Goal: Task Accomplishment & Management: Manage account settings

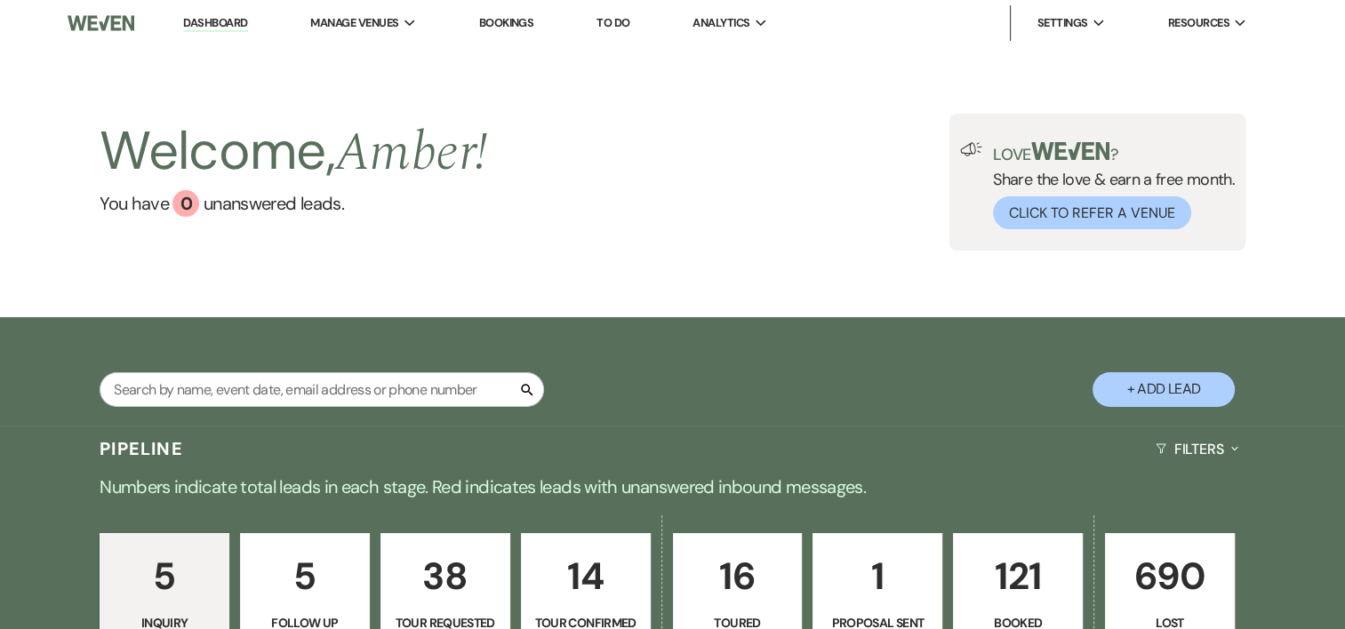
click at [1010, 578] on p "121" at bounding box center [1017, 577] width 107 height 60
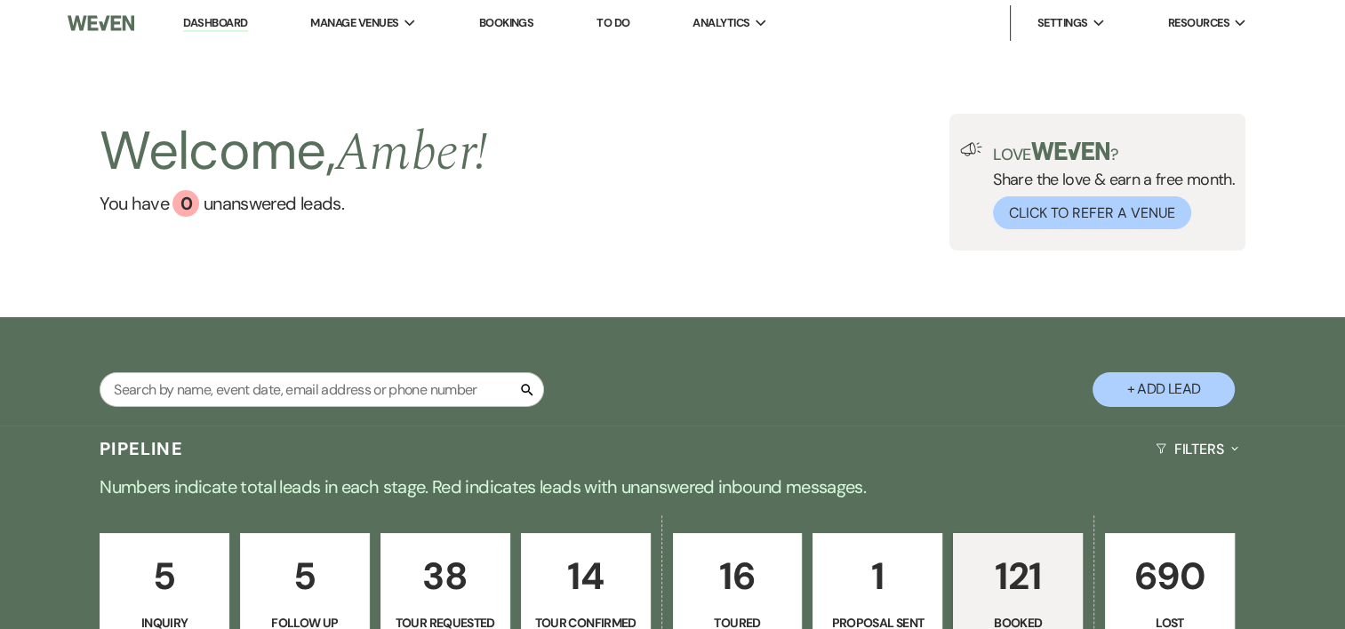
click at [1010, 578] on p "121" at bounding box center [1017, 577] width 107 height 60
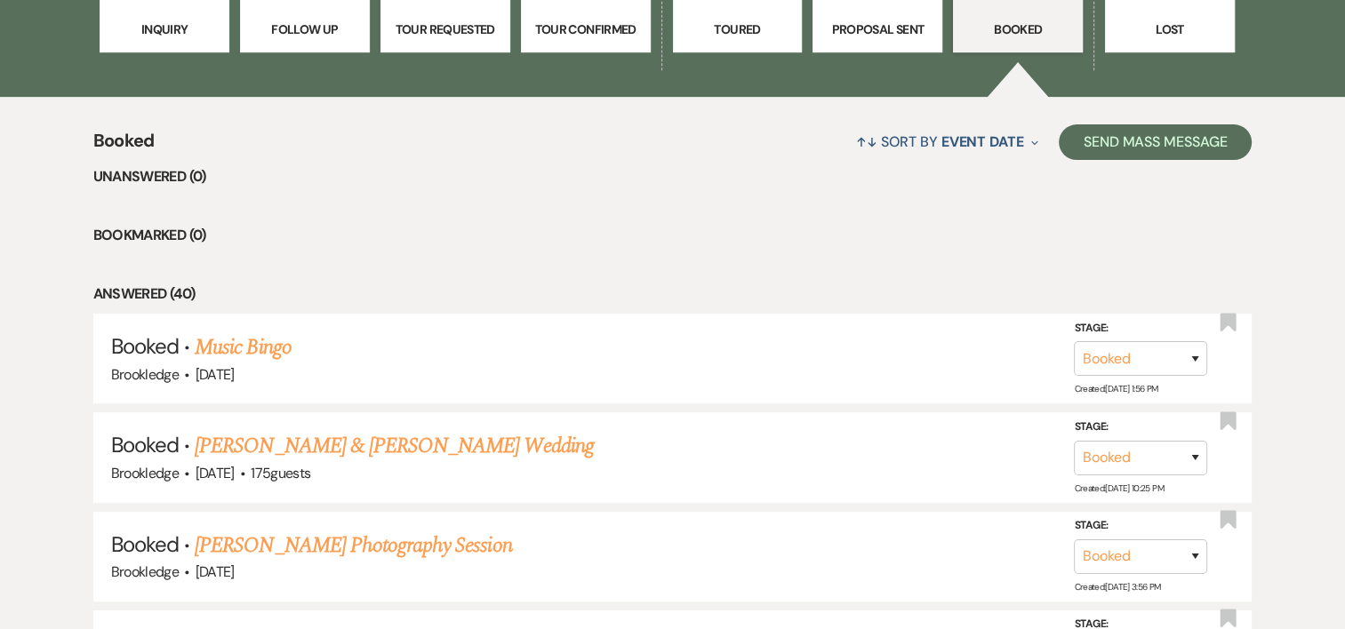
scroll to position [846, 0]
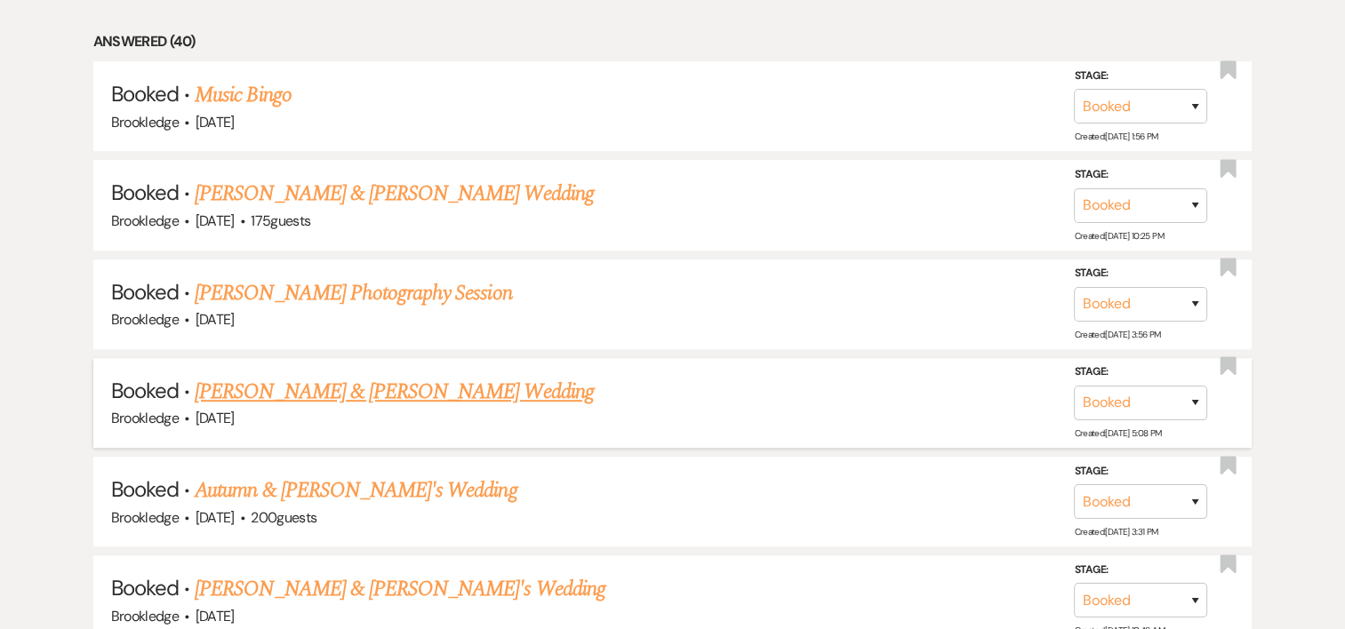
click at [335, 385] on link "[PERSON_NAME] & [PERSON_NAME] Wedding" at bounding box center [394, 392] width 398 height 32
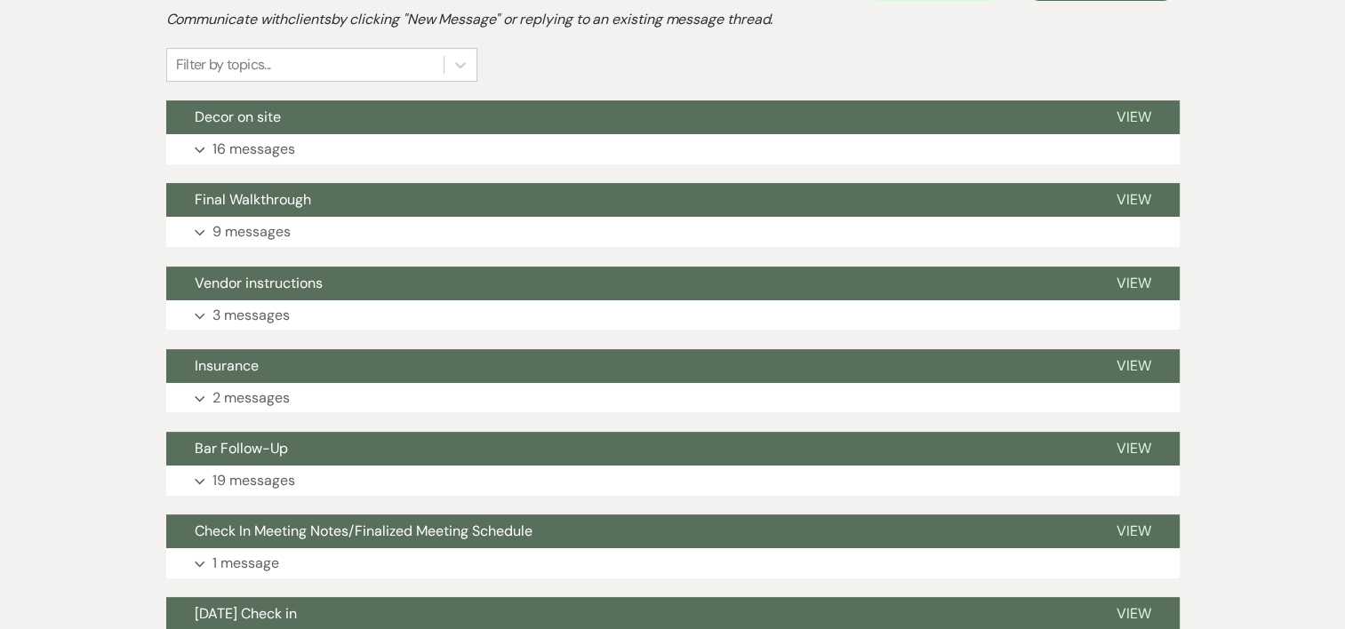
scroll to position [488, 0]
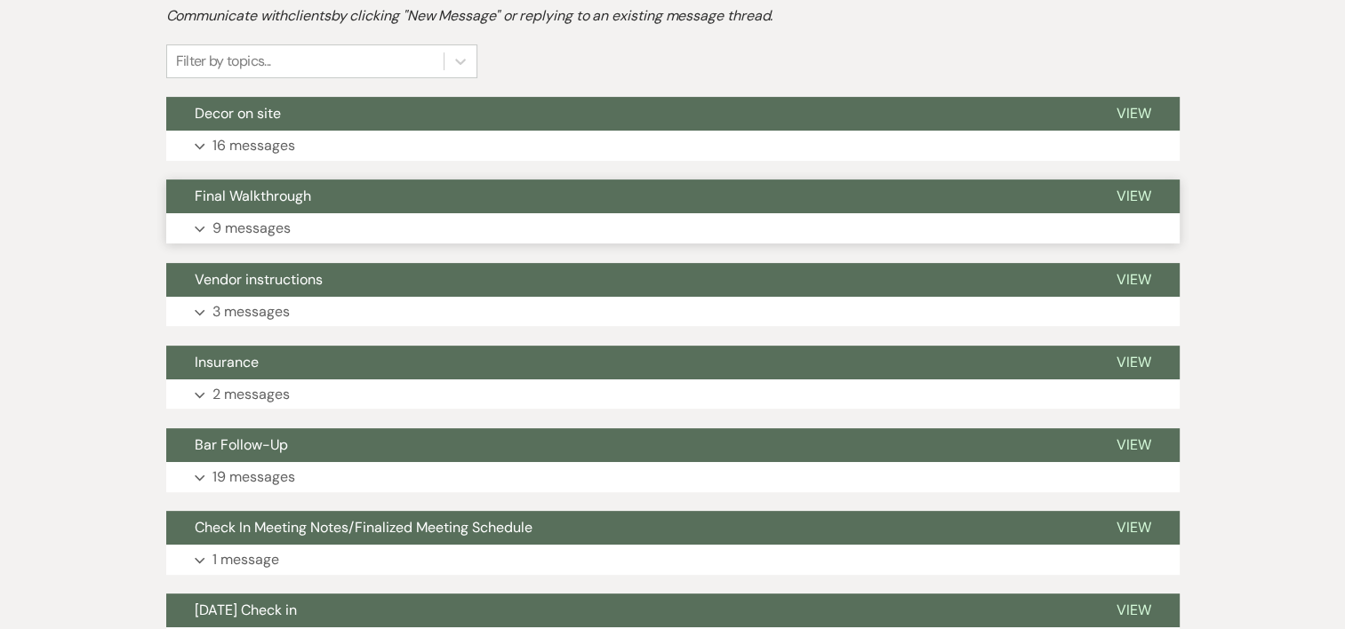
click at [276, 230] on p "9 messages" at bounding box center [251, 228] width 78 height 23
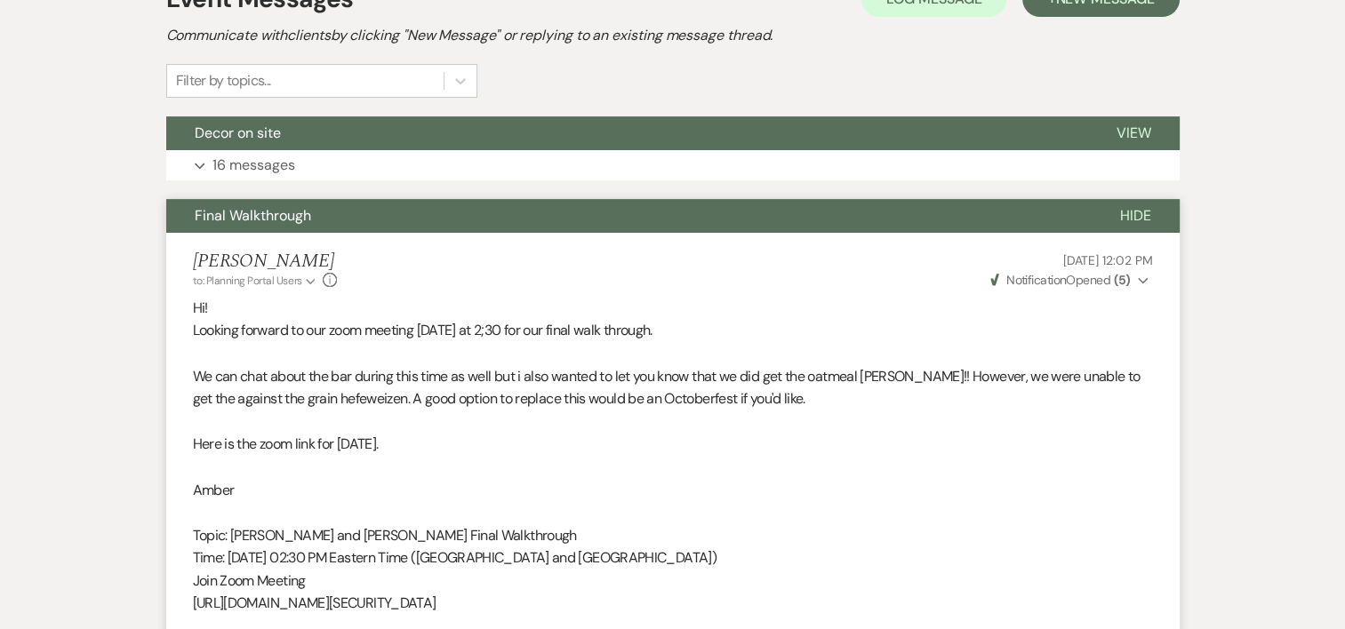
scroll to position [459, 0]
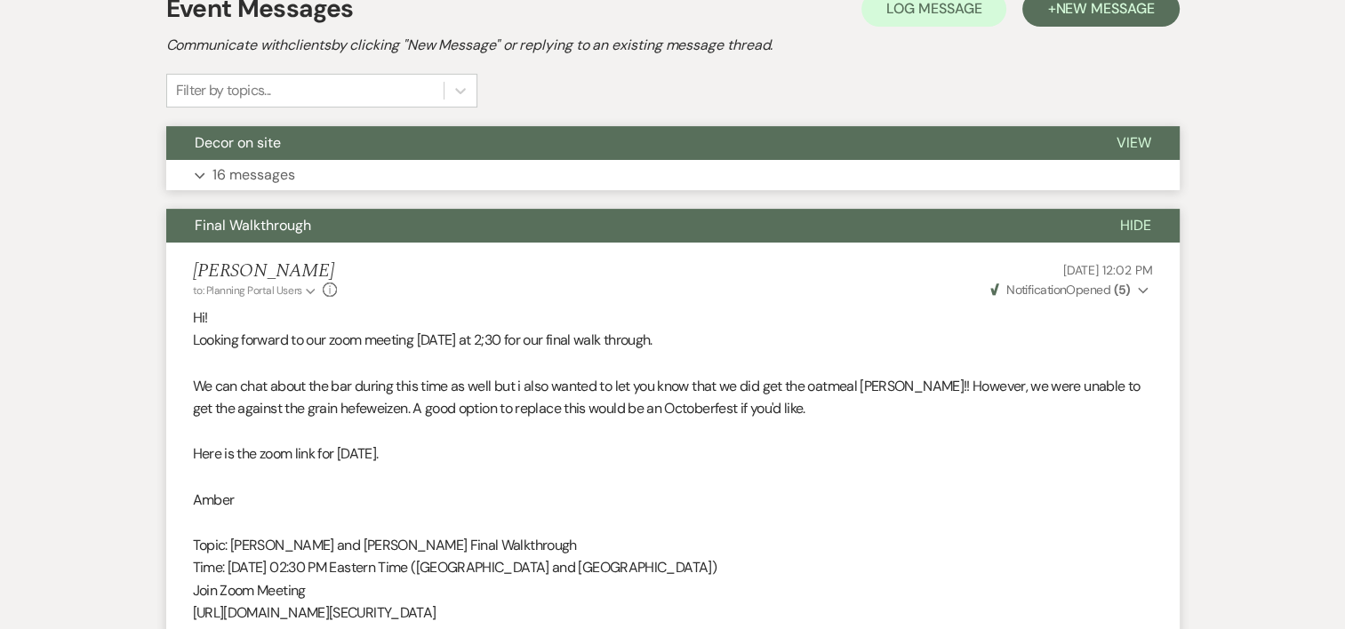
click at [262, 172] on p "16 messages" at bounding box center [253, 175] width 83 height 23
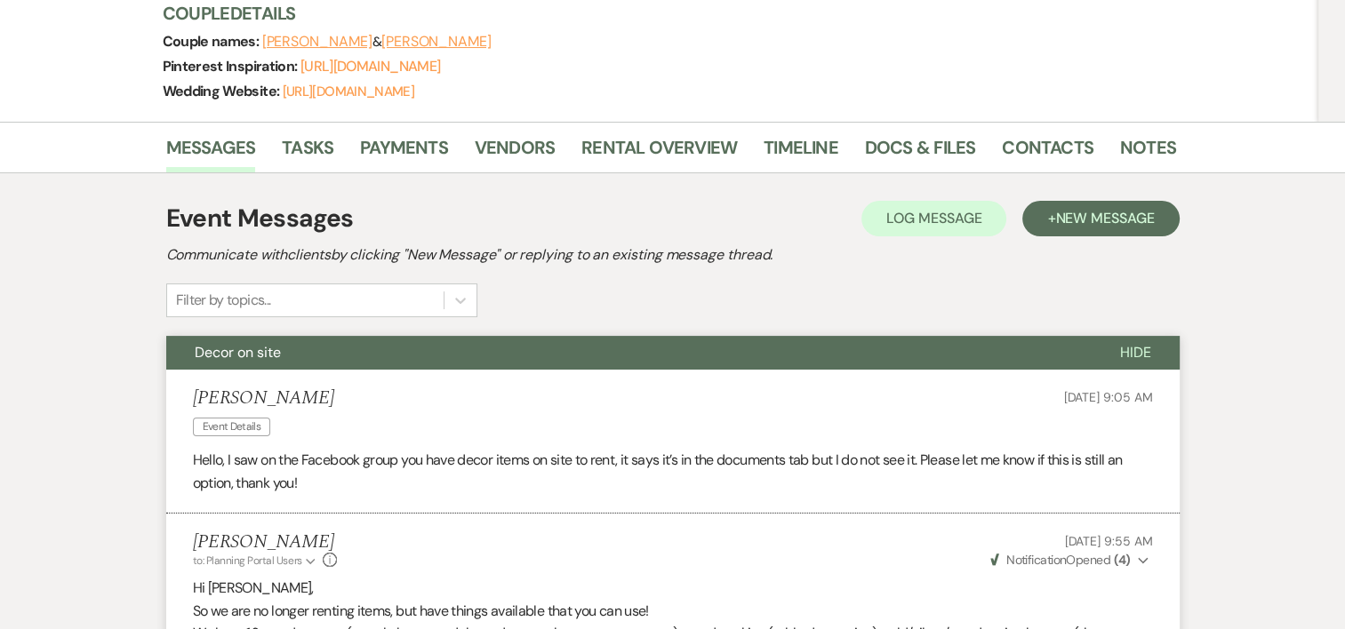
scroll to position [160, 0]
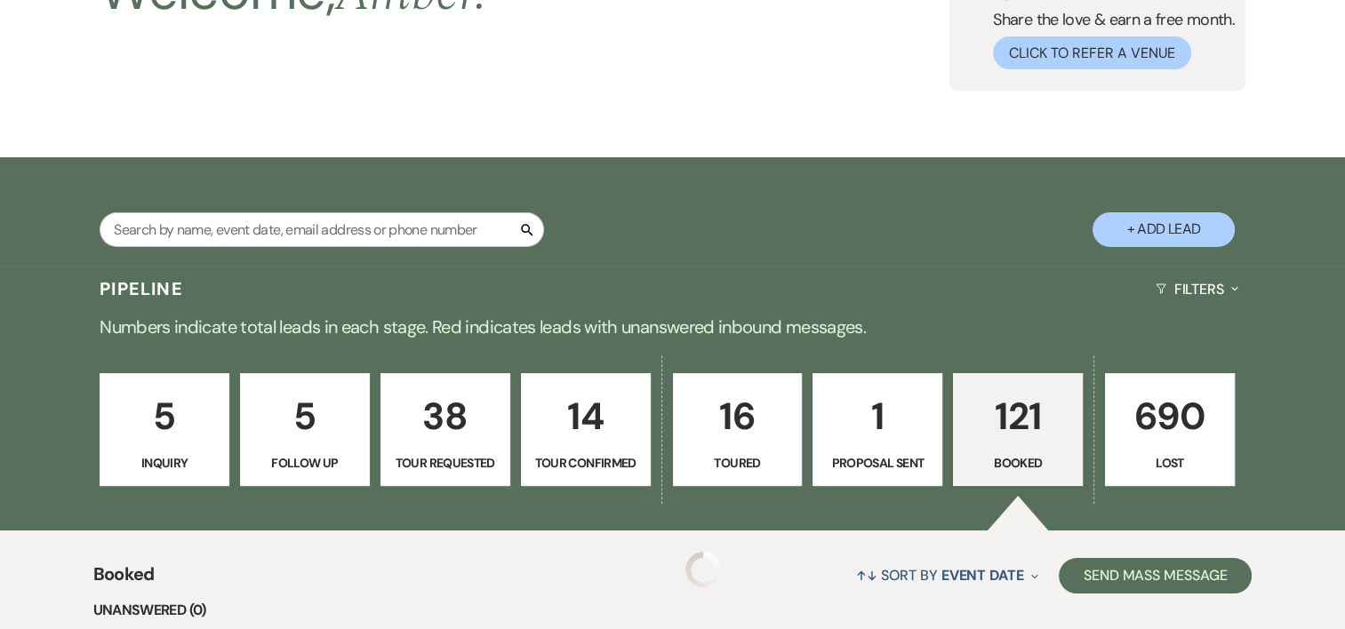
scroll to position [846, 0]
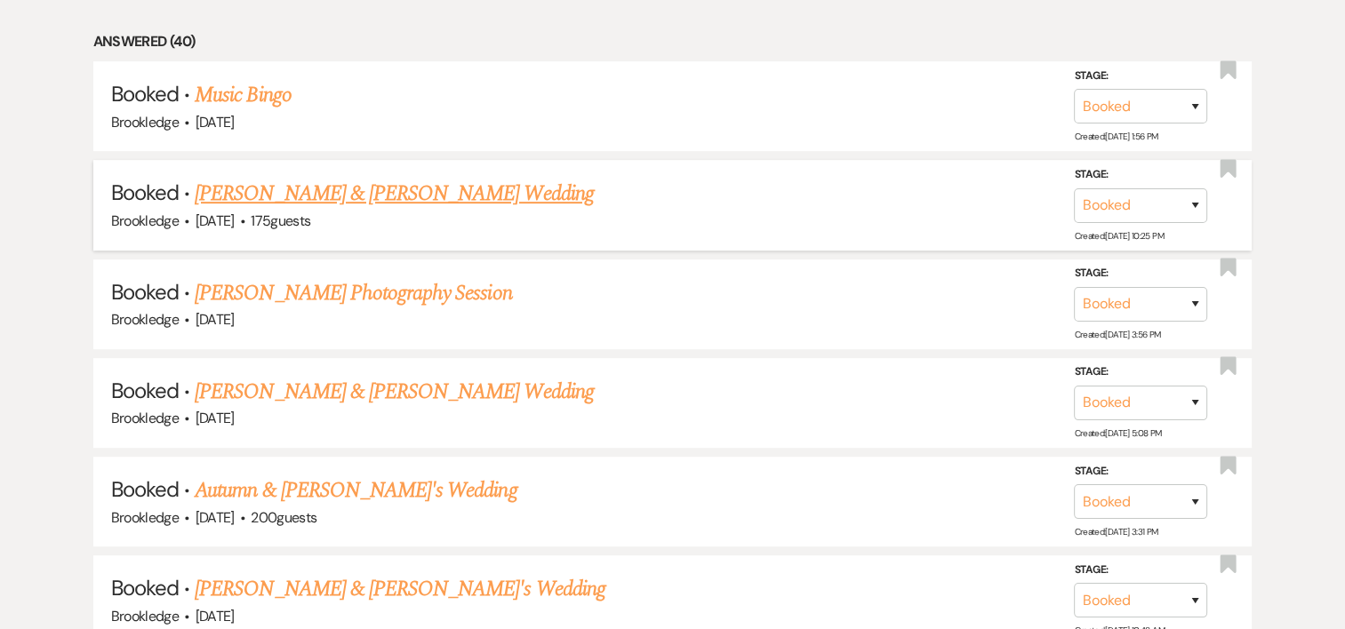
click at [282, 189] on link "[PERSON_NAME] & [PERSON_NAME] Wedding" at bounding box center [394, 194] width 398 height 32
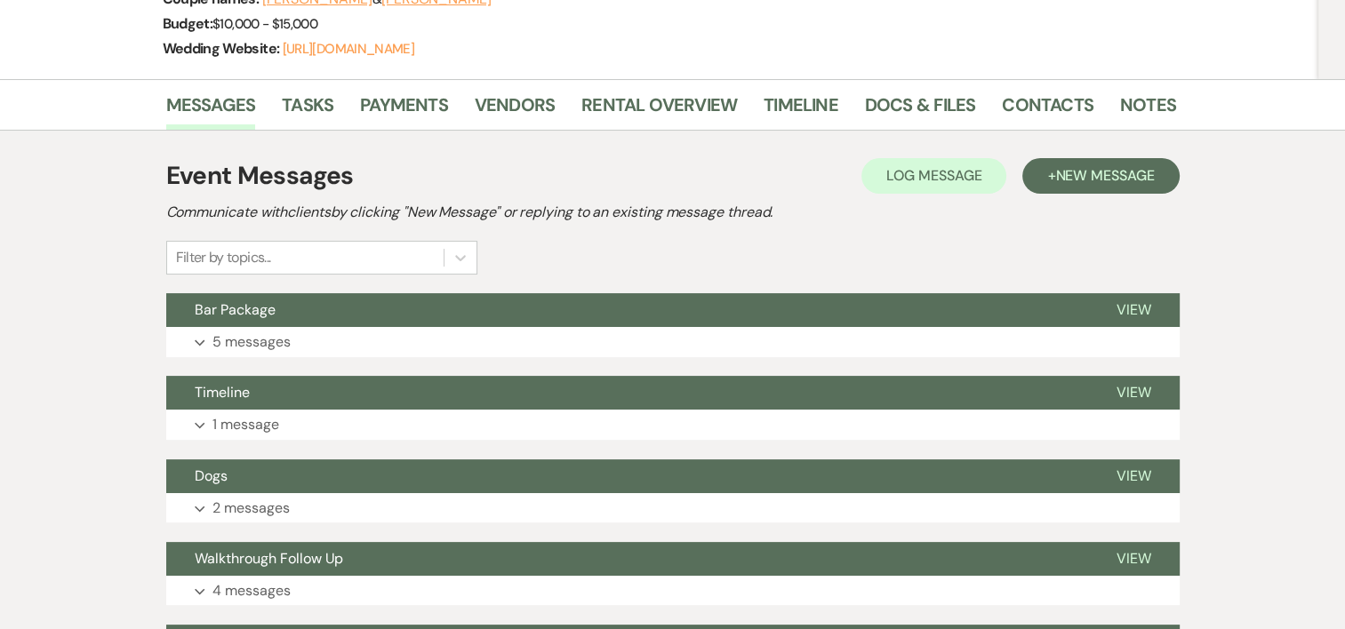
scroll to position [299, 0]
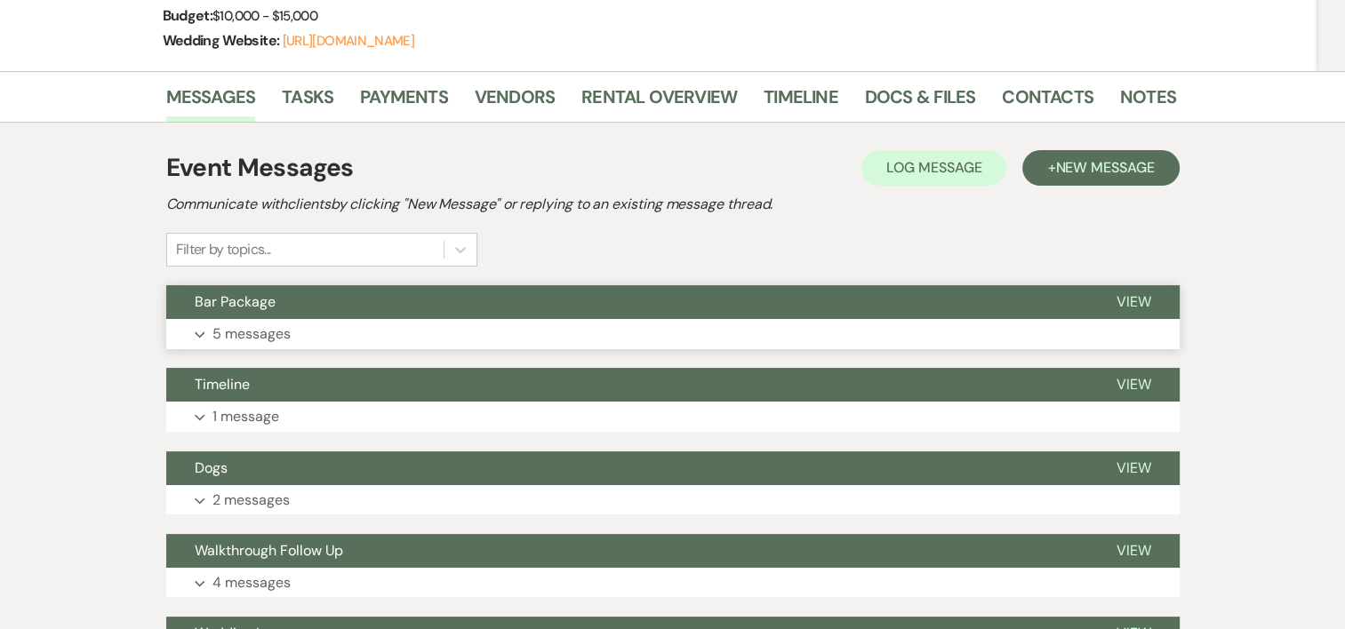
click at [264, 341] on p "5 messages" at bounding box center [251, 334] width 78 height 23
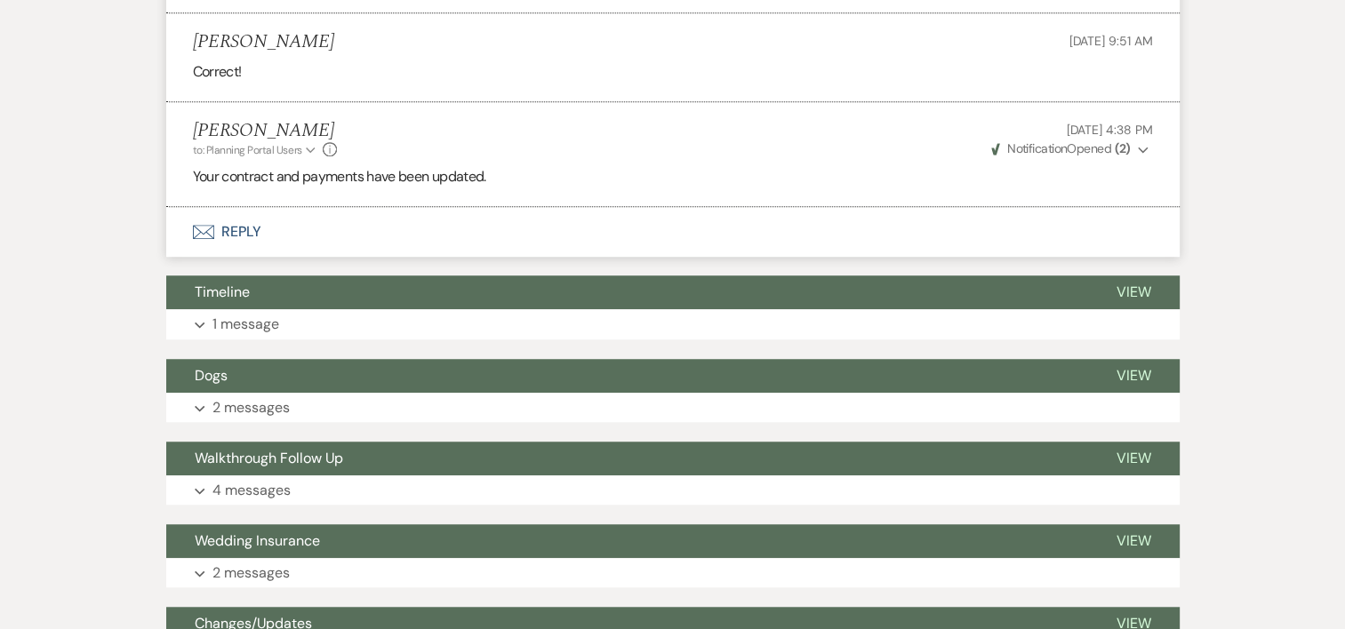
scroll to position [1290, 0]
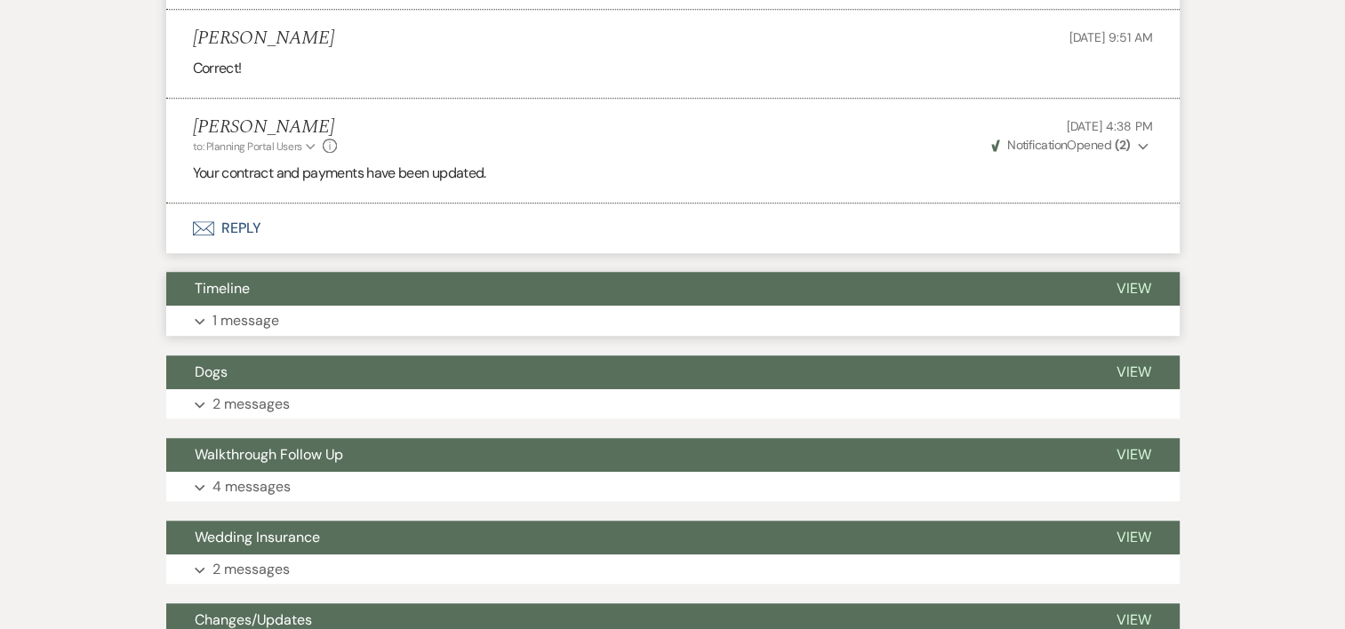
click at [266, 309] on p "1 message" at bounding box center [245, 320] width 67 height 23
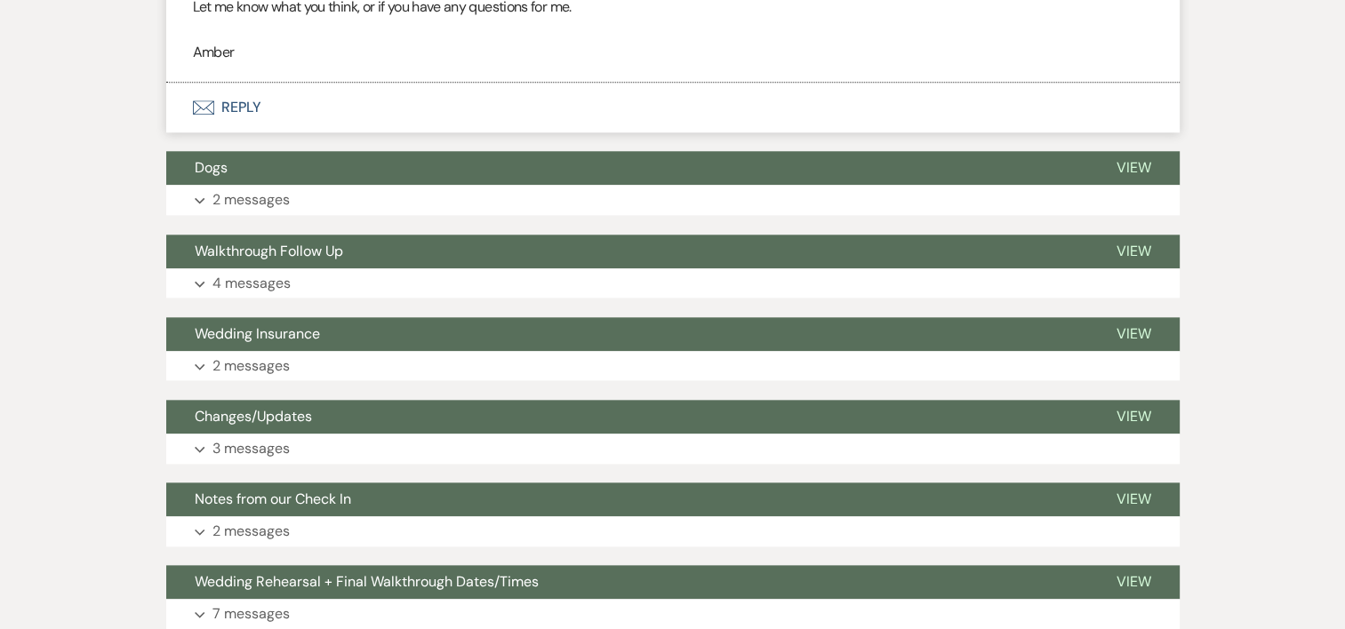
scroll to position [1873, 0]
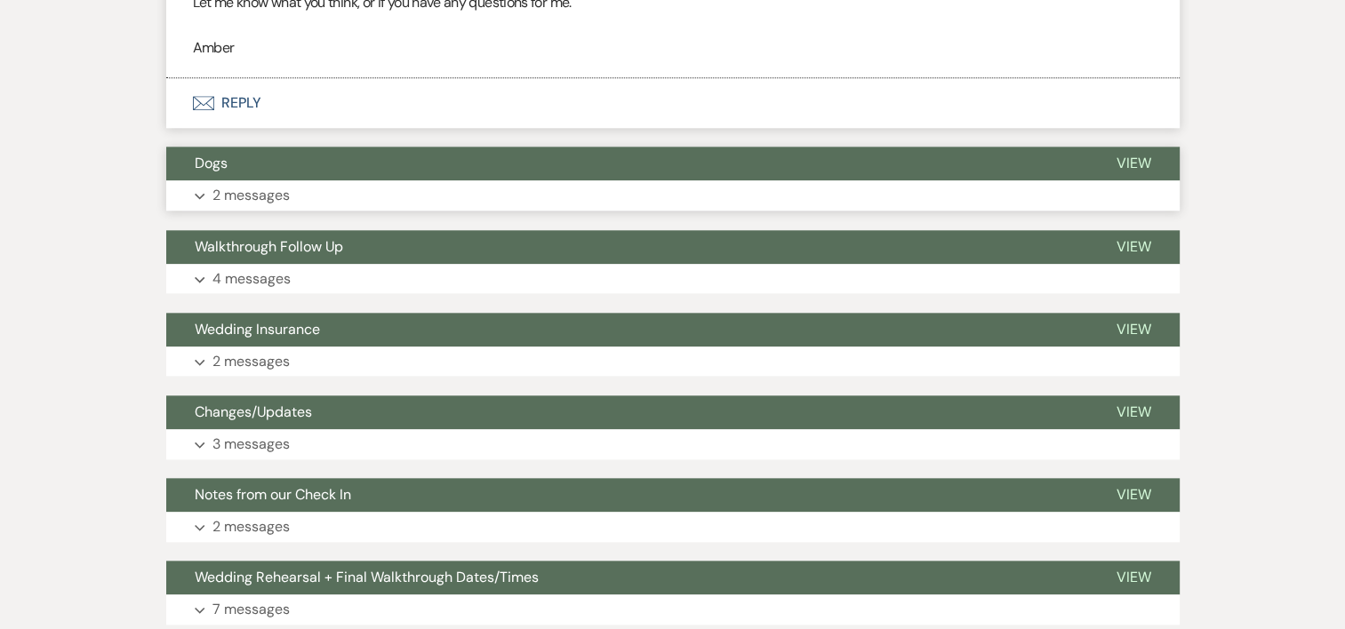
click at [264, 184] on p "2 messages" at bounding box center [250, 195] width 77 height 23
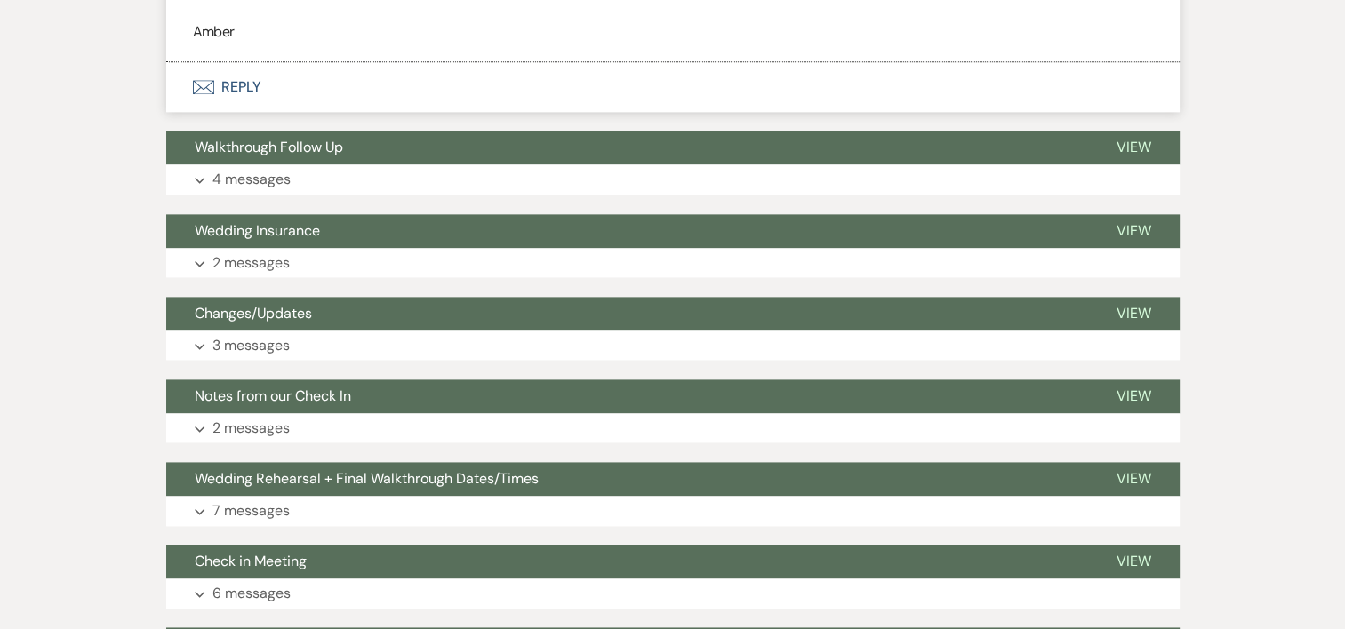
scroll to position [2359, 0]
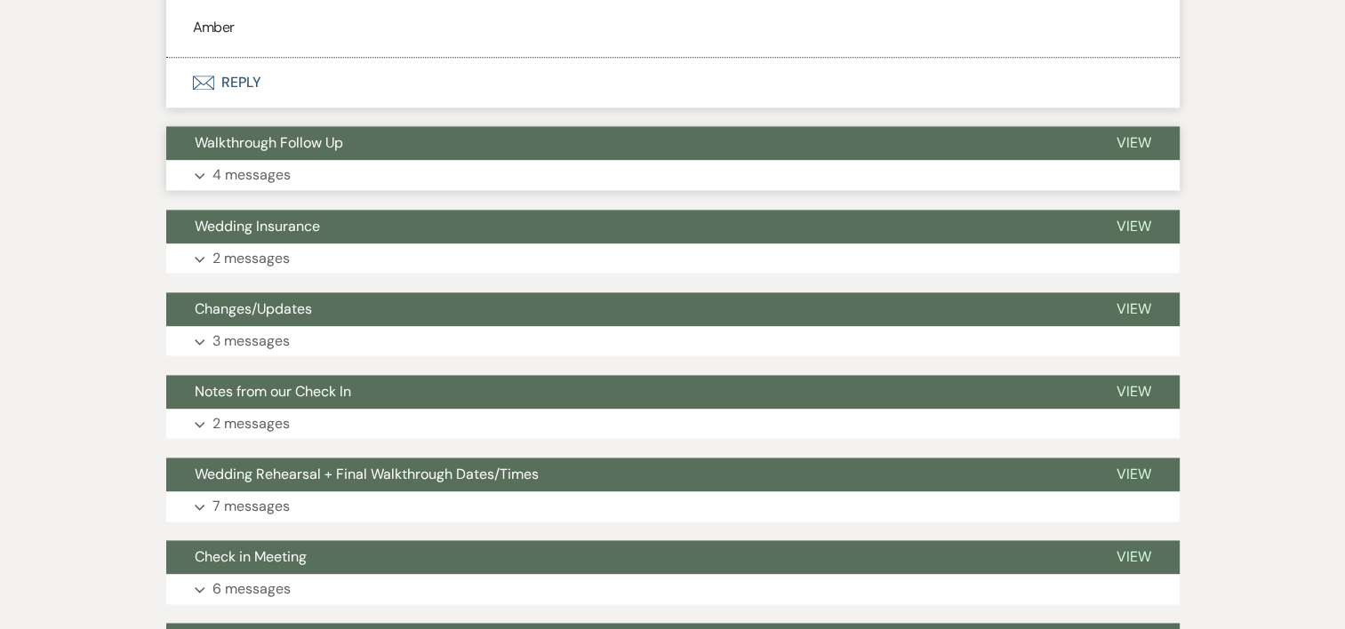
click at [235, 164] on p "4 messages" at bounding box center [251, 175] width 78 height 23
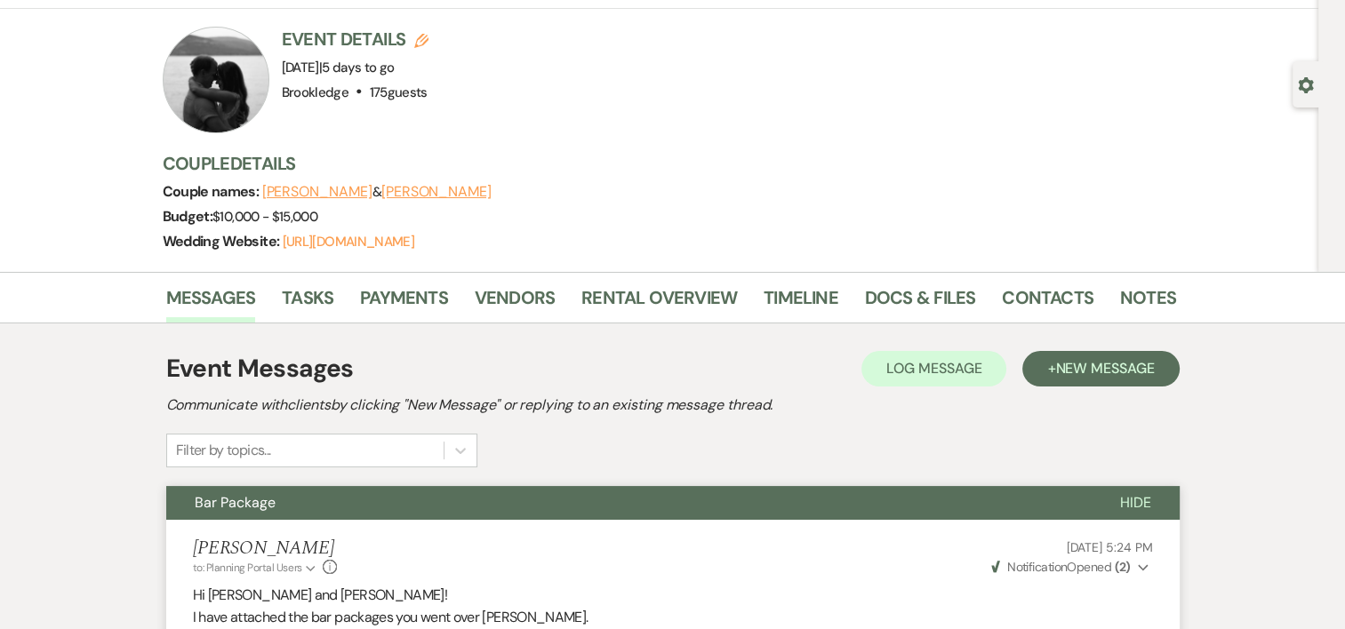
scroll to position [0, 0]
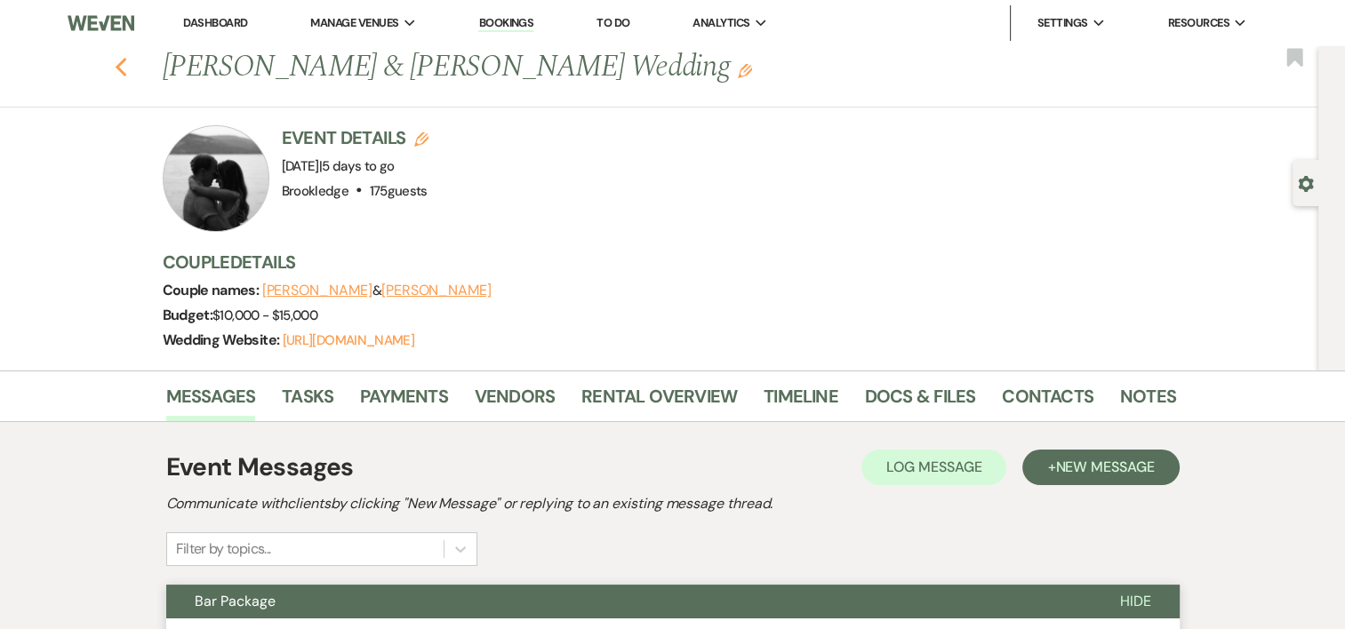
click at [128, 57] on icon "Previous" at bounding box center [121, 67] width 13 height 21
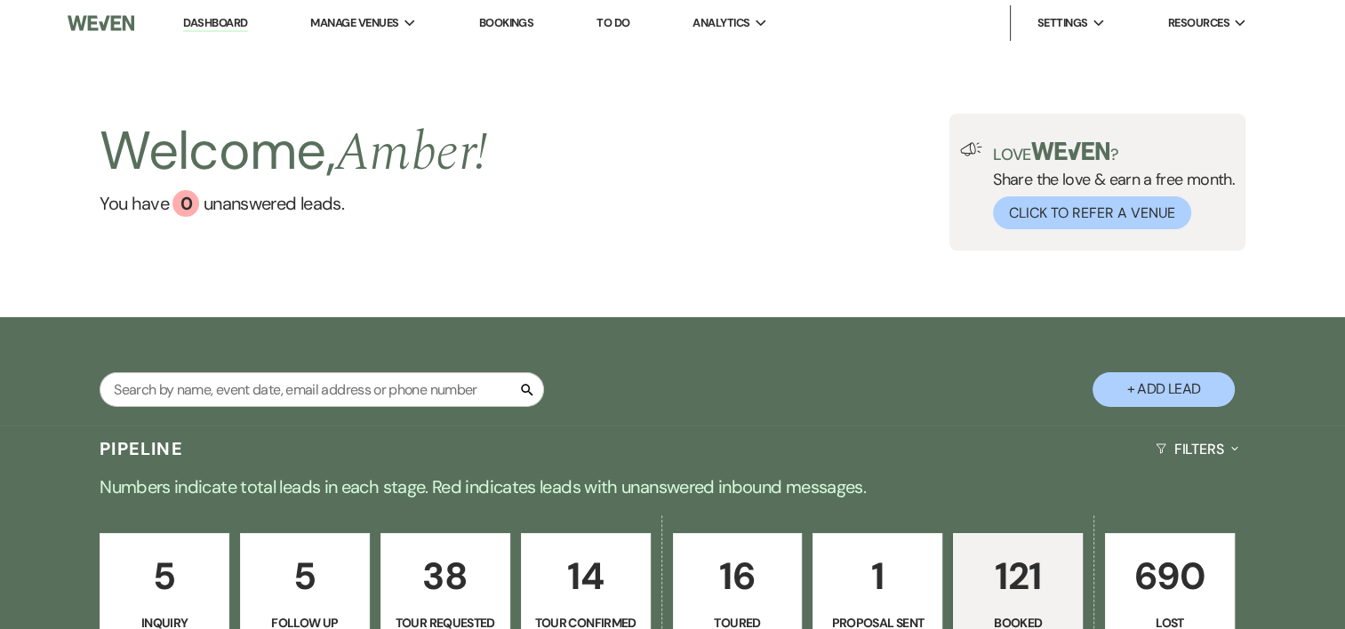
click at [312, 570] on p "5" at bounding box center [304, 577] width 107 height 60
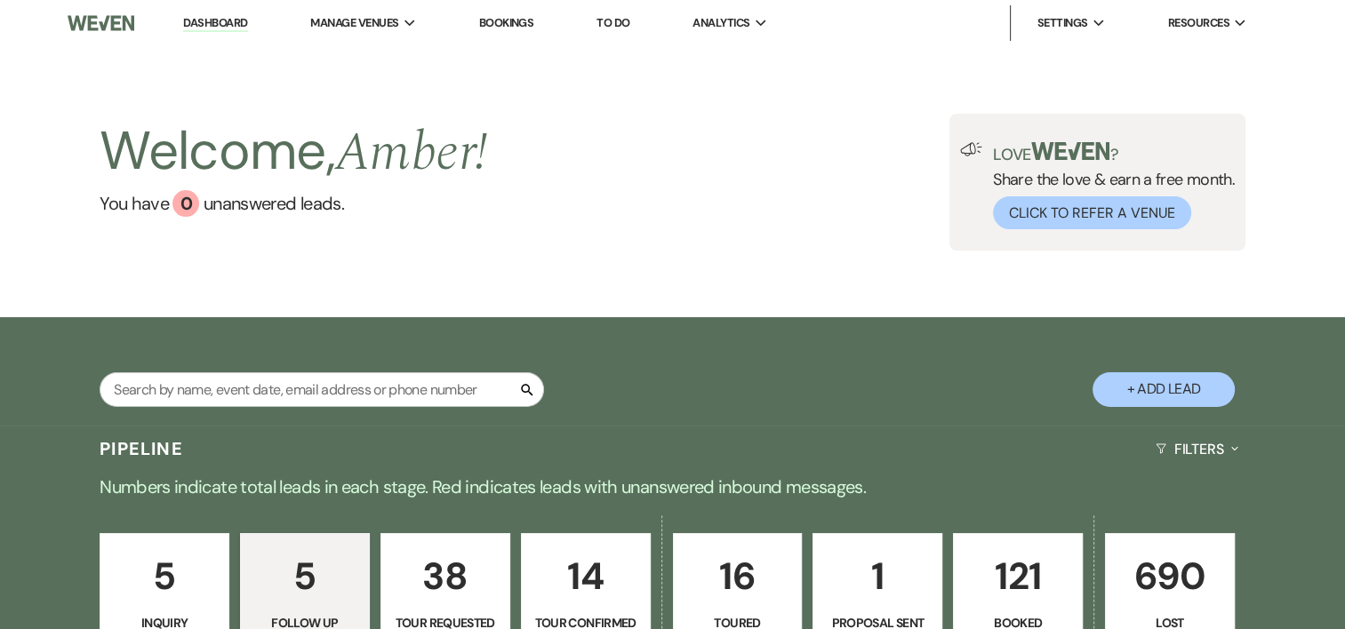
select select "9"
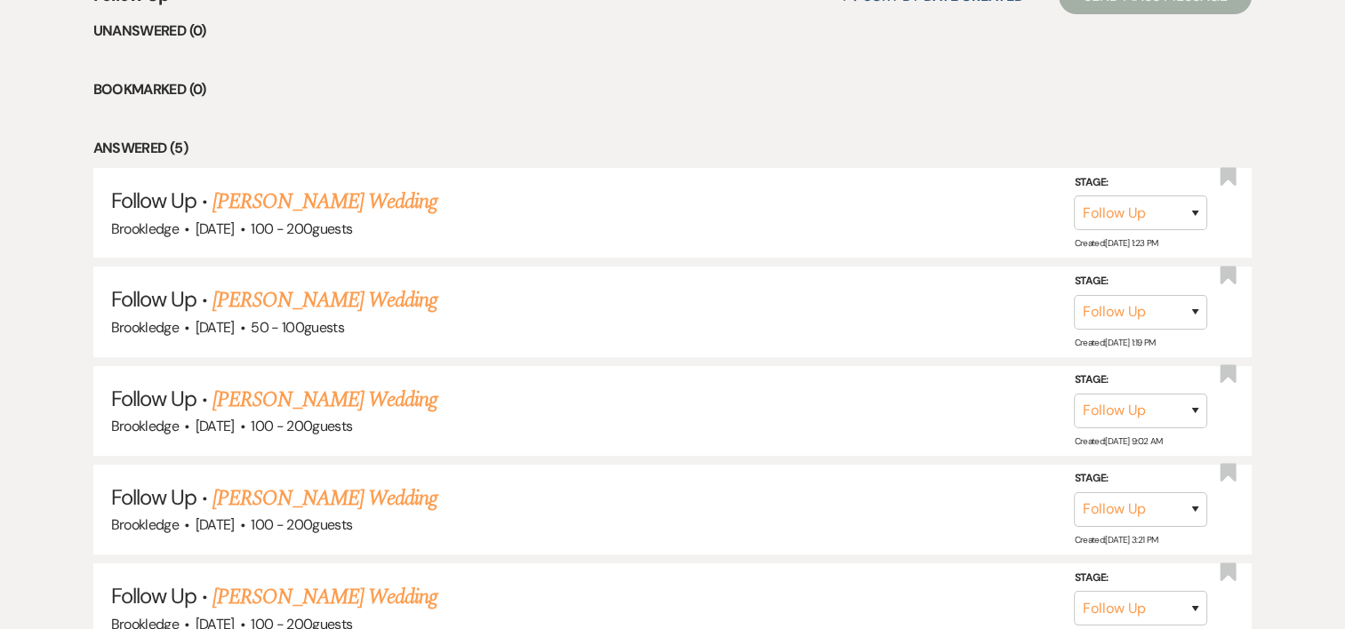
scroll to position [760, 0]
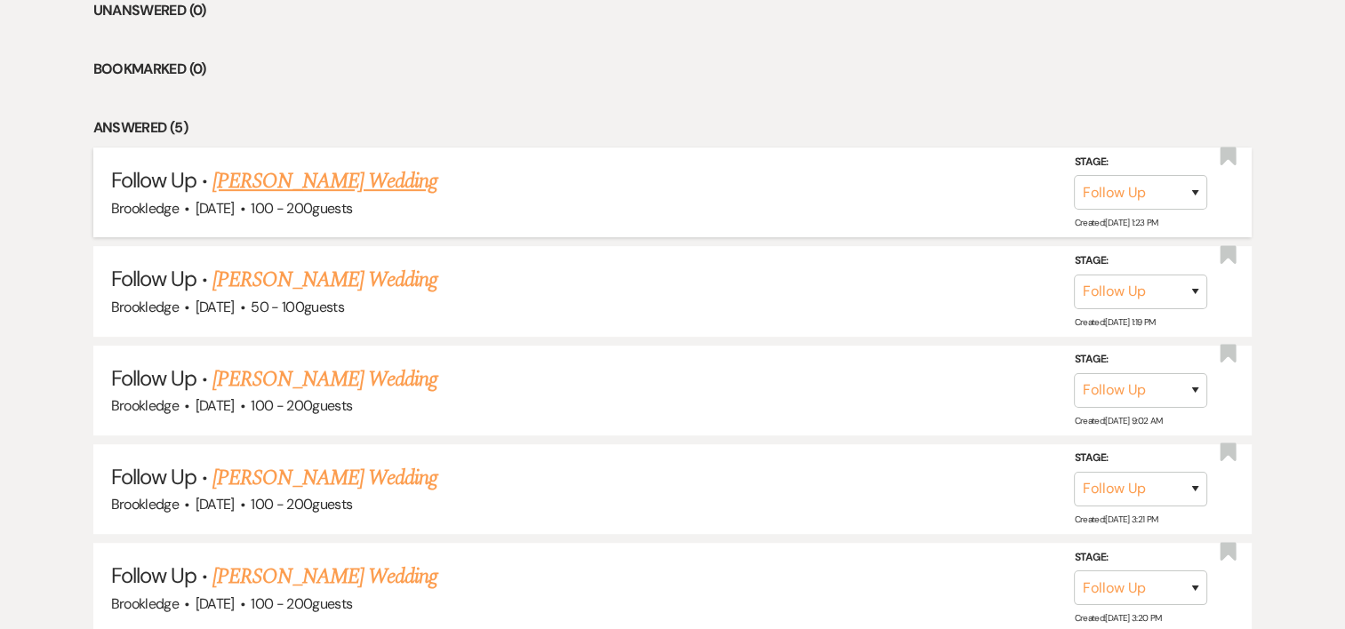
click at [320, 176] on link "[PERSON_NAME] Wedding" at bounding box center [324, 181] width 225 height 32
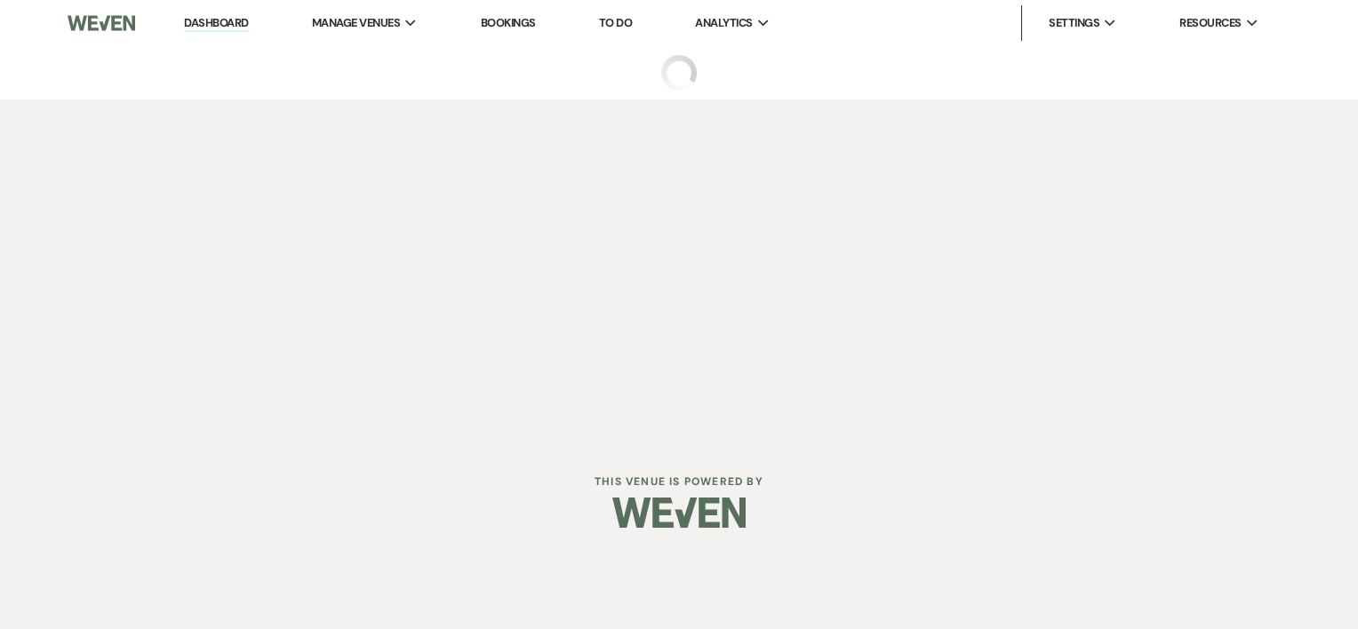
select select "9"
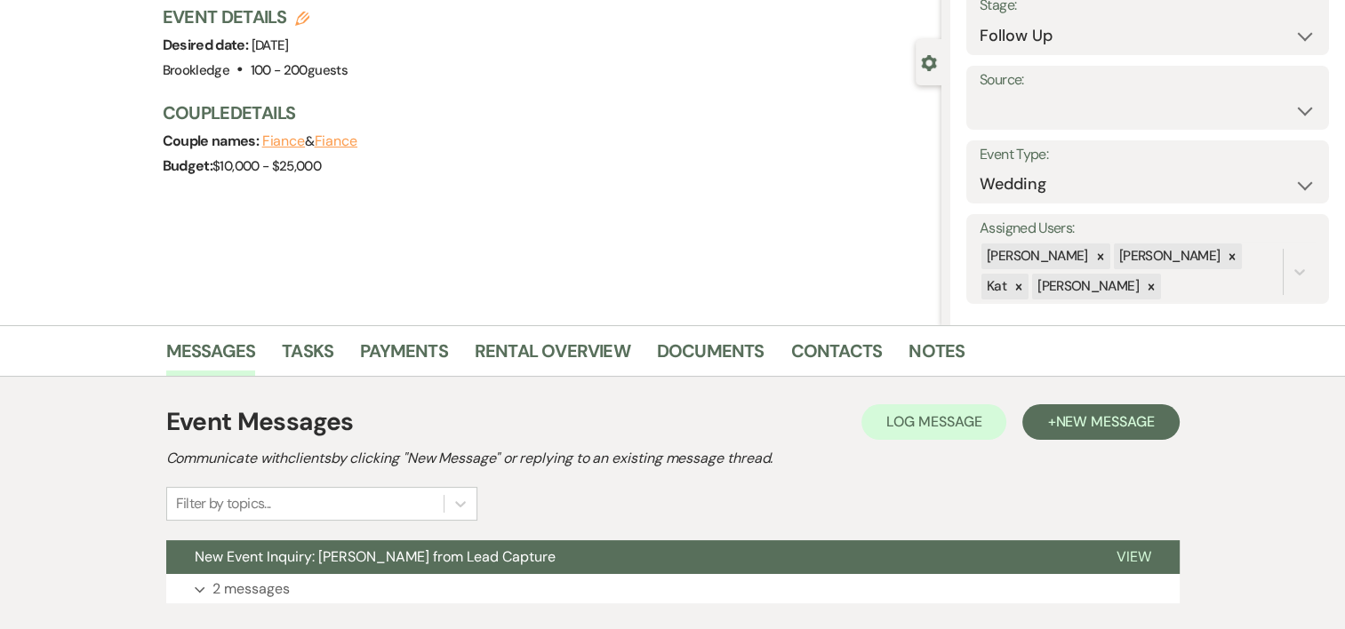
scroll to position [156, 0]
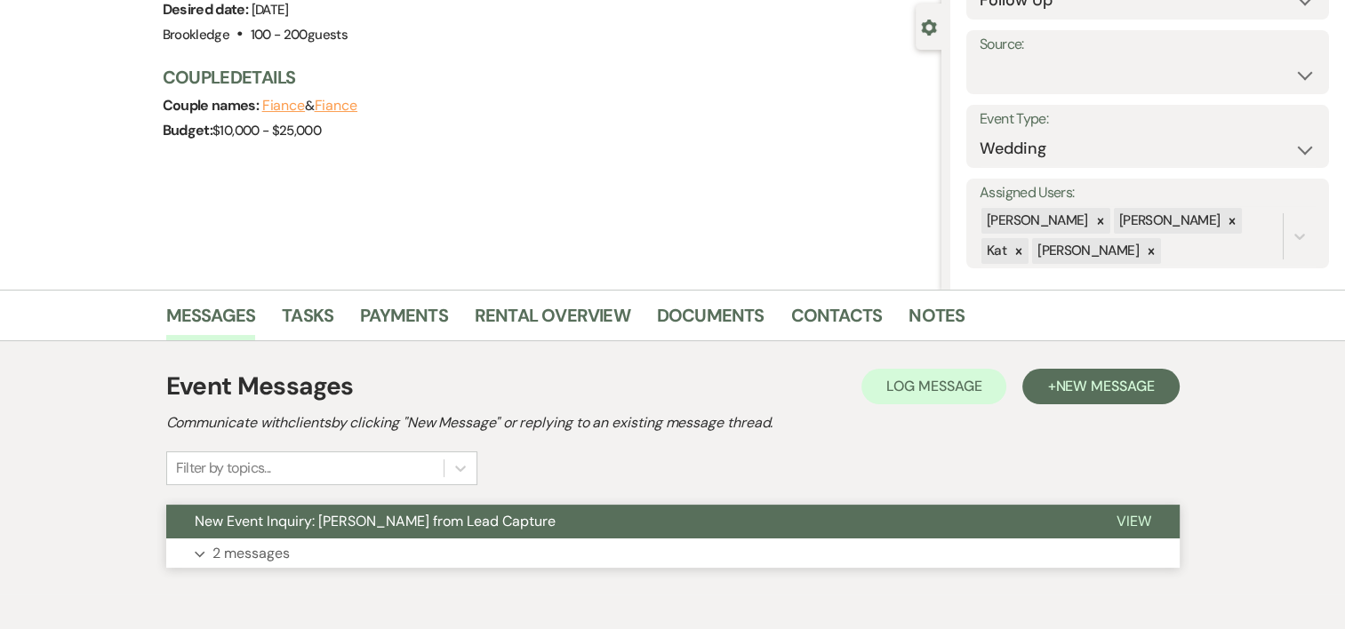
click at [274, 551] on p "2 messages" at bounding box center [250, 553] width 77 height 23
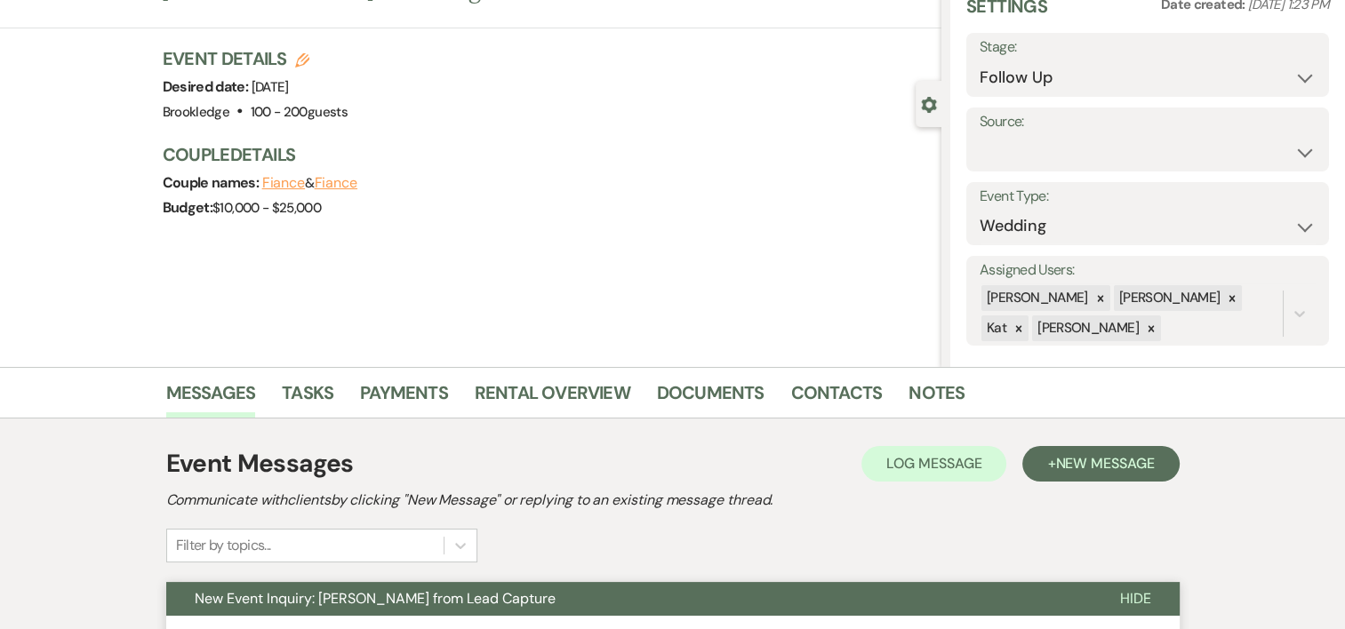
scroll to position [35, 0]
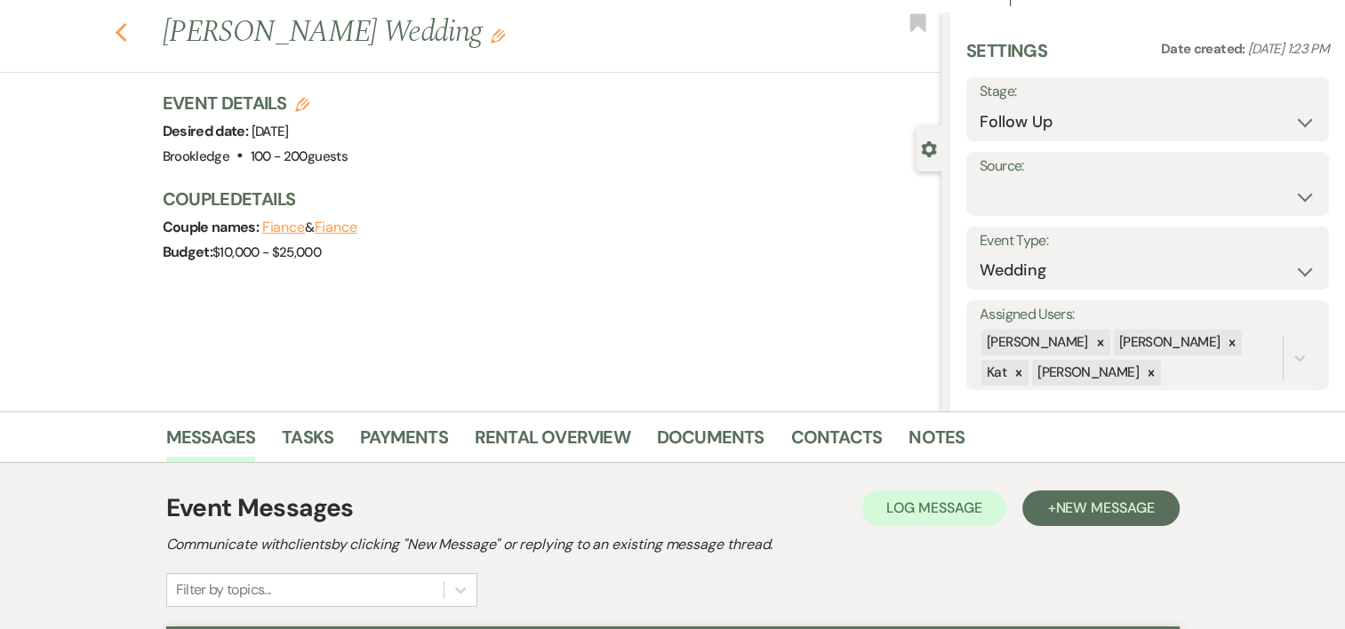
click at [126, 30] on use "button" at bounding box center [121, 33] width 12 height 20
select select "9"
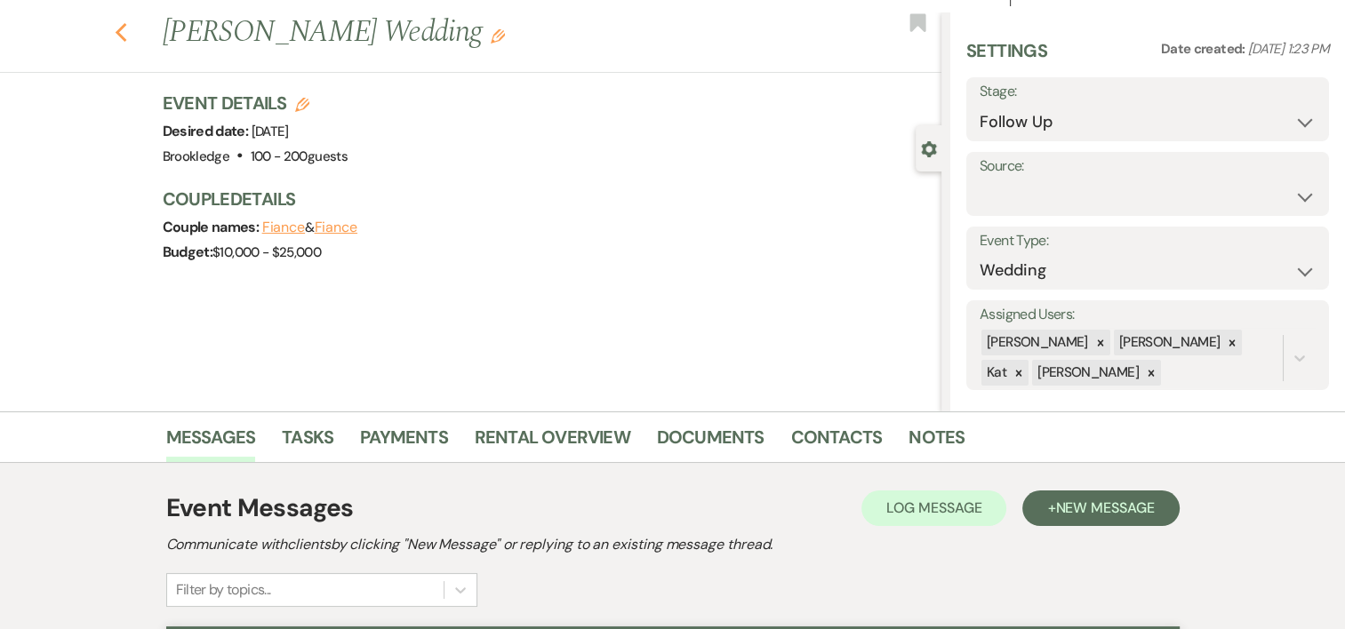
select select "9"
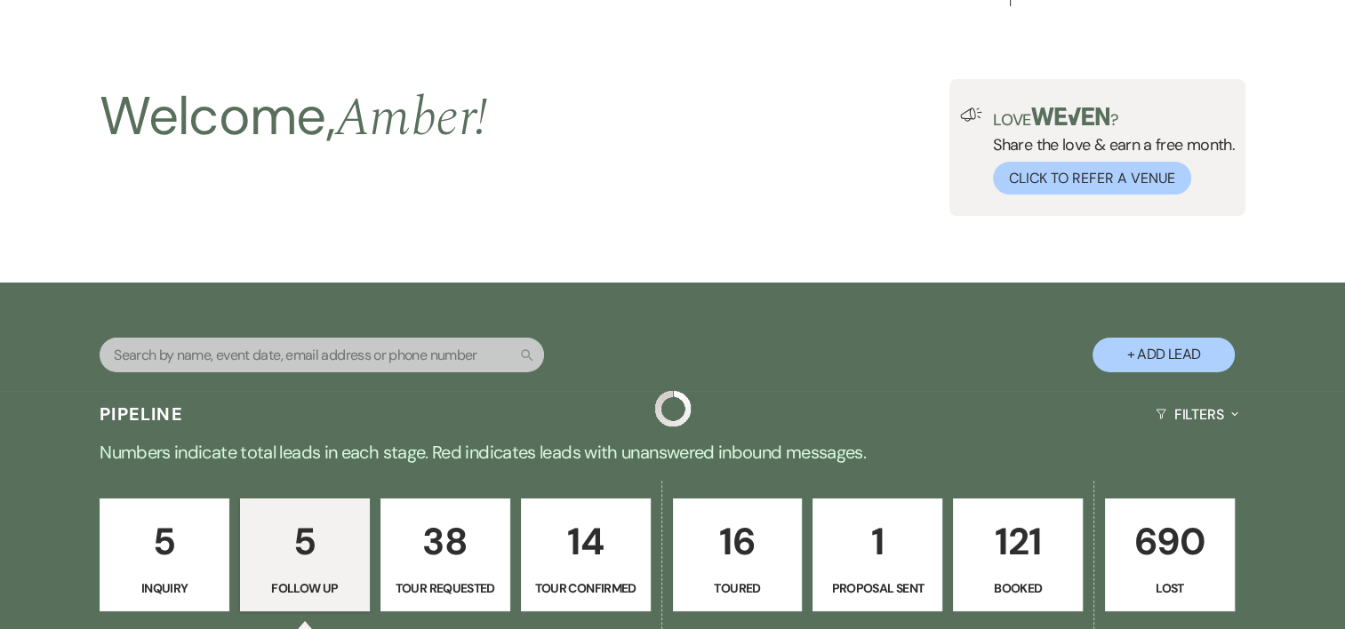
scroll to position [760, 0]
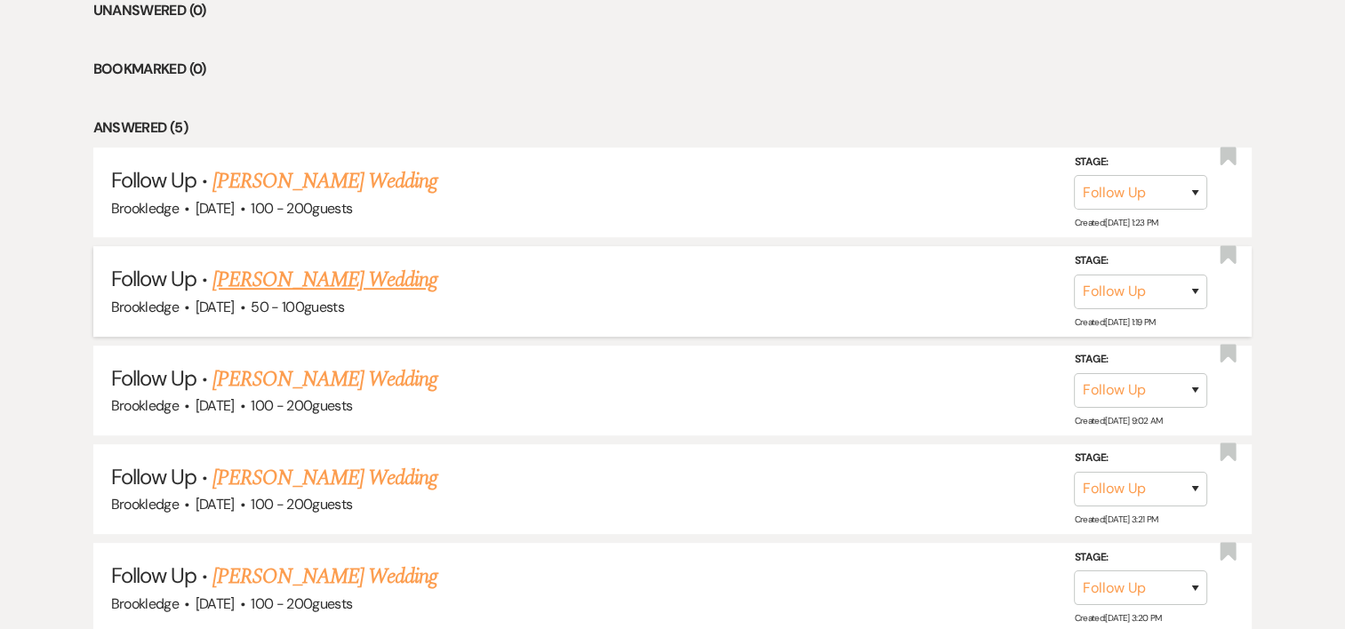
click at [265, 291] on link "[PERSON_NAME] Wedding" at bounding box center [324, 280] width 225 height 32
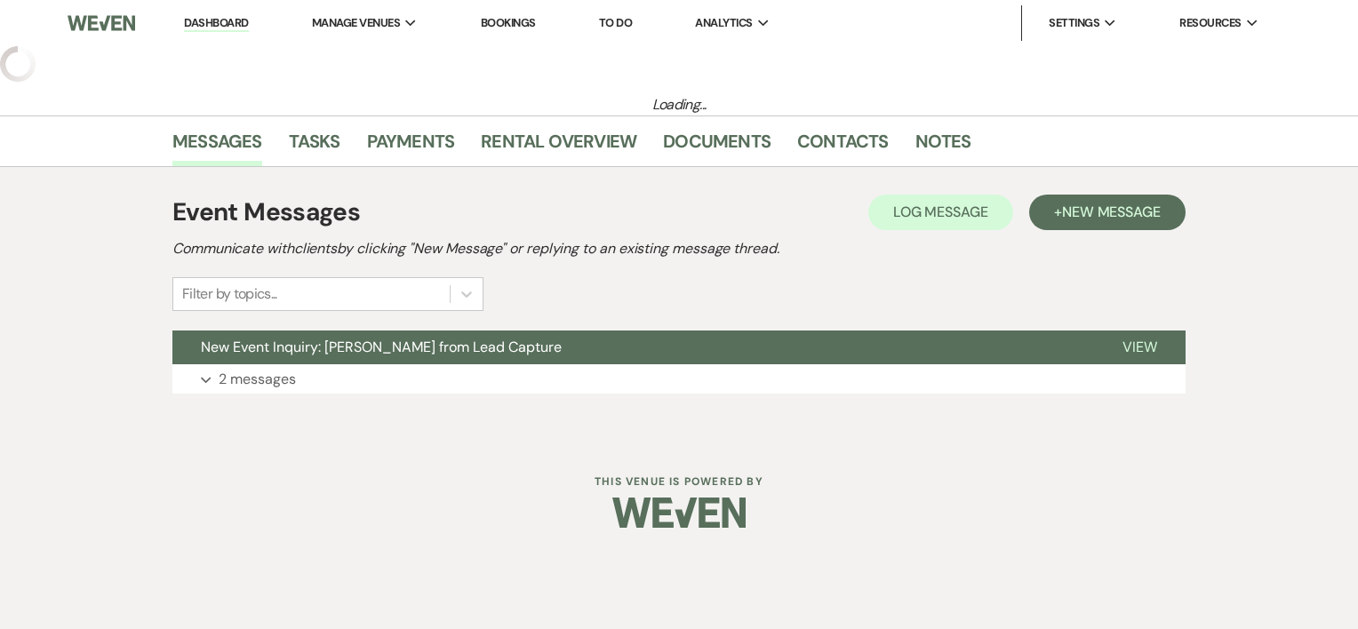
select select "9"
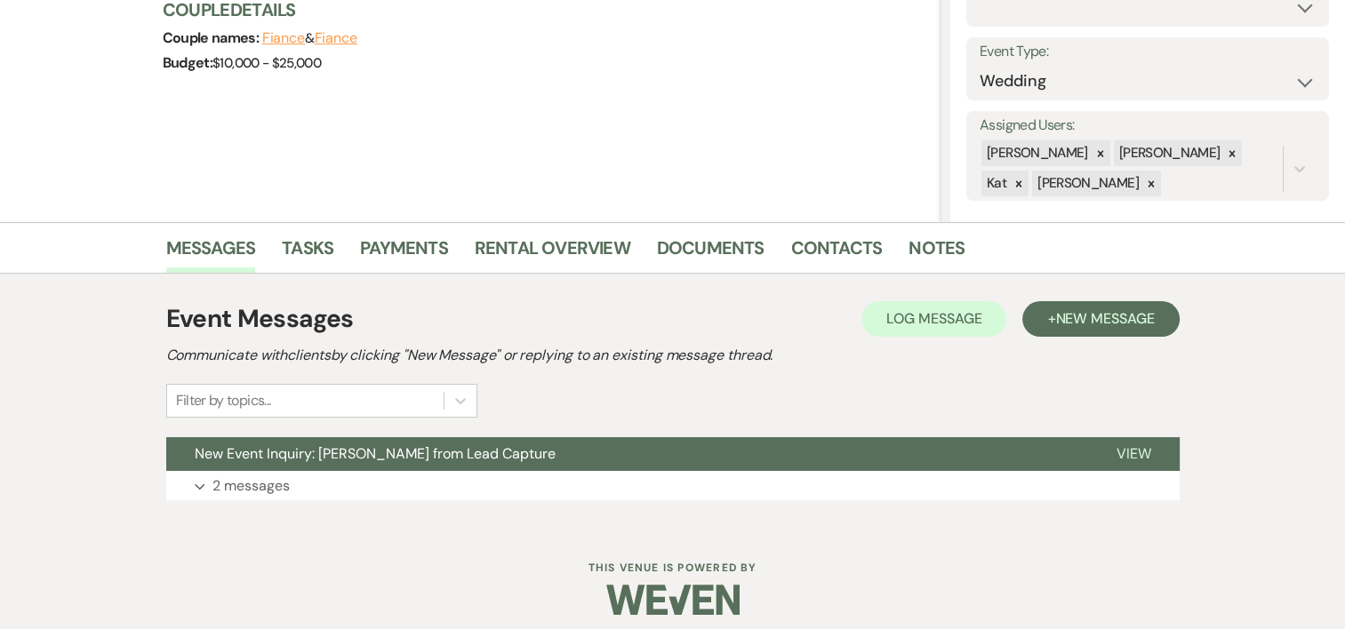
scroll to position [235, 0]
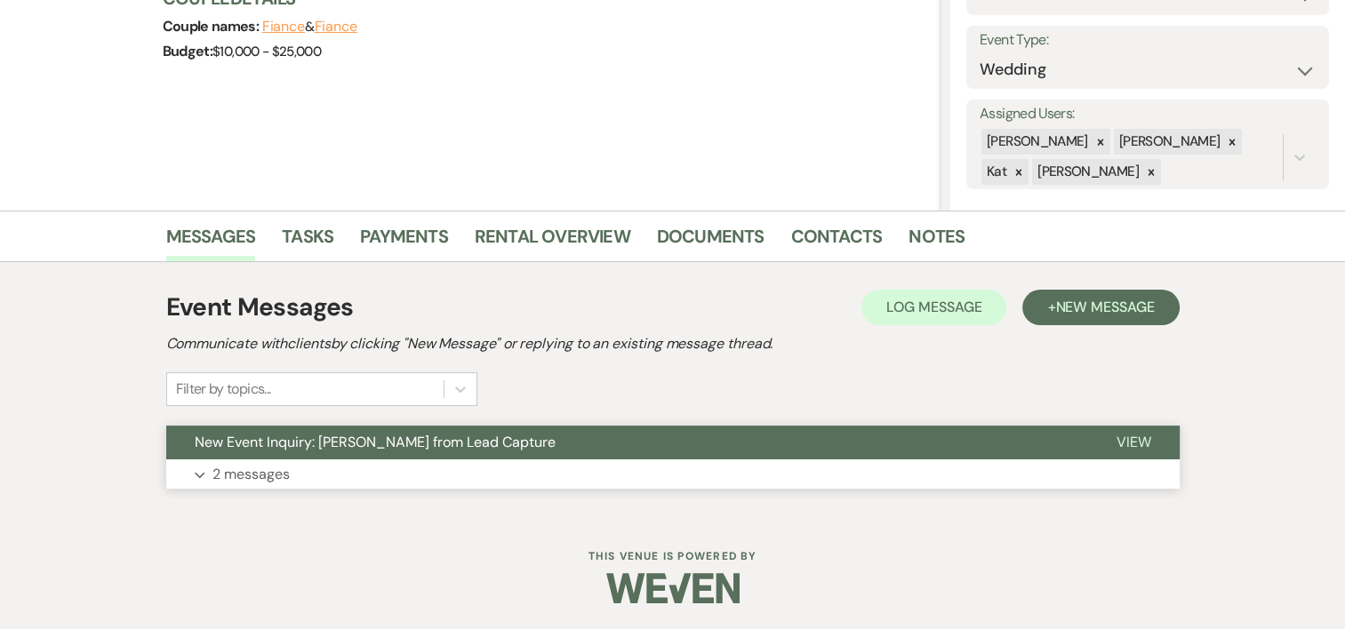
click at [270, 481] on p "2 messages" at bounding box center [250, 474] width 77 height 23
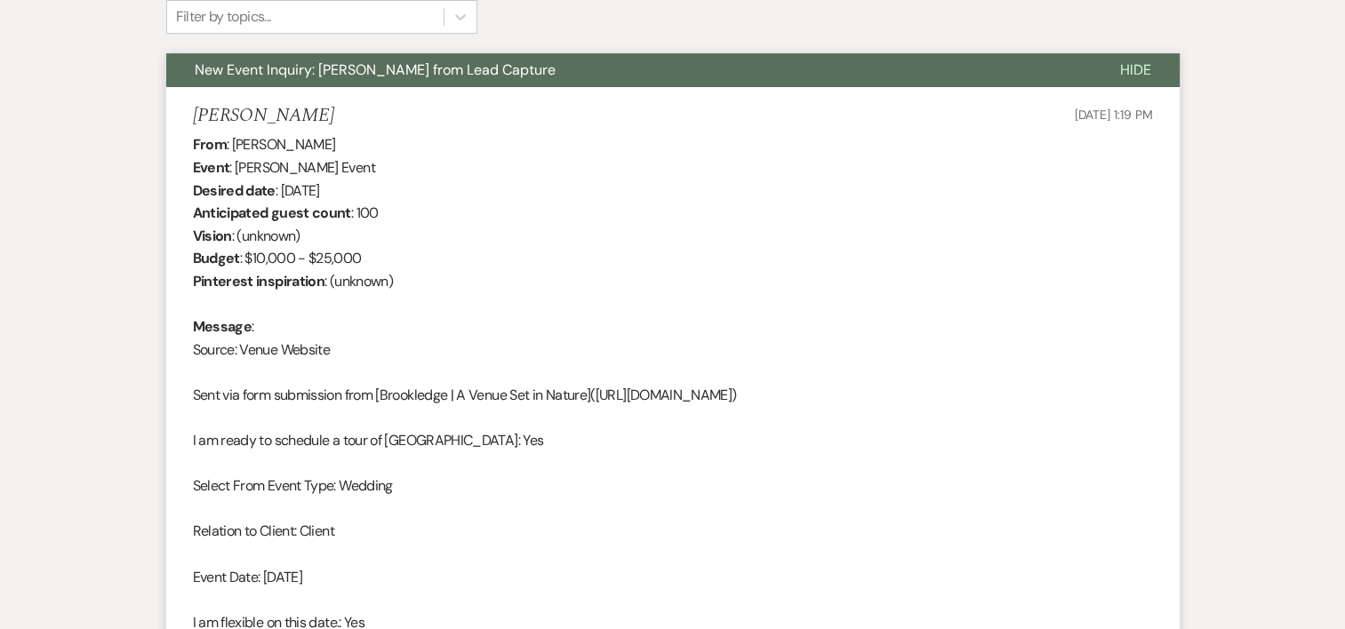
scroll to position [0, 0]
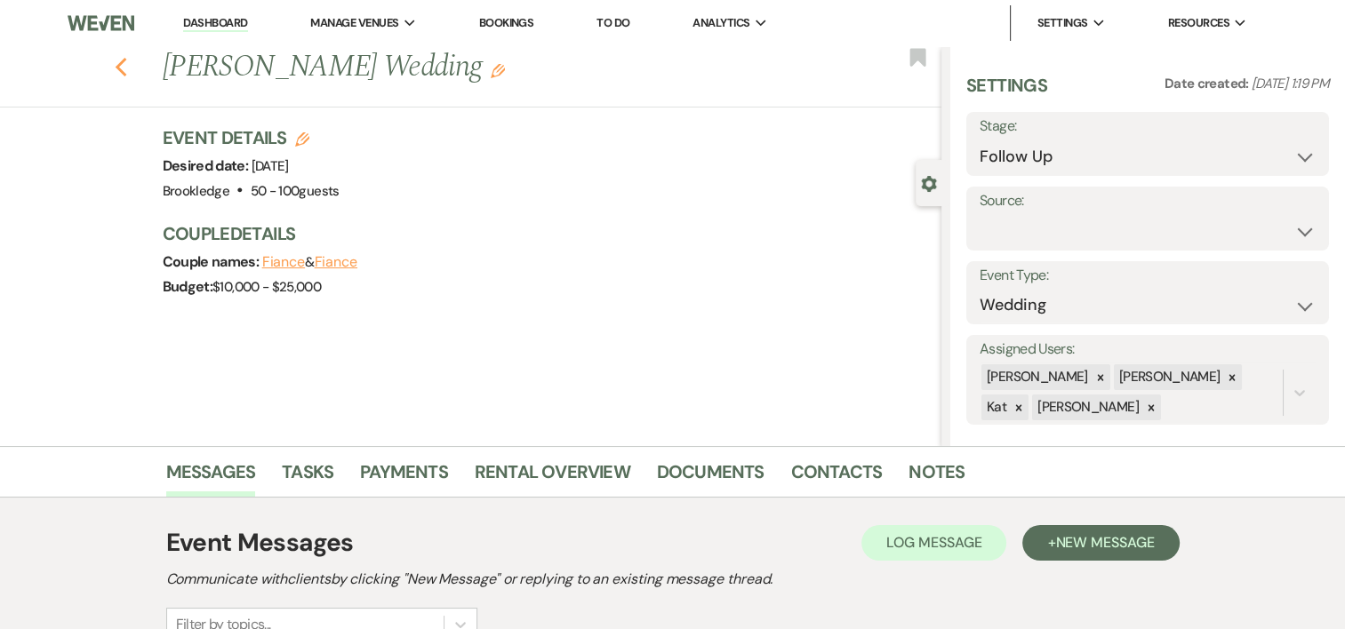
click at [126, 75] on use "button" at bounding box center [121, 68] width 12 height 20
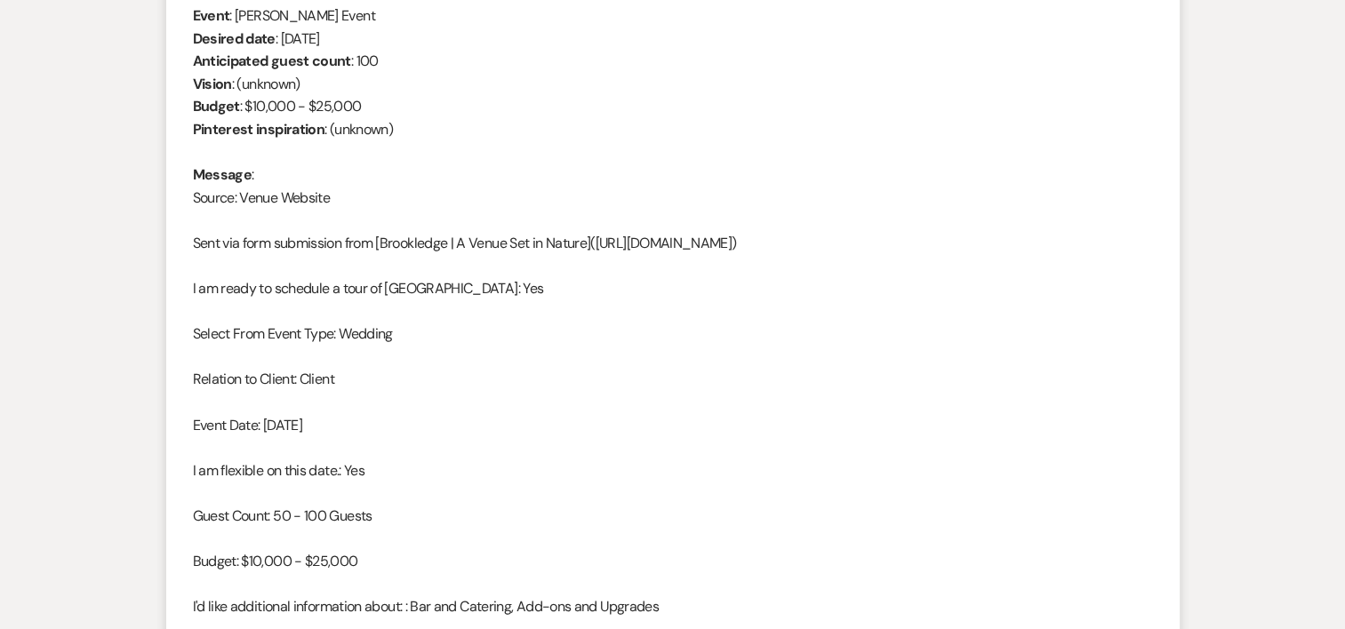
select select "9"
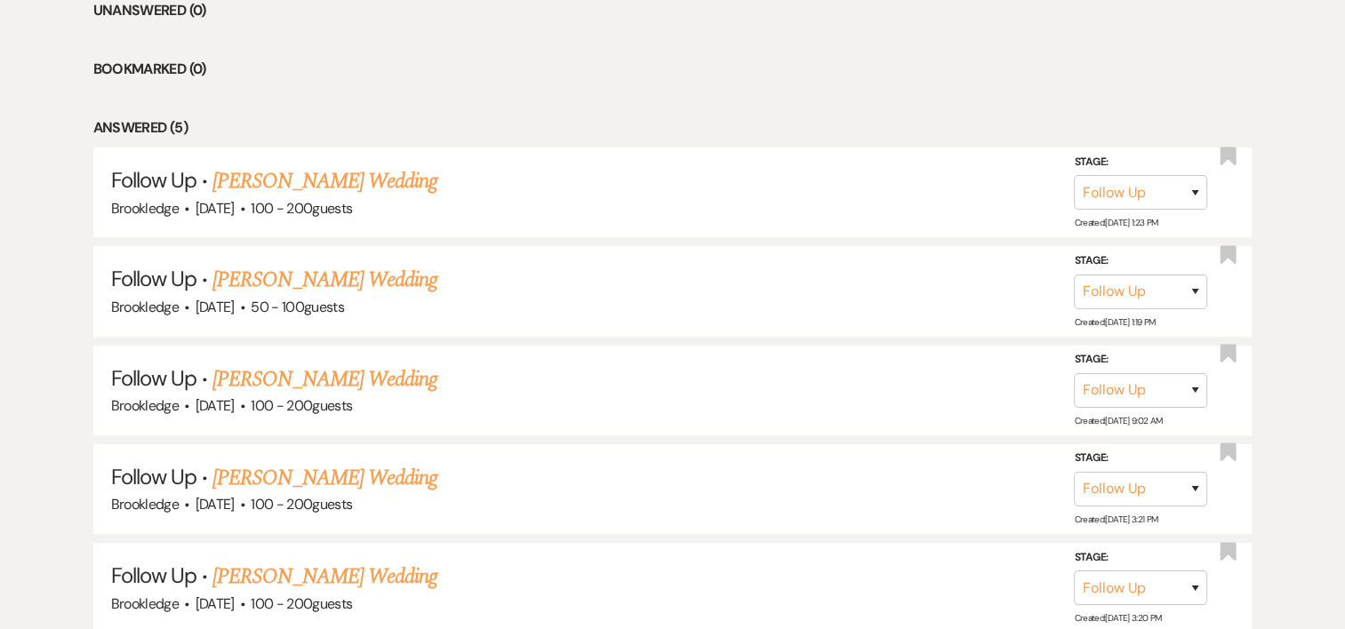
scroll to position [210, 0]
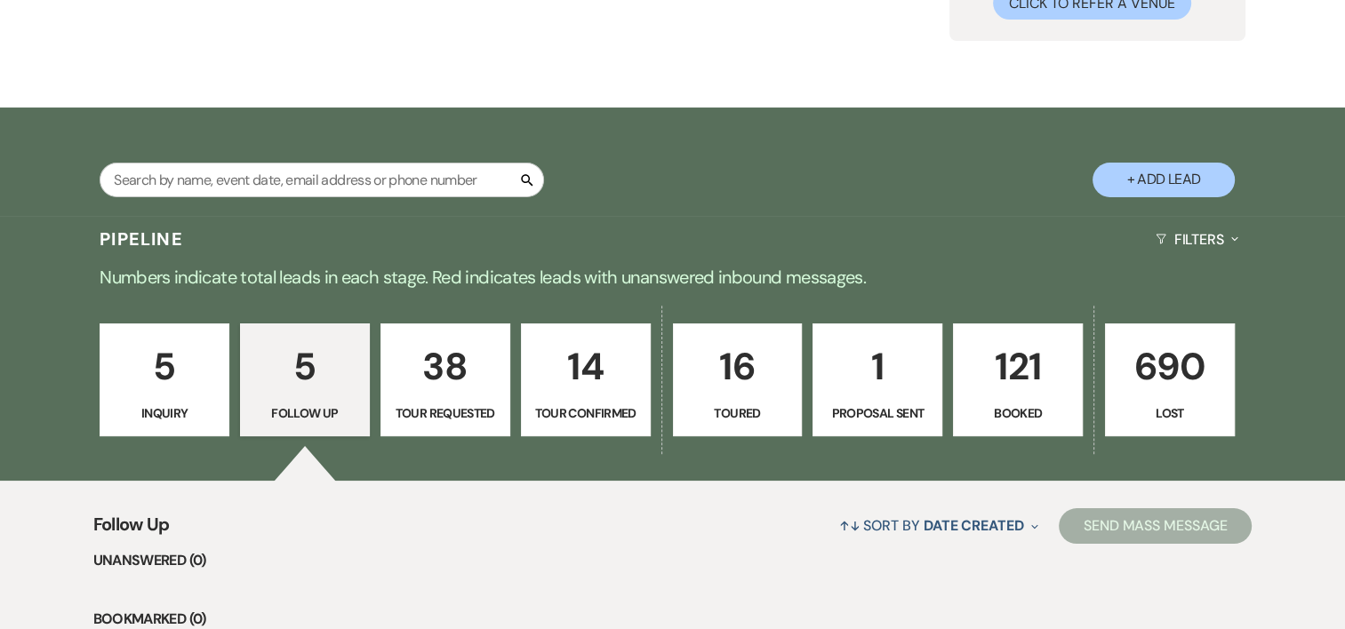
click at [168, 382] on p "5" at bounding box center [164, 367] width 107 height 60
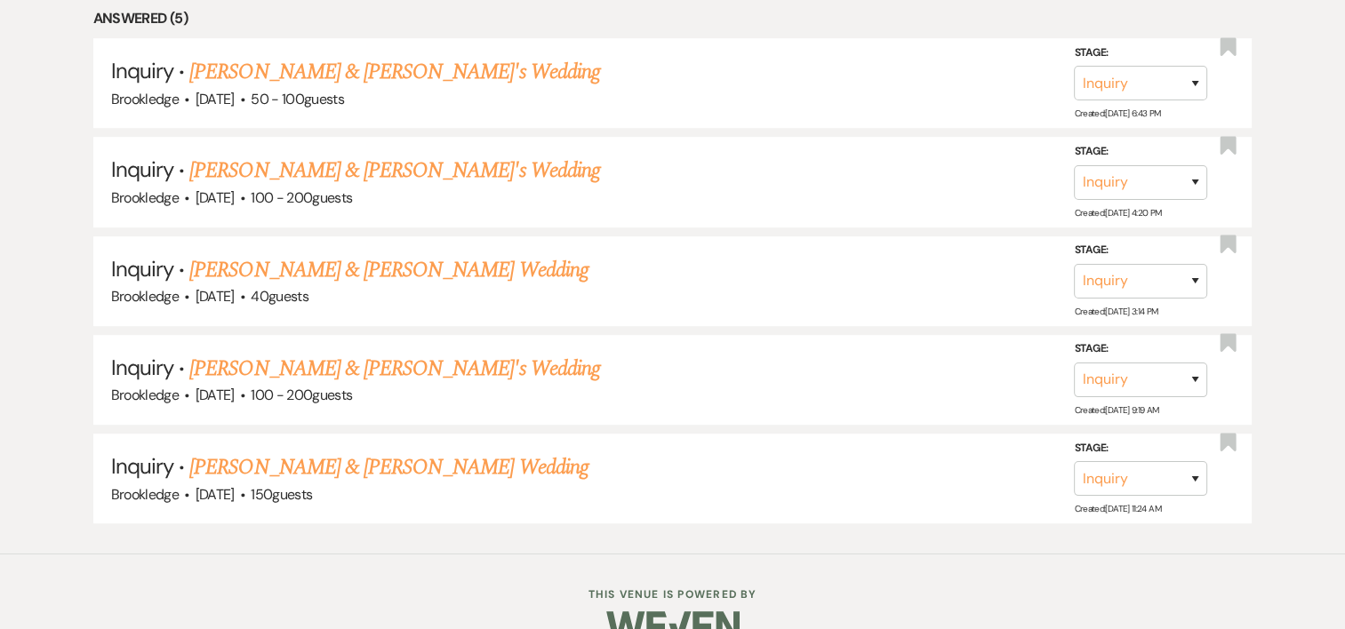
scroll to position [871, 0]
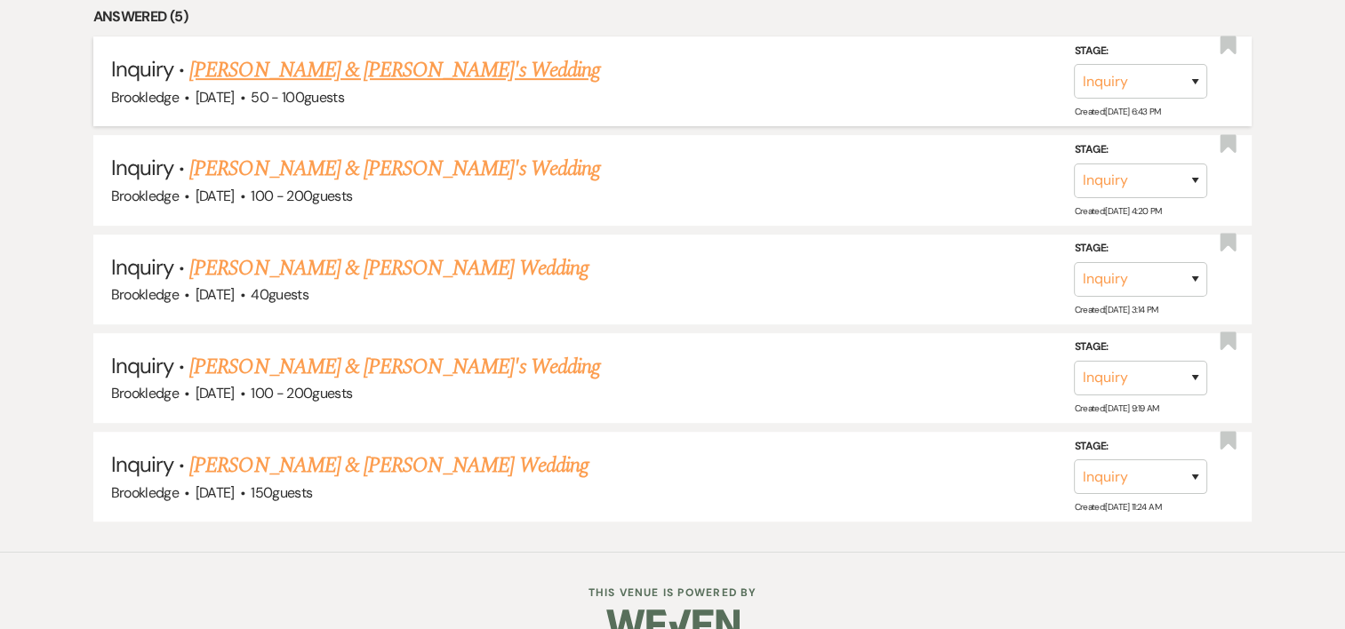
click at [359, 57] on link "[PERSON_NAME] & [PERSON_NAME]'s Wedding" at bounding box center [394, 70] width 411 height 32
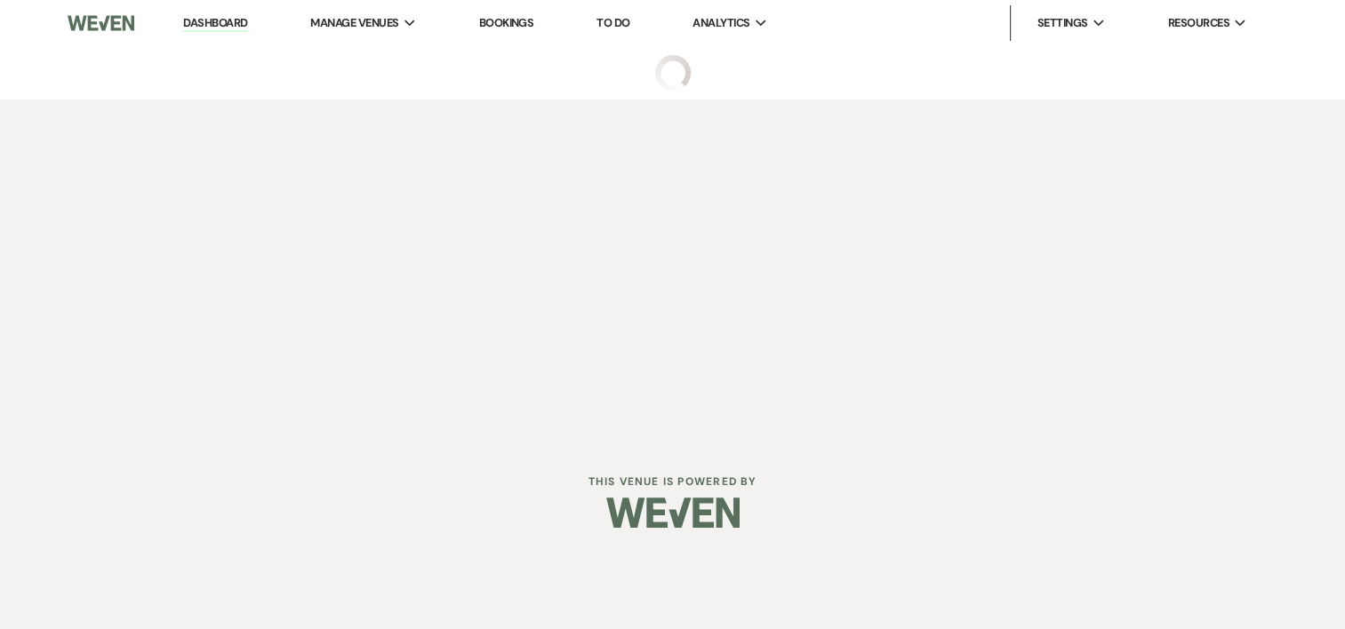
select select "5"
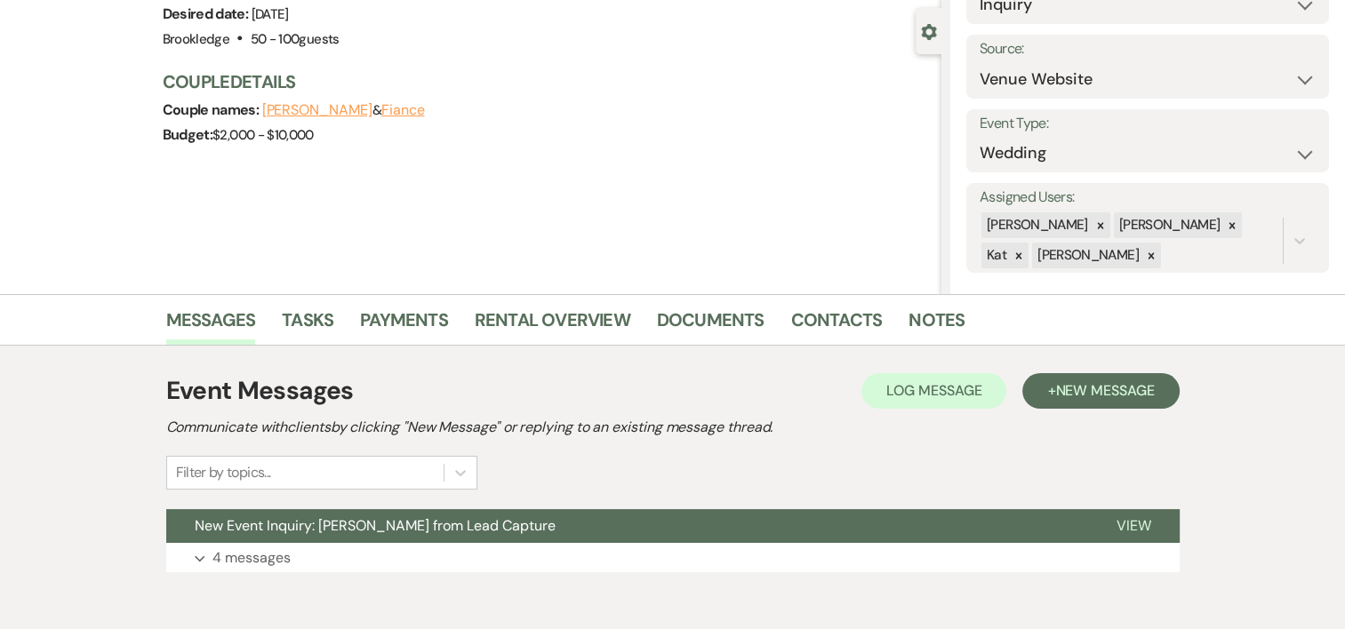
scroll to position [235, 0]
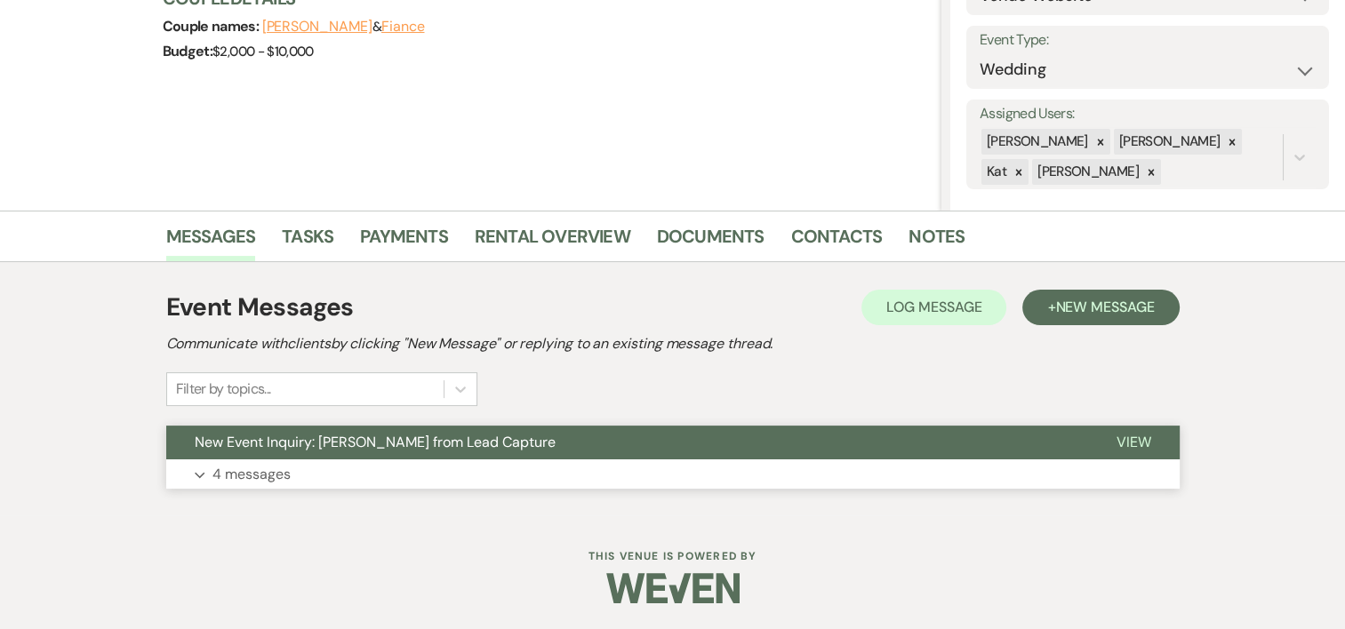
click at [243, 483] on p "4 messages" at bounding box center [251, 474] width 78 height 23
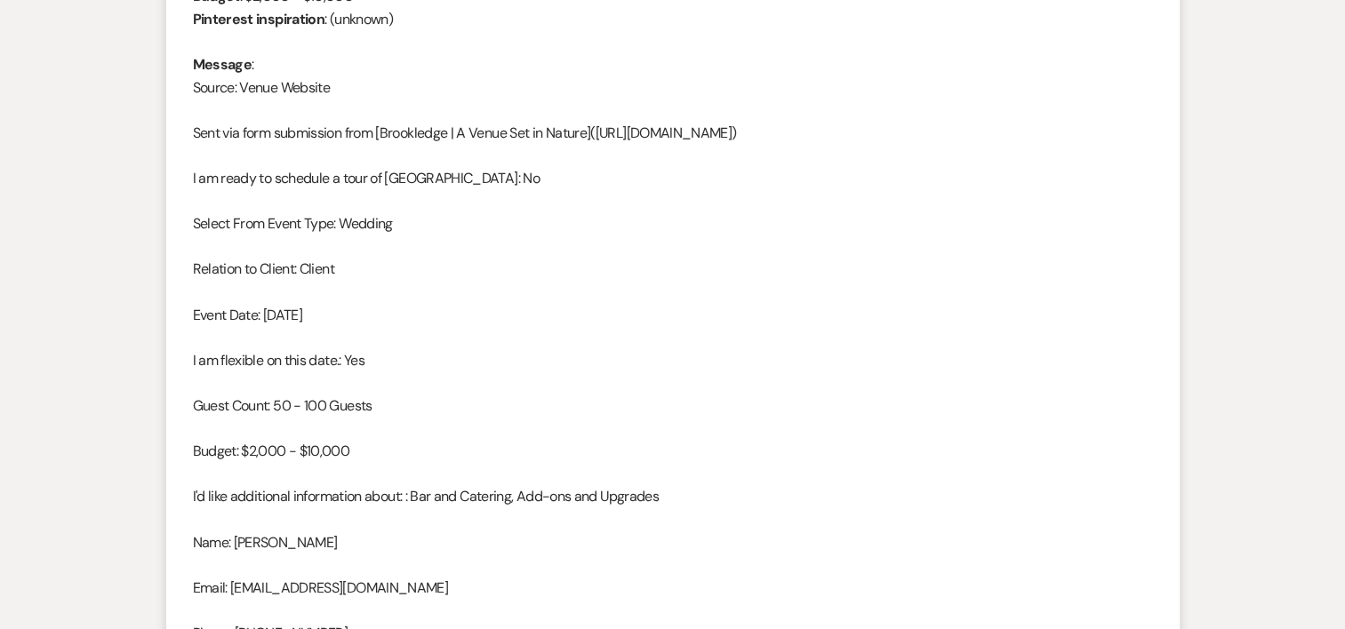
scroll to position [0, 0]
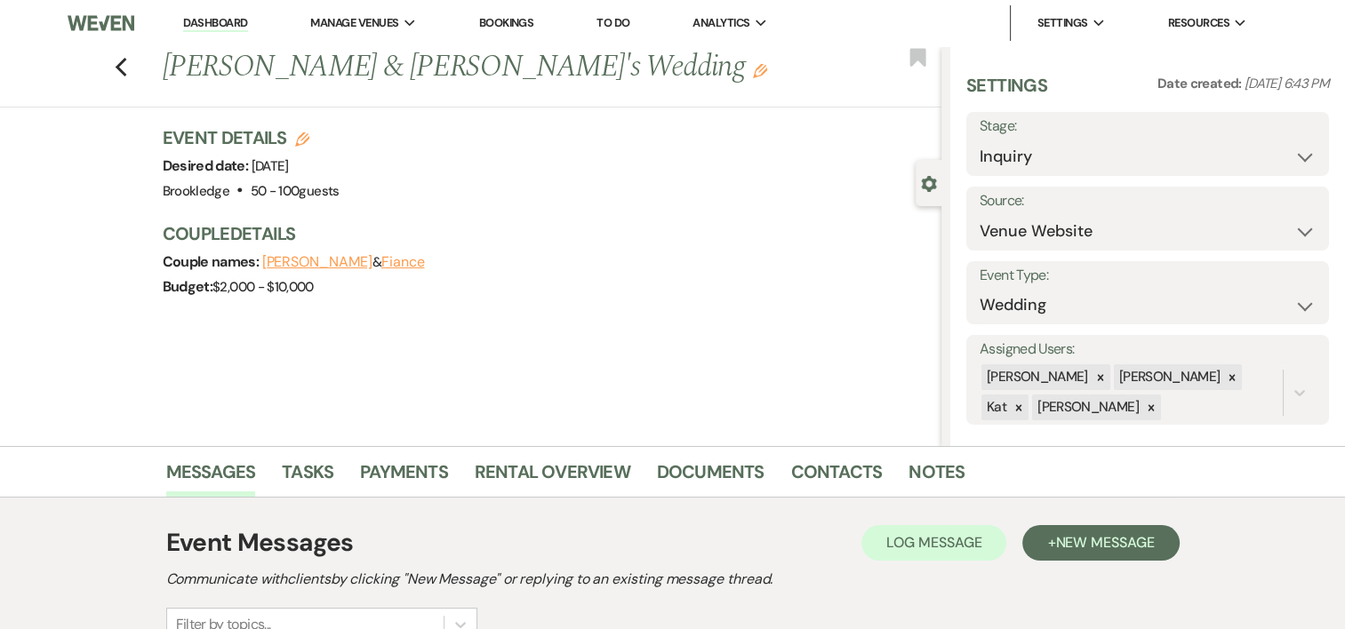
click at [135, 77] on div "Previous [PERSON_NAME] & [PERSON_NAME]'s Wedding Edit Bookmark" at bounding box center [466, 76] width 950 height 61
click at [128, 70] on icon "Previous" at bounding box center [121, 67] width 13 height 21
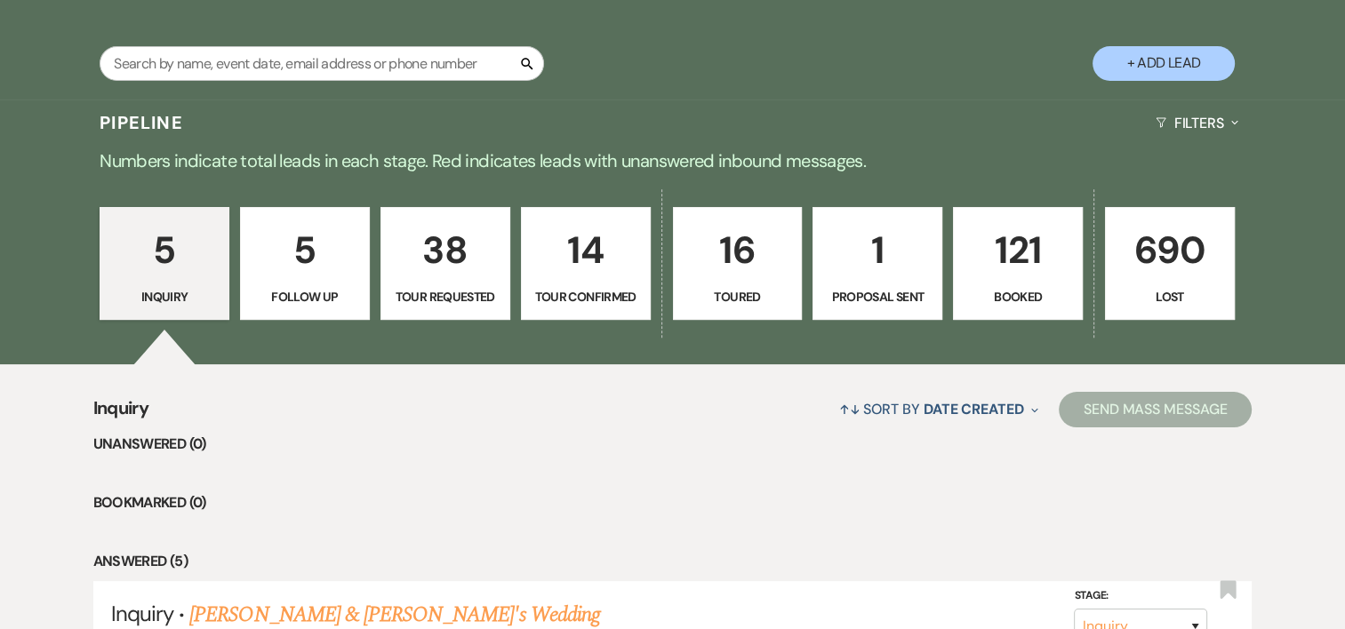
scroll to position [324, 0]
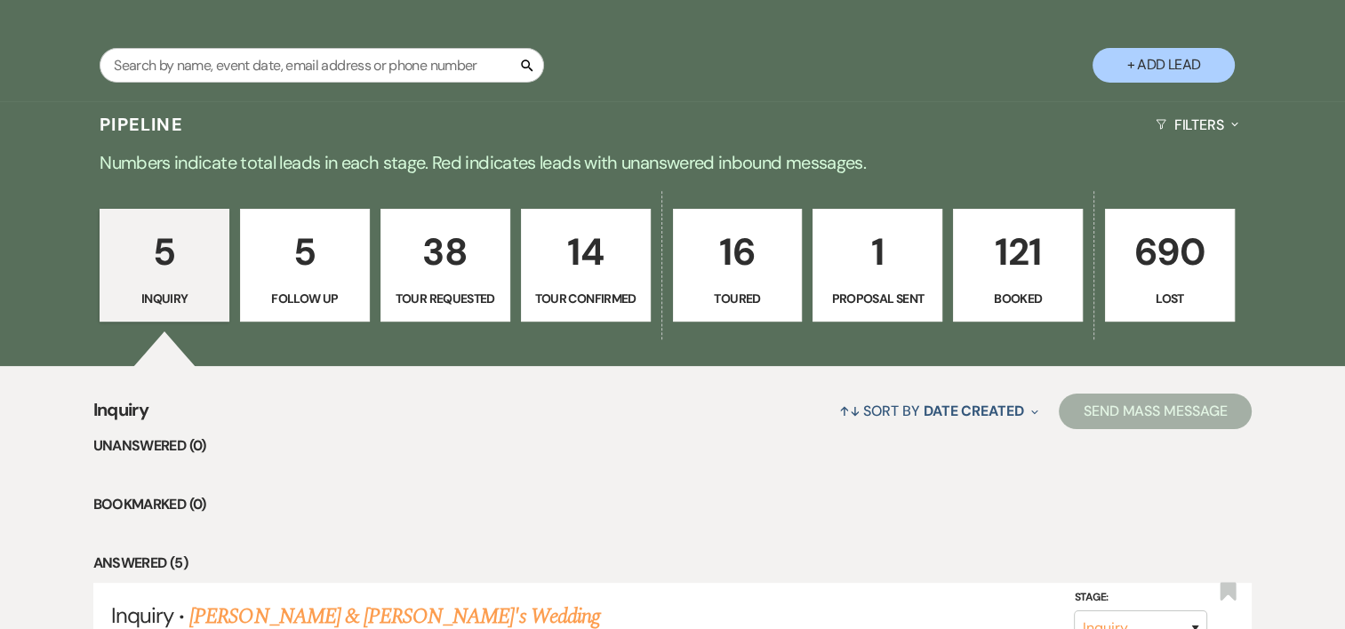
click at [450, 269] on p "38" at bounding box center [445, 252] width 107 height 60
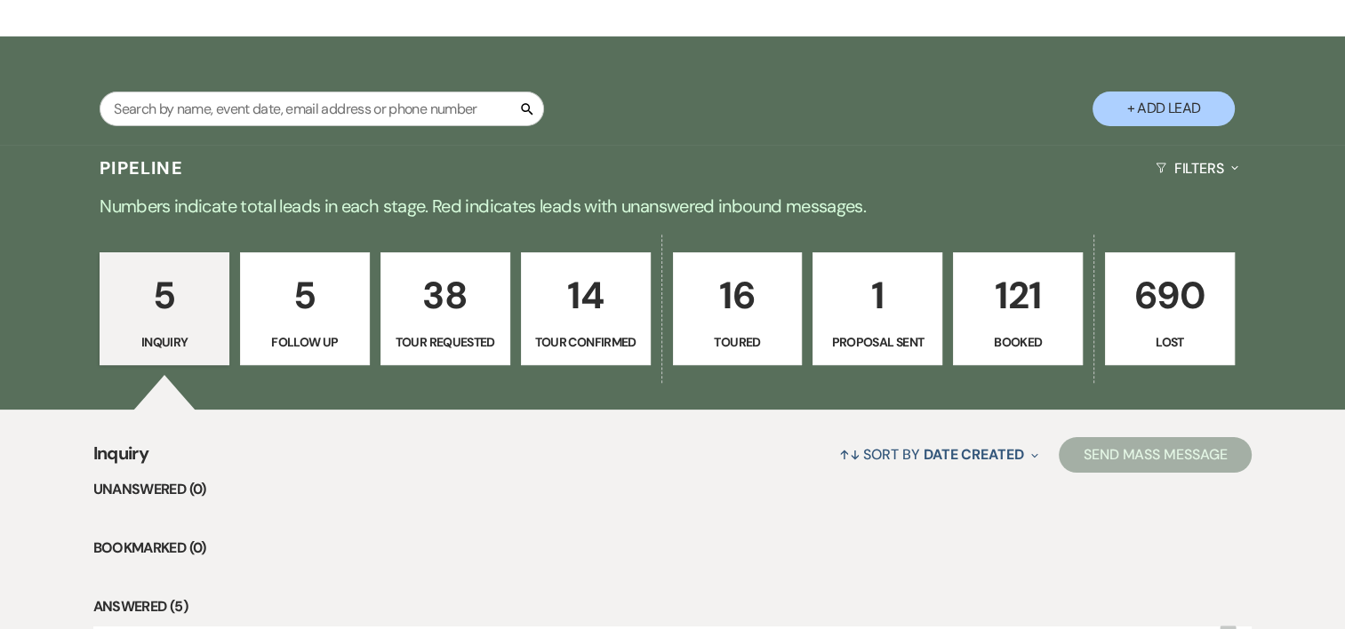
select select "2"
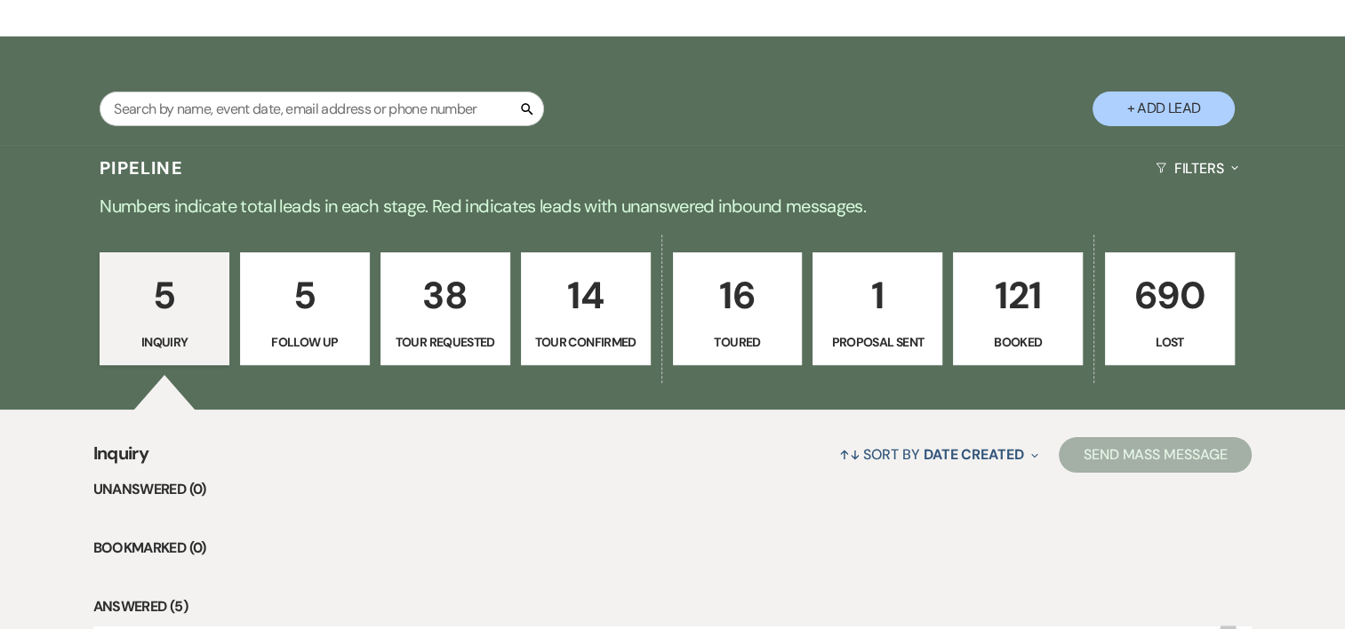
select select "2"
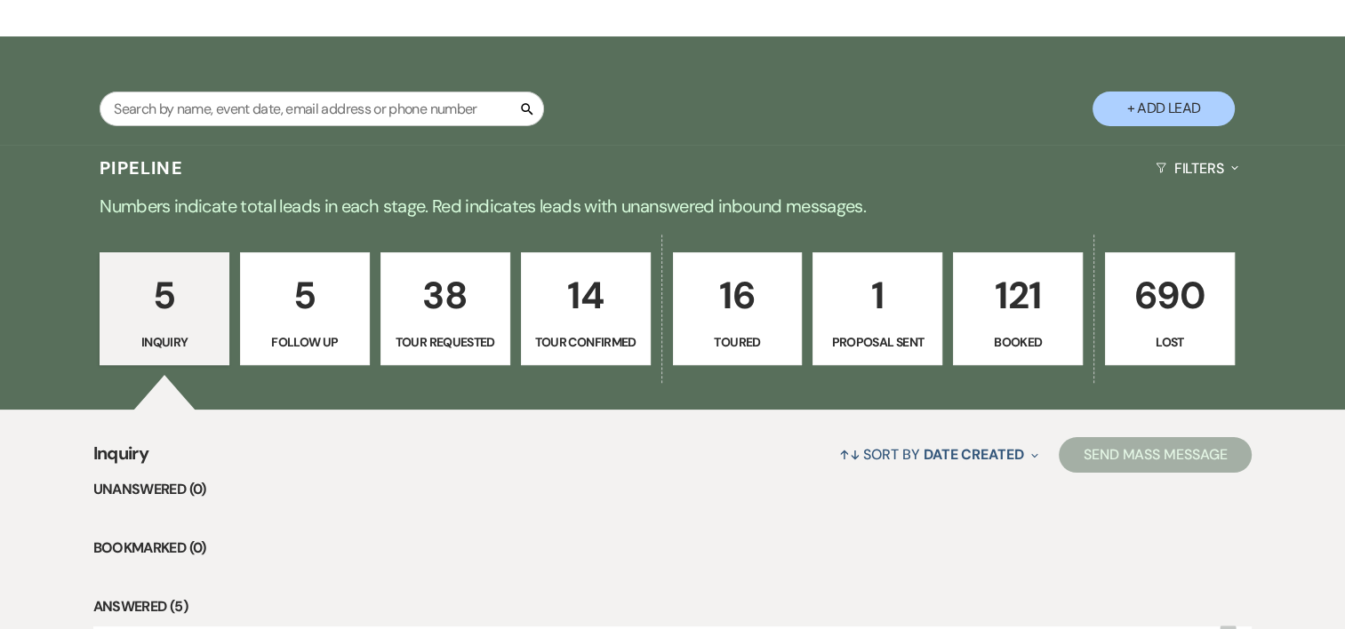
select select "2"
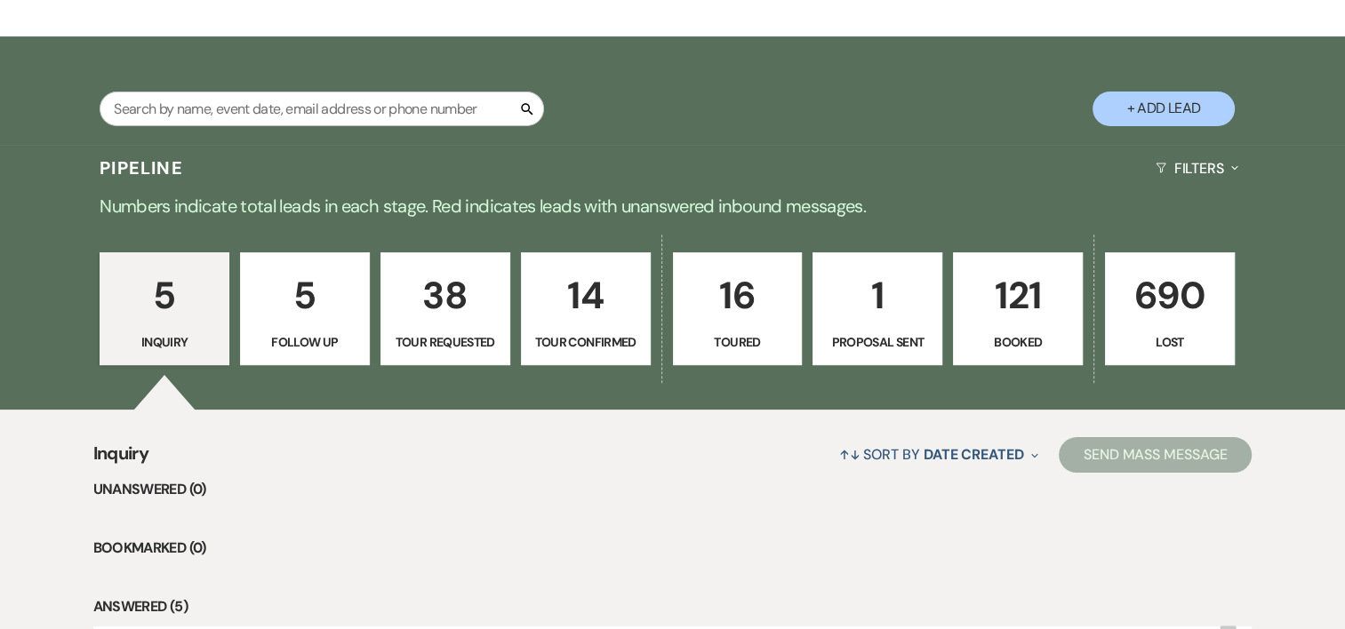
select select "2"
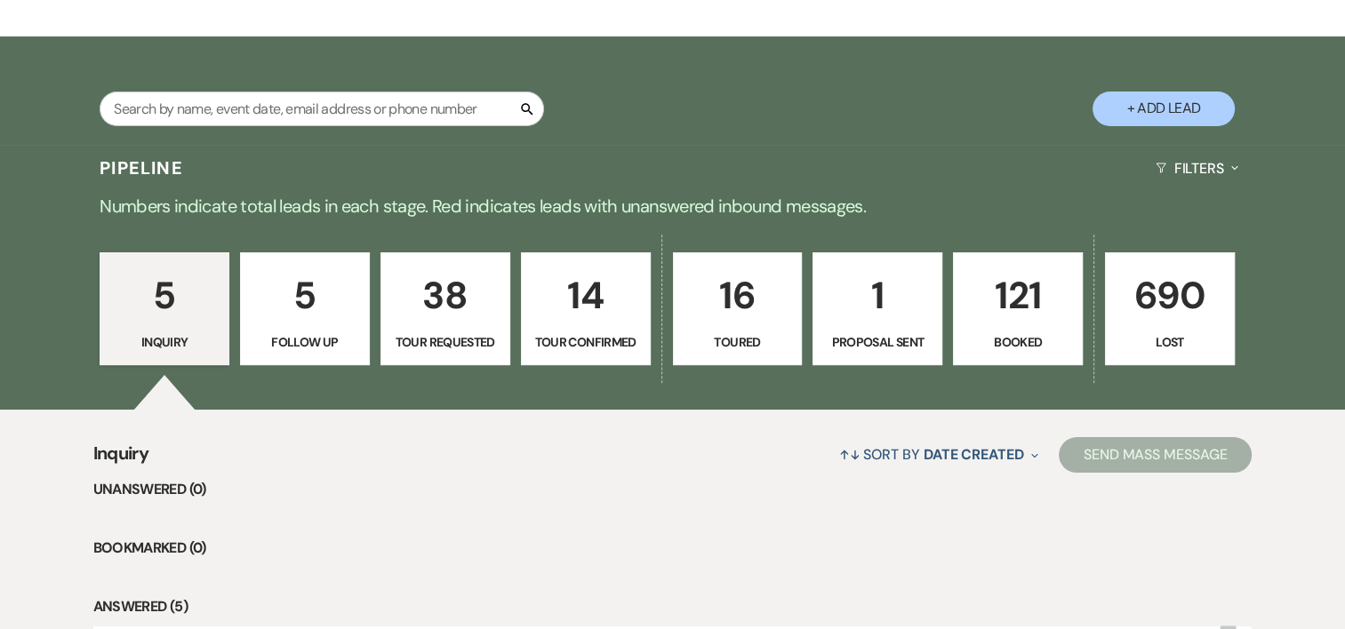
select select "2"
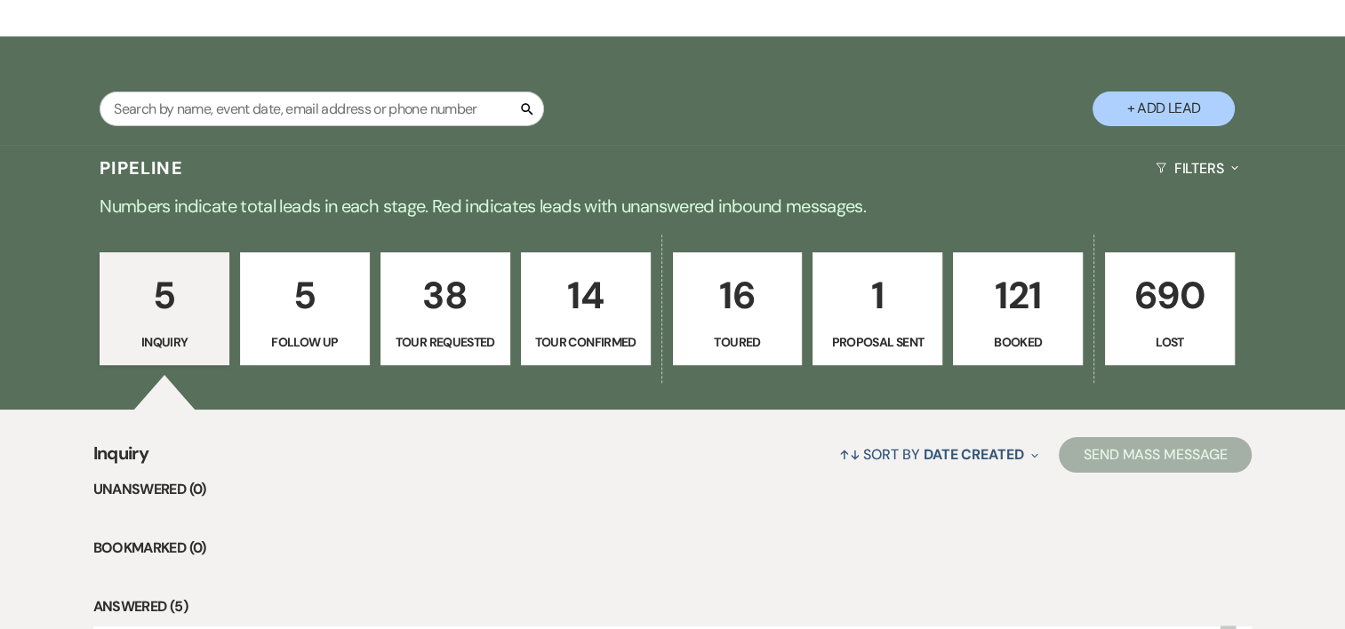
select select "2"
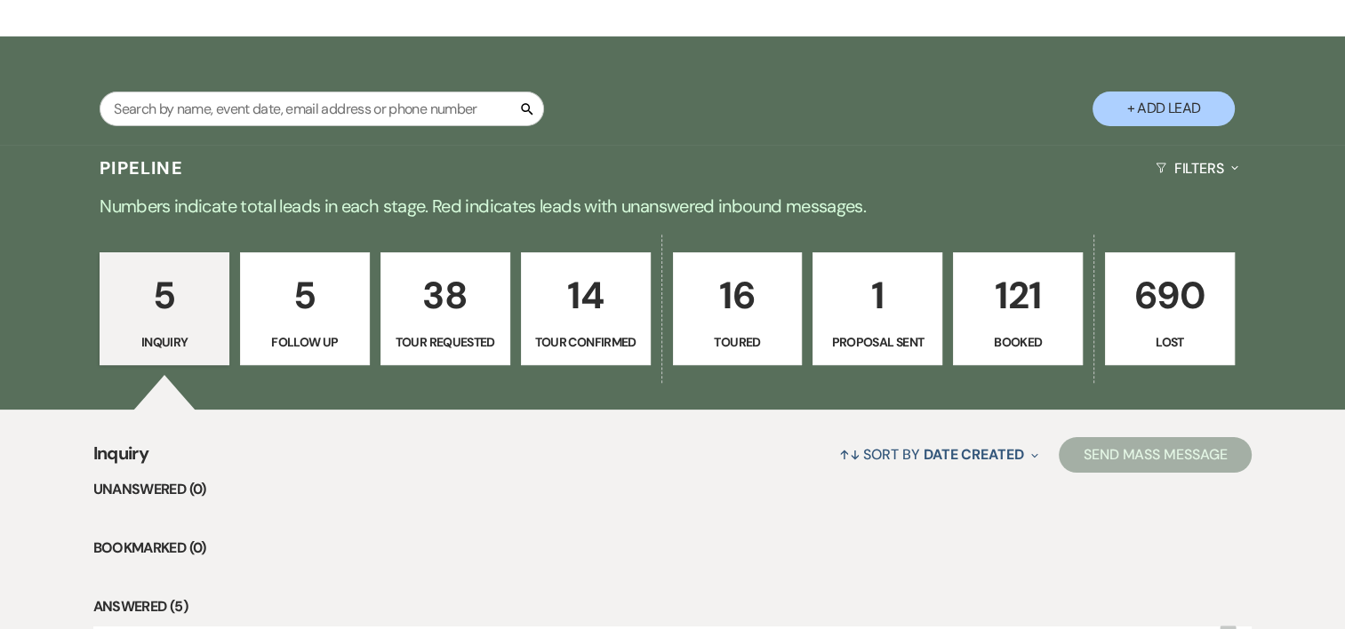
select select "2"
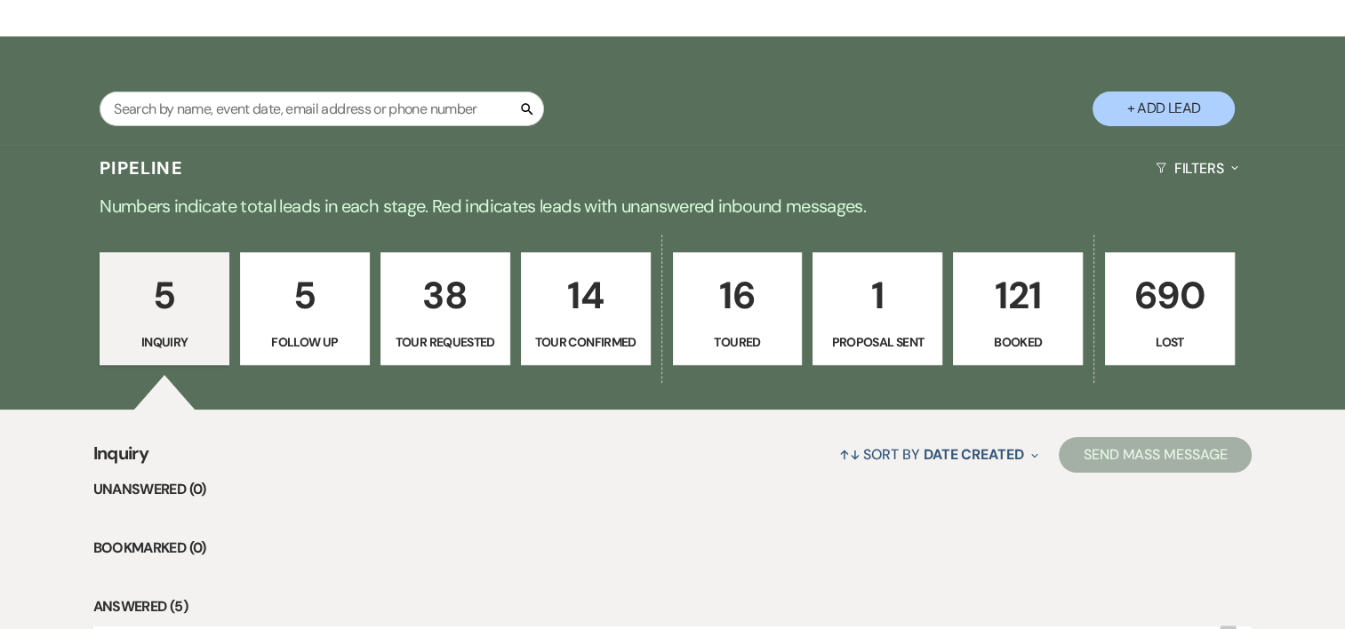
select select "2"
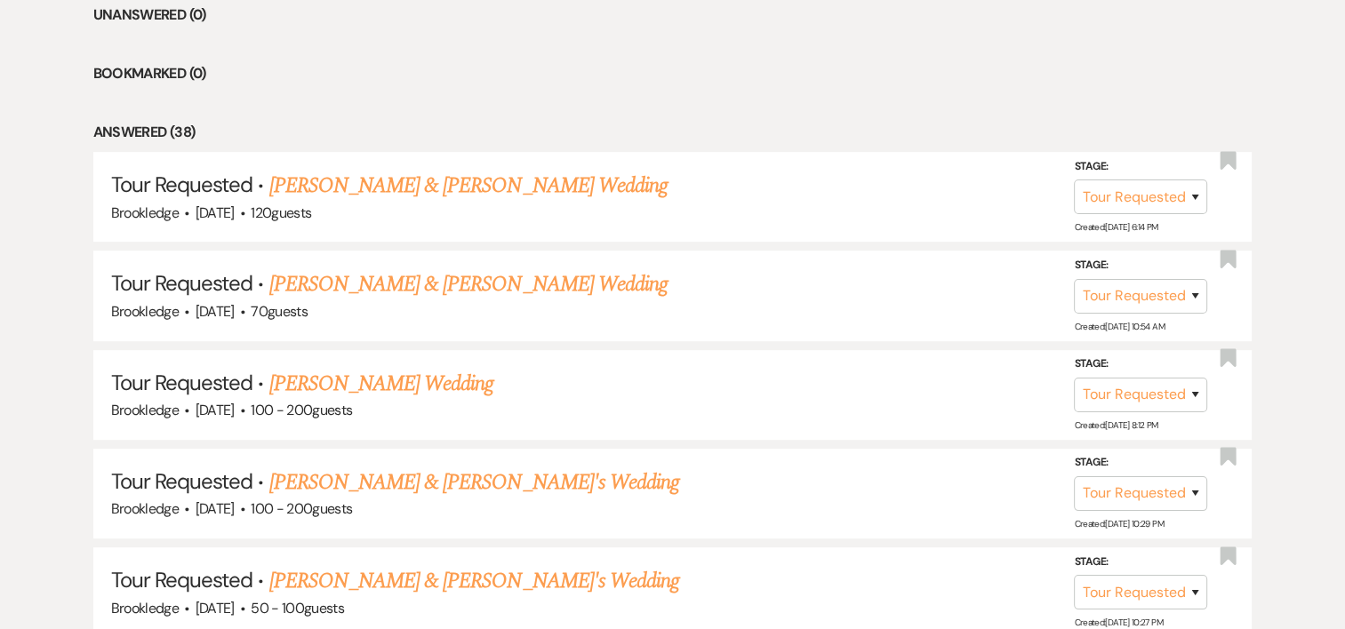
scroll to position [773, 0]
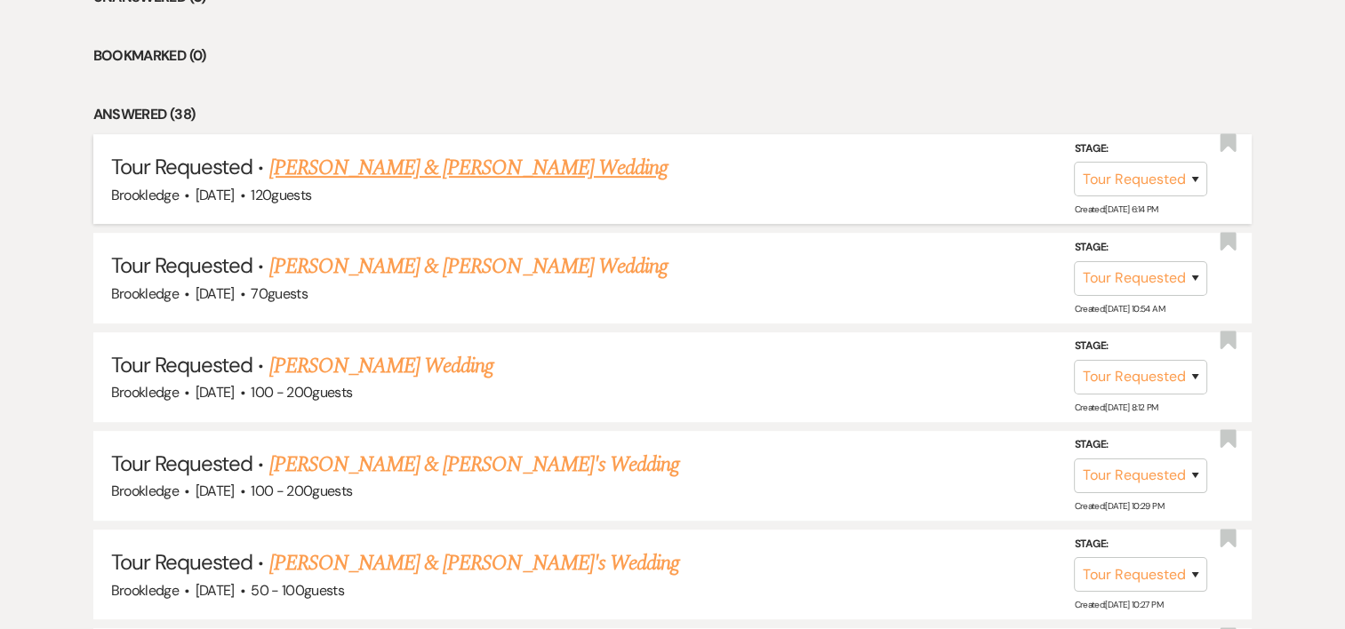
click at [478, 160] on link "[PERSON_NAME] & [PERSON_NAME] Wedding" at bounding box center [468, 168] width 398 height 32
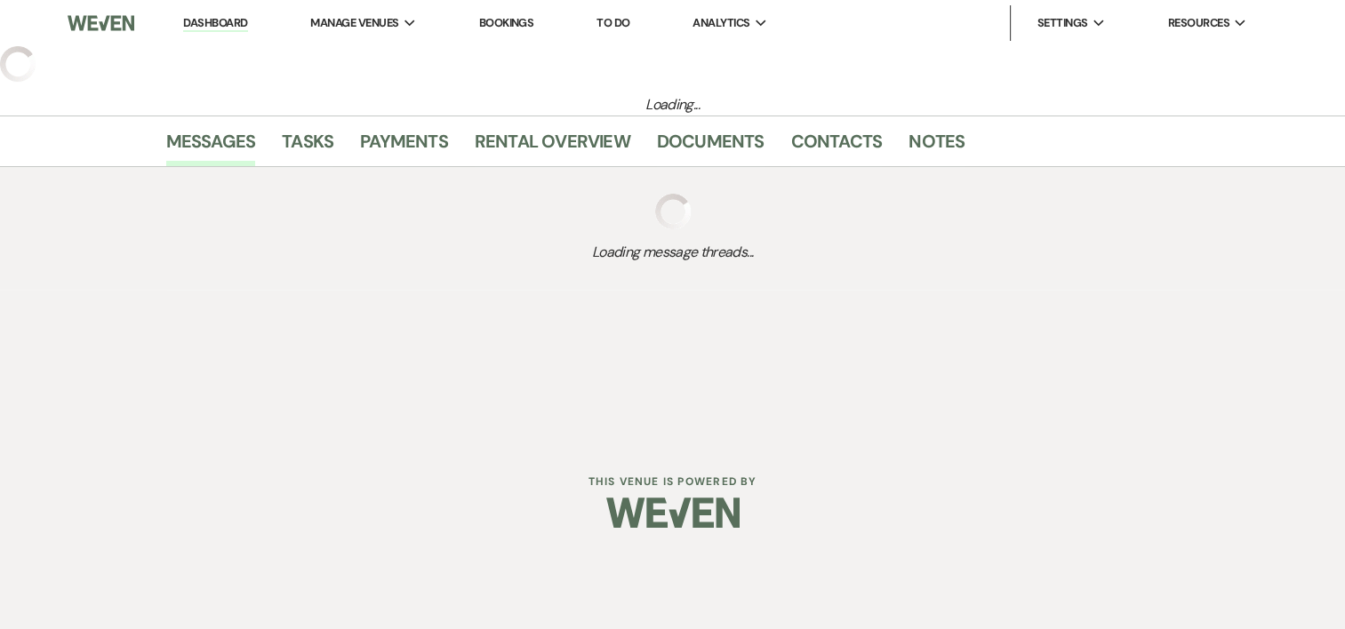
select select "2"
select select "5"
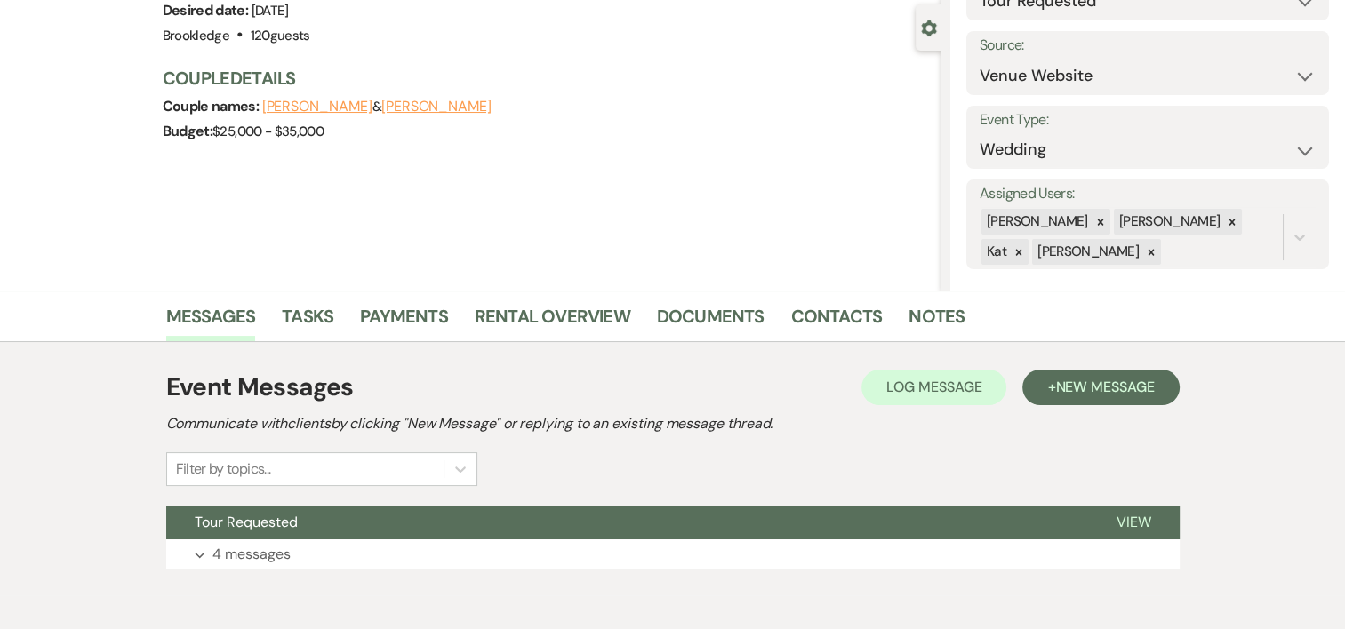
scroll to position [235, 0]
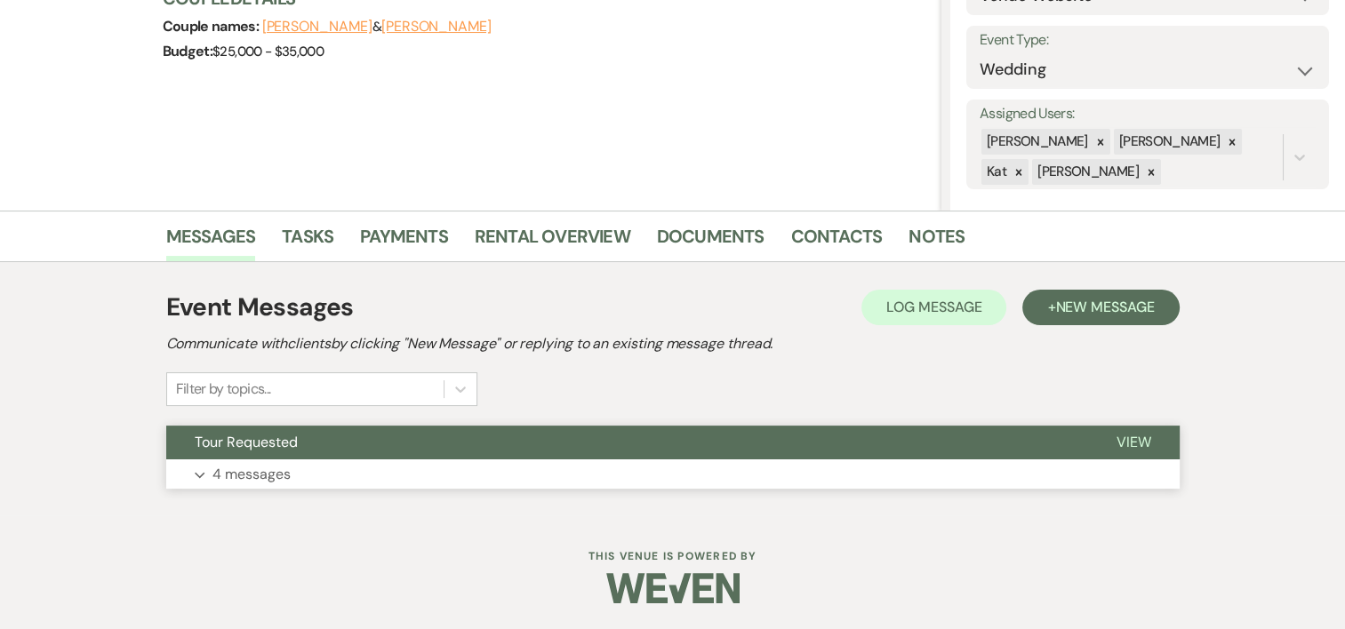
click at [261, 475] on p "4 messages" at bounding box center [251, 474] width 78 height 23
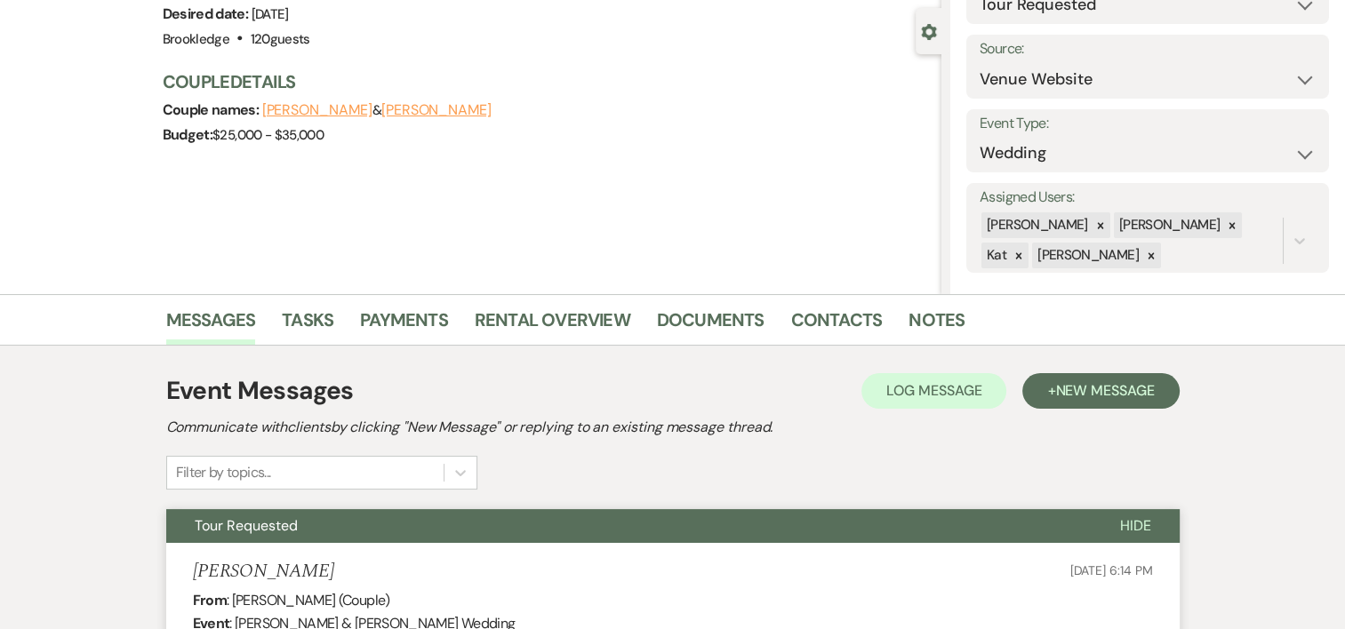
scroll to position [0, 0]
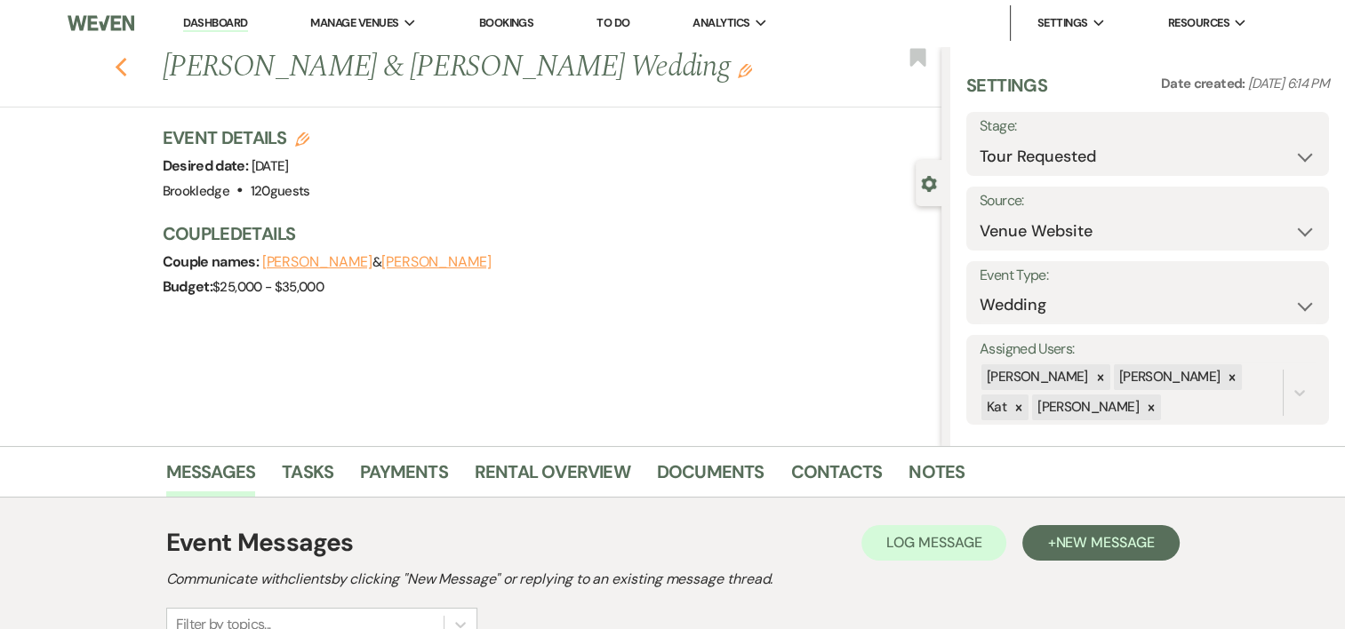
click at [128, 71] on icon "Previous" at bounding box center [121, 67] width 13 height 21
select select "2"
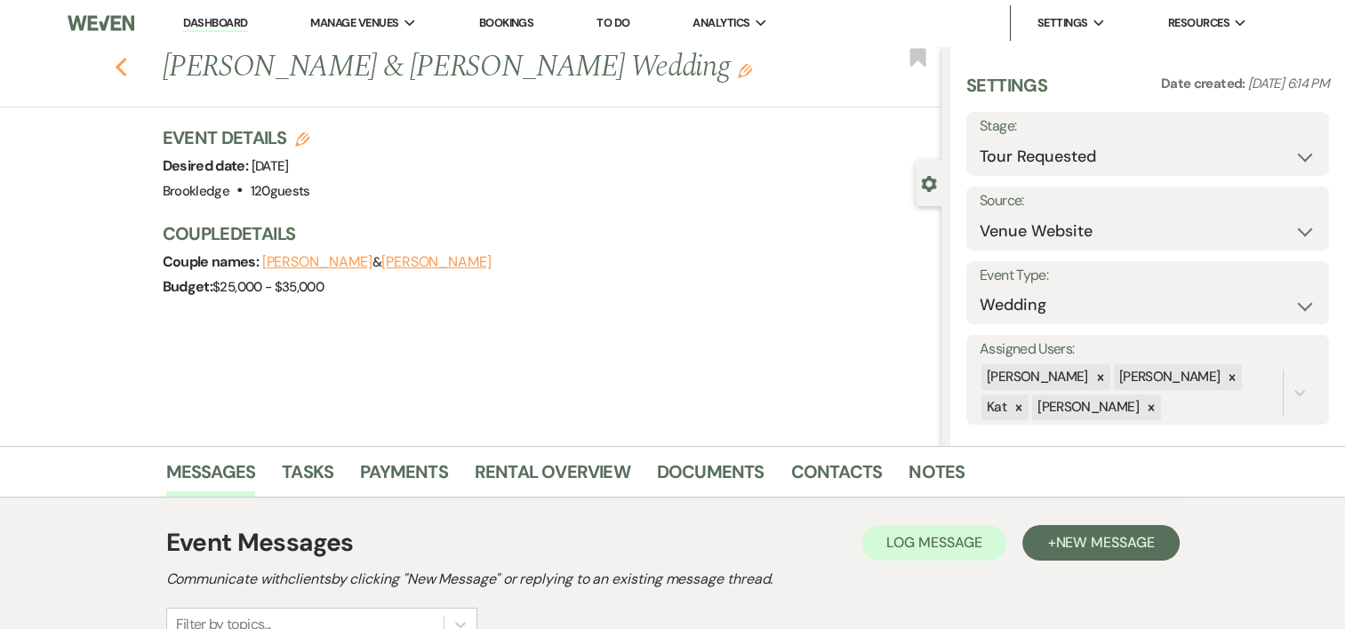
select select "2"
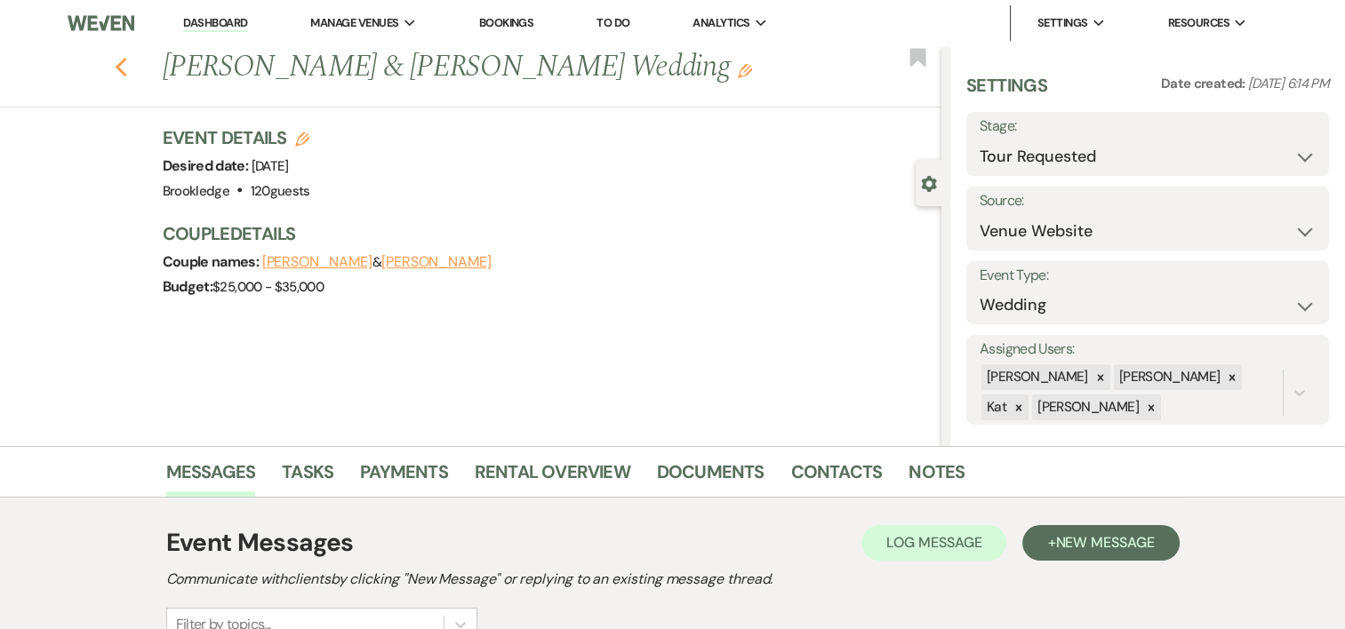
select select "2"
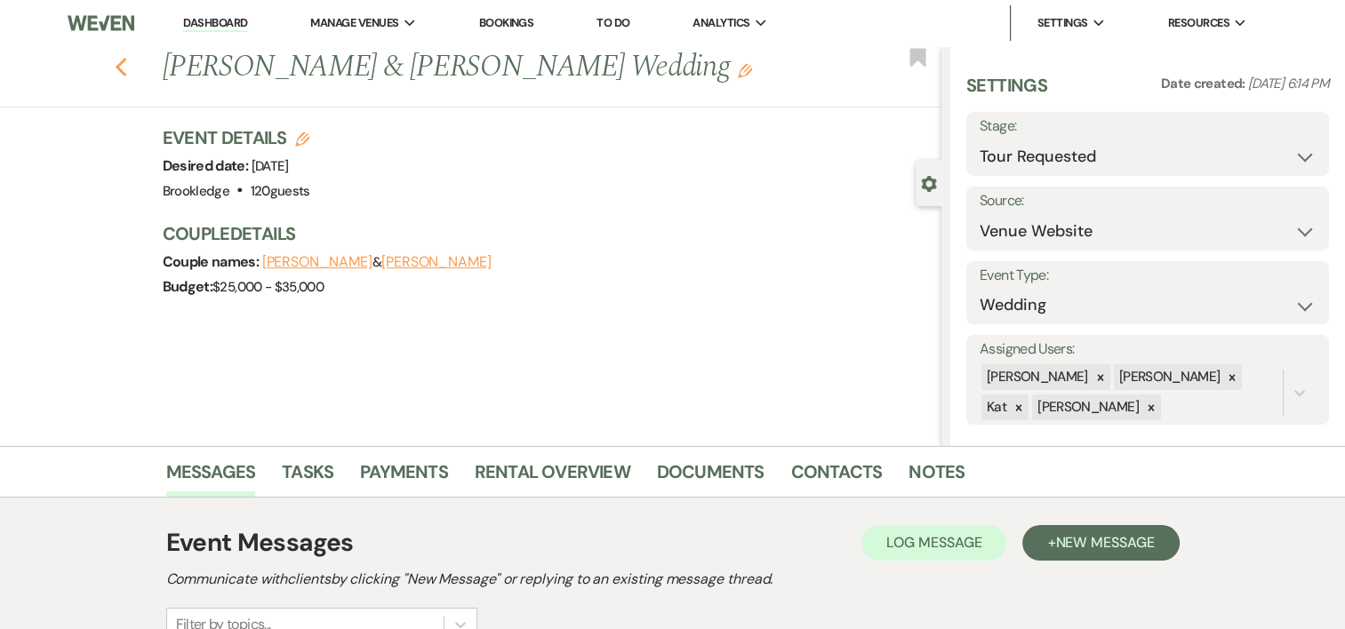
select select "2"
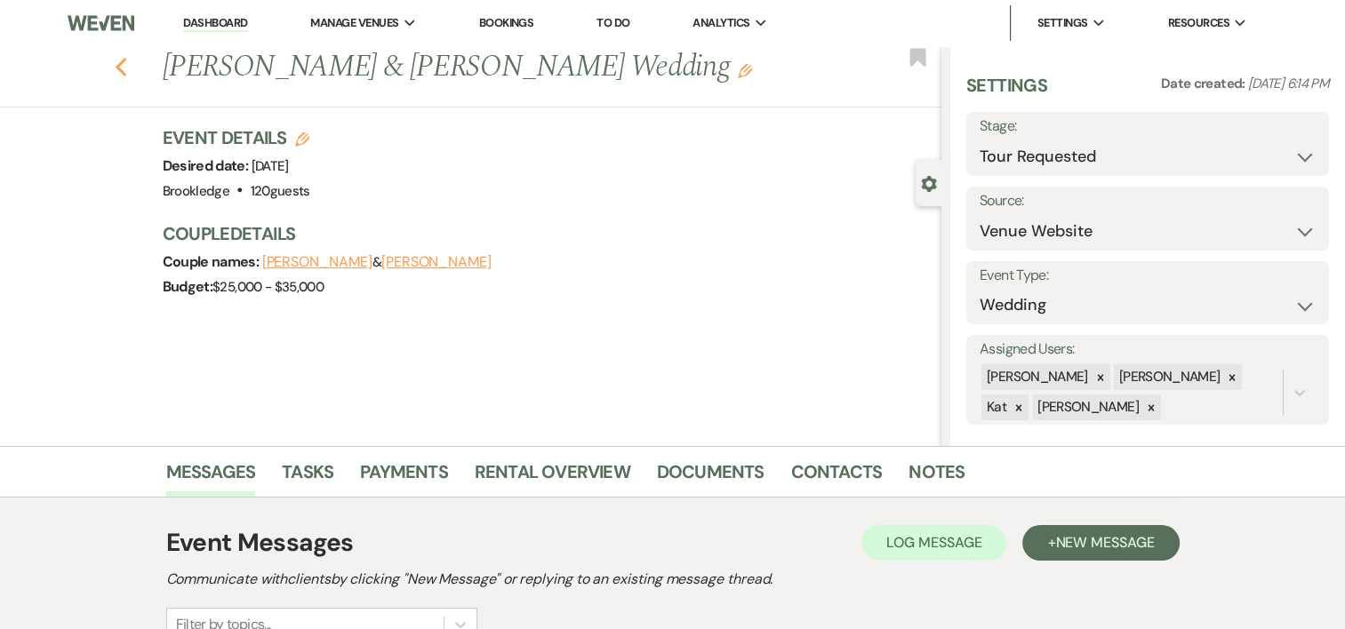
select select "2"
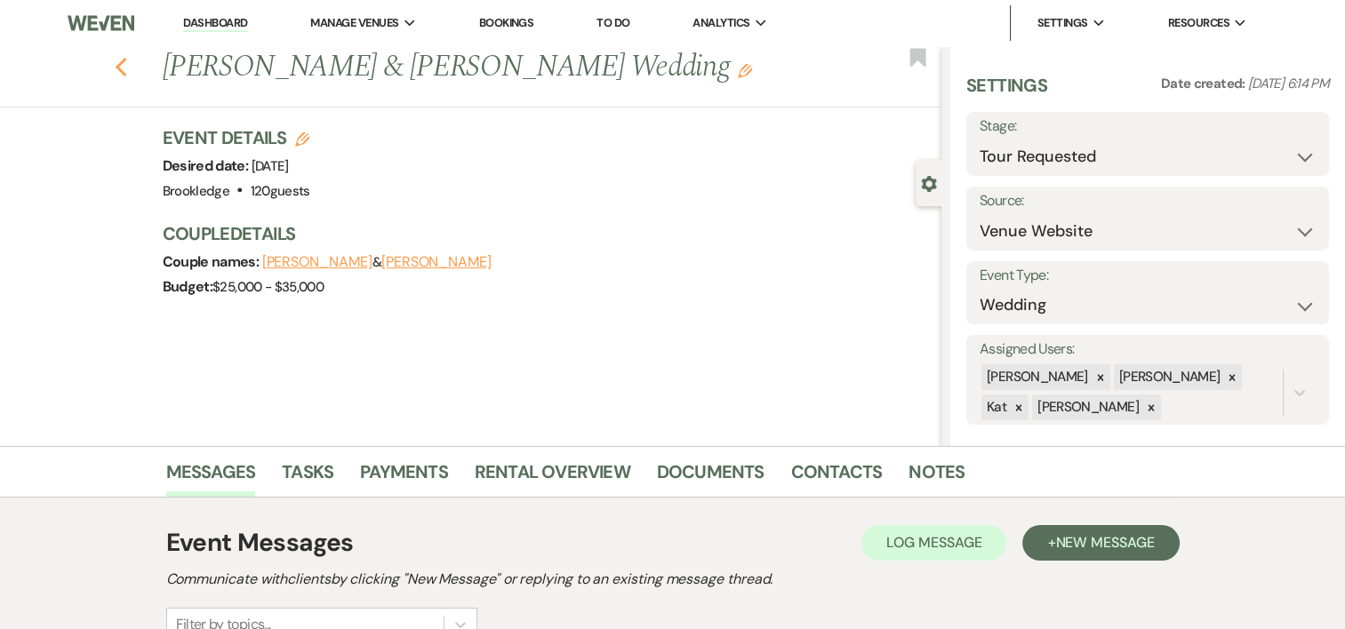
select select "2"
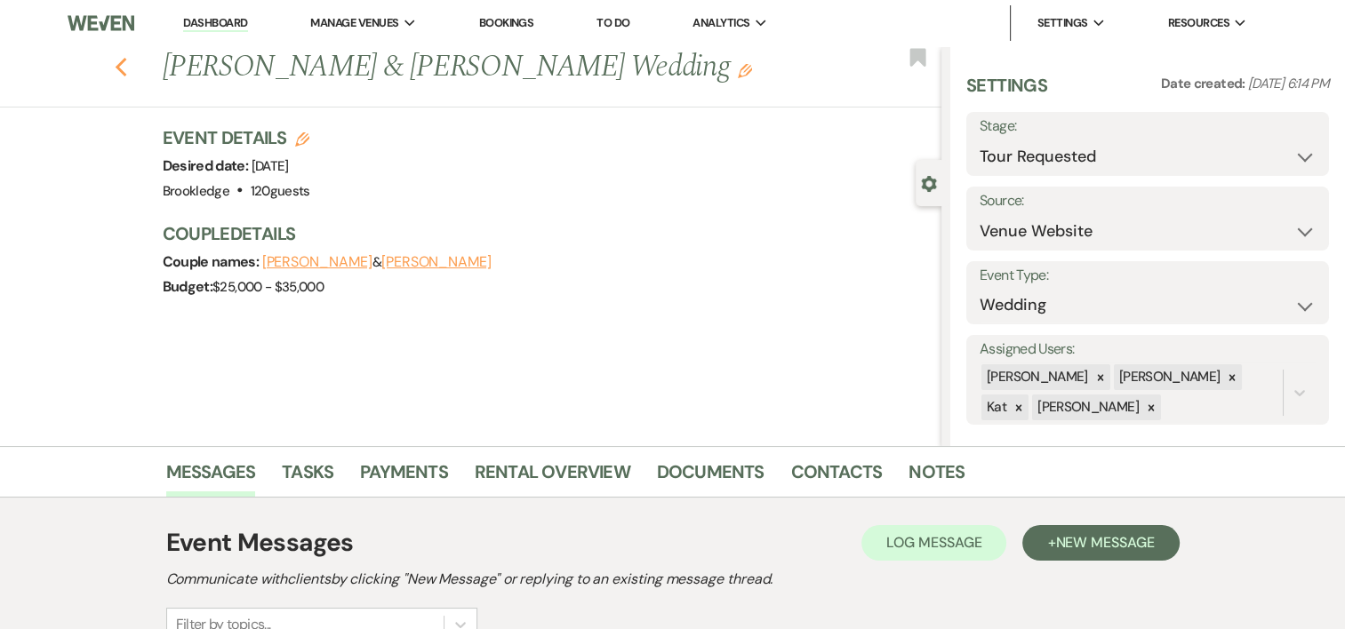
select select "2"
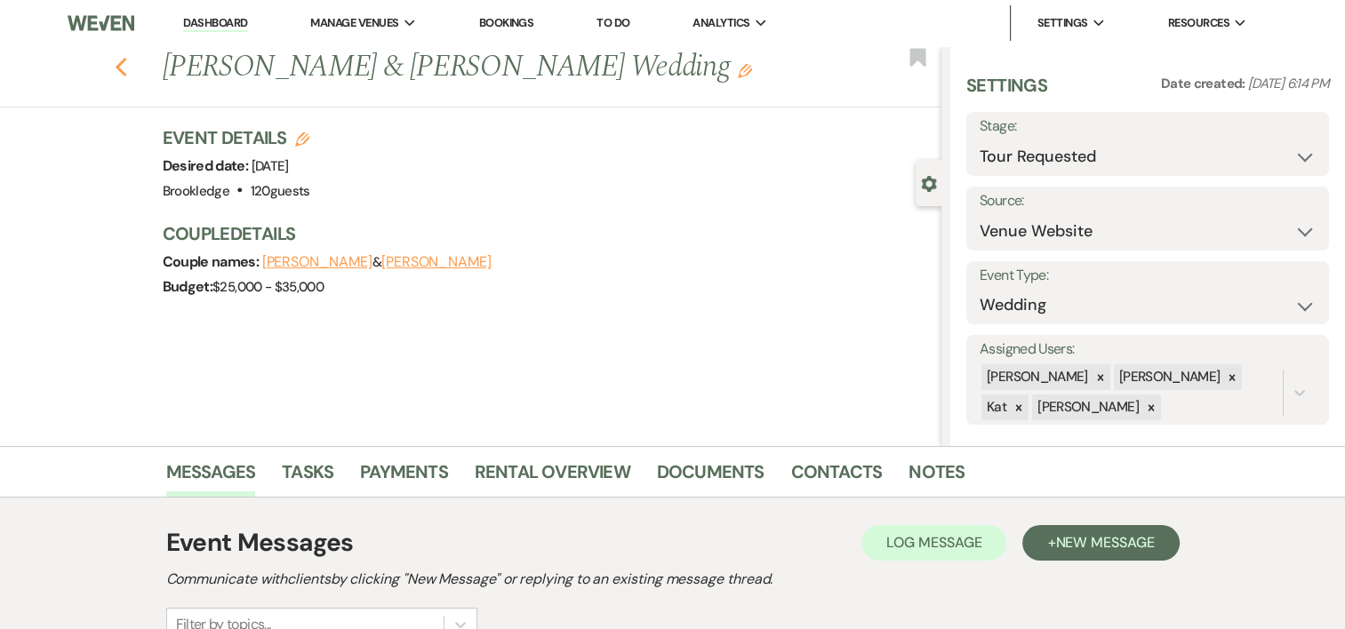
select select "2"
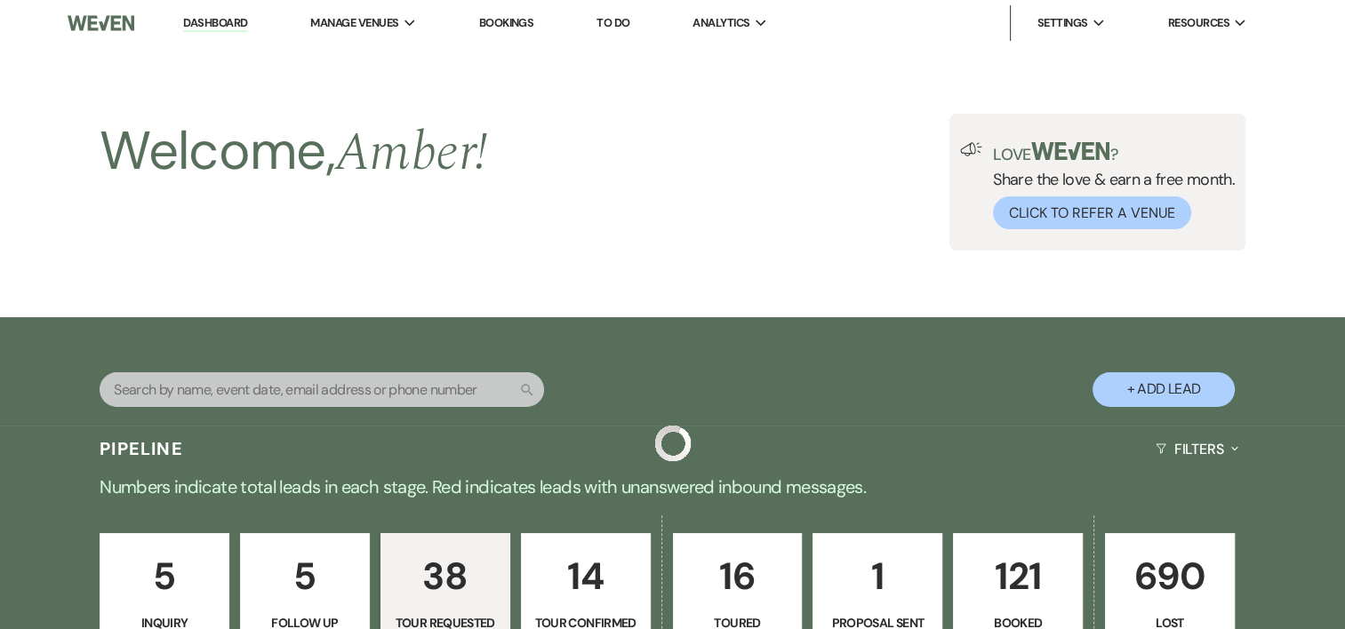
scroll to position [773, 0]
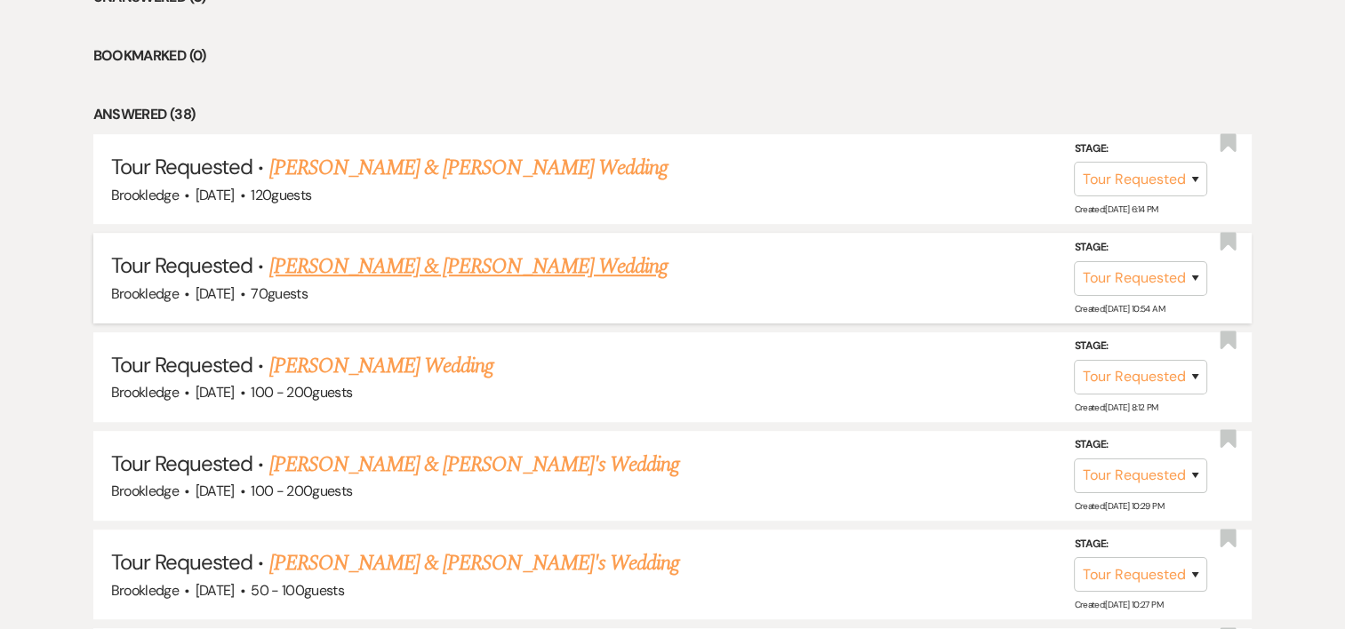
click at [343, 265] on link "[PERSON_NAME] & [PERSON_NAME] Wedding" at bounding box center [468, 267] width 398 height 32
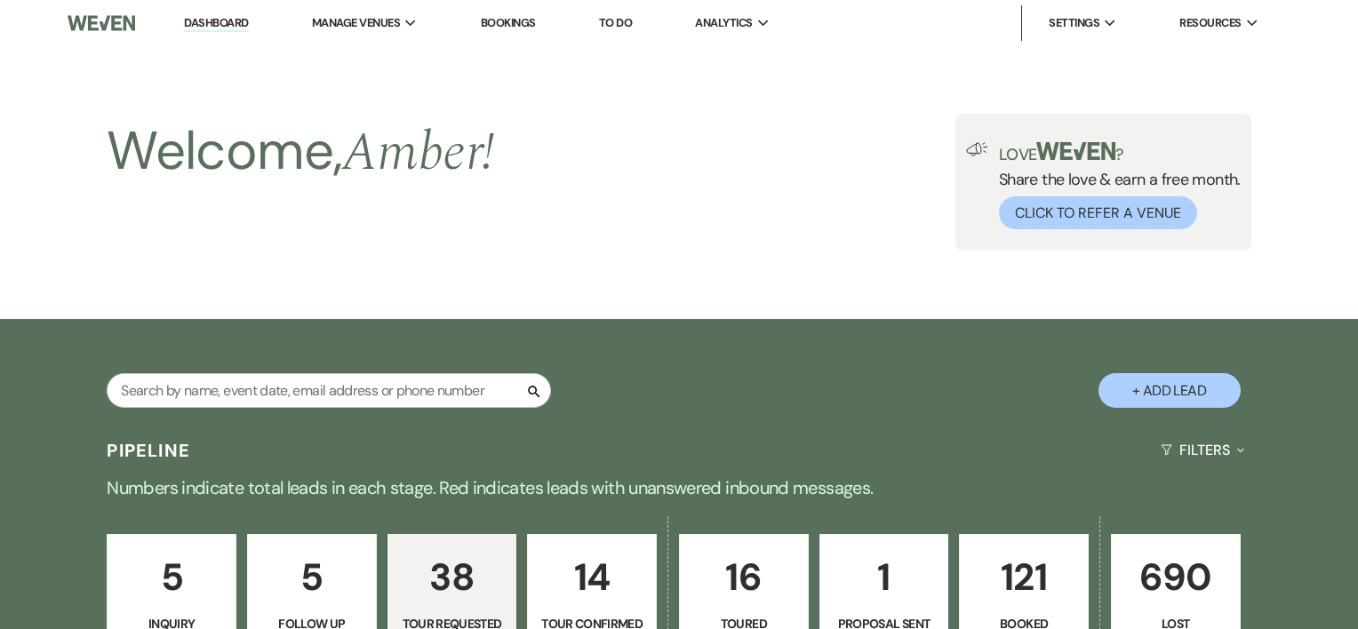
select select "2"
select select "5"
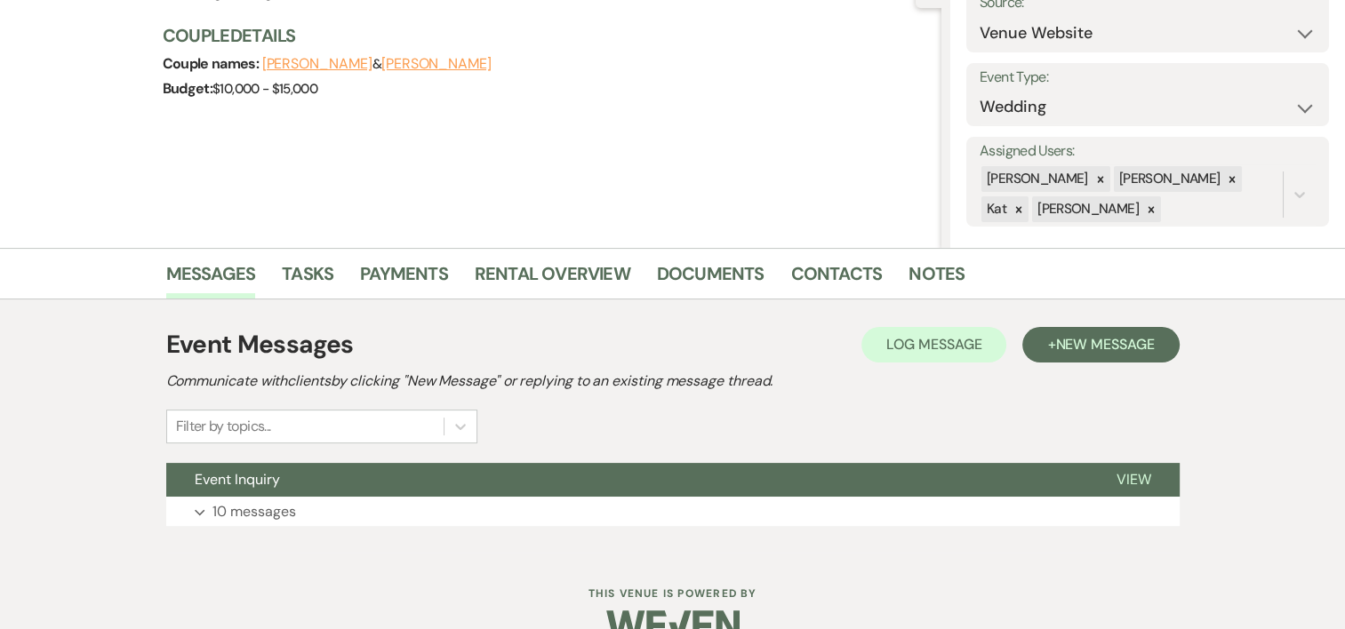
scroll to position [235, 0]
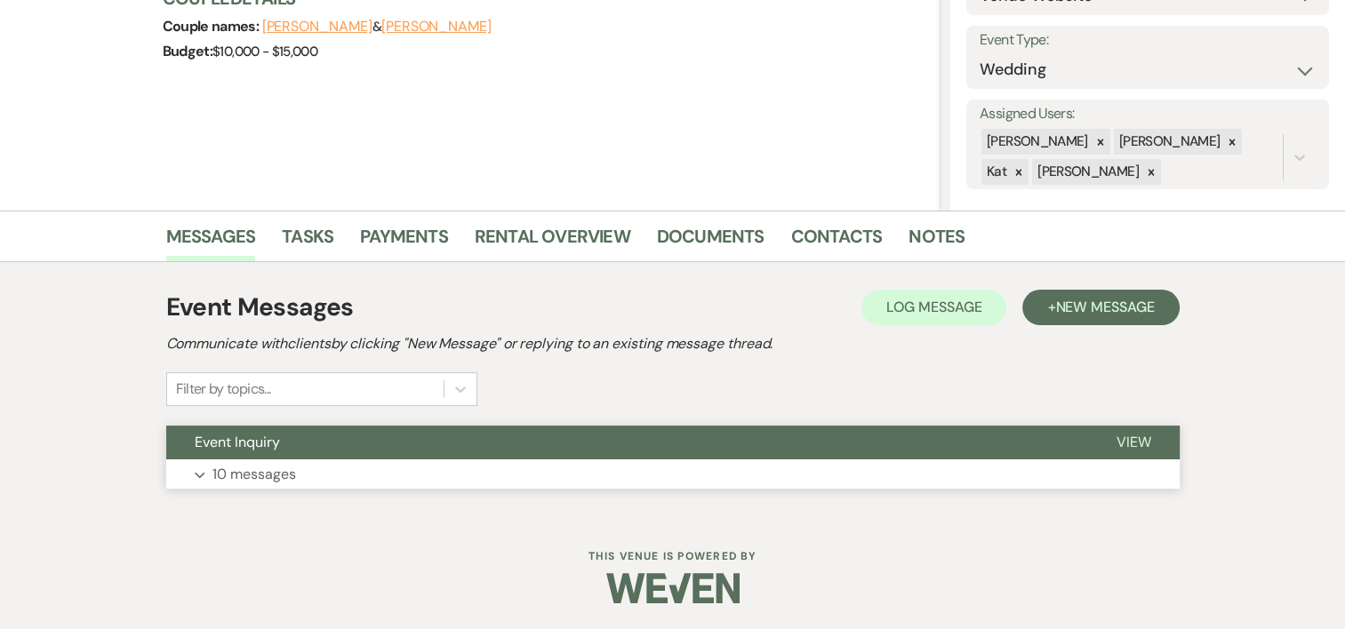
click at [242, 480] on p "10 messages" at bounding box center [254, 474] width 84 height 23
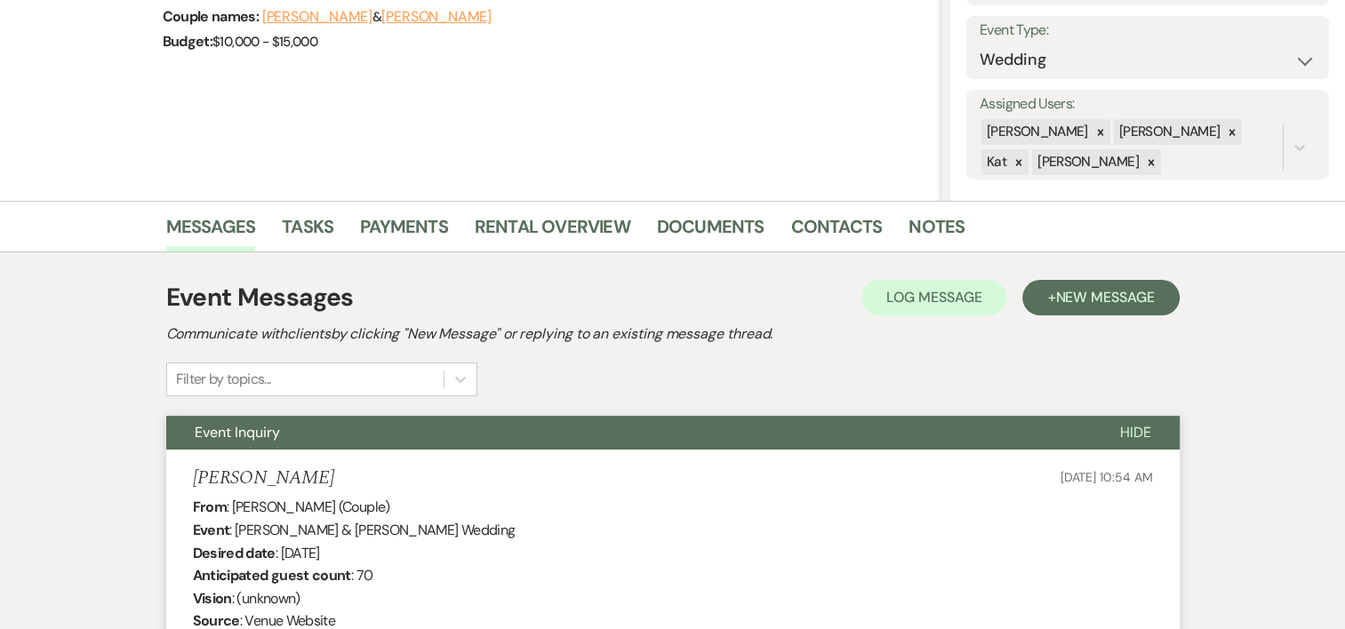
scroll to position [0, 0]
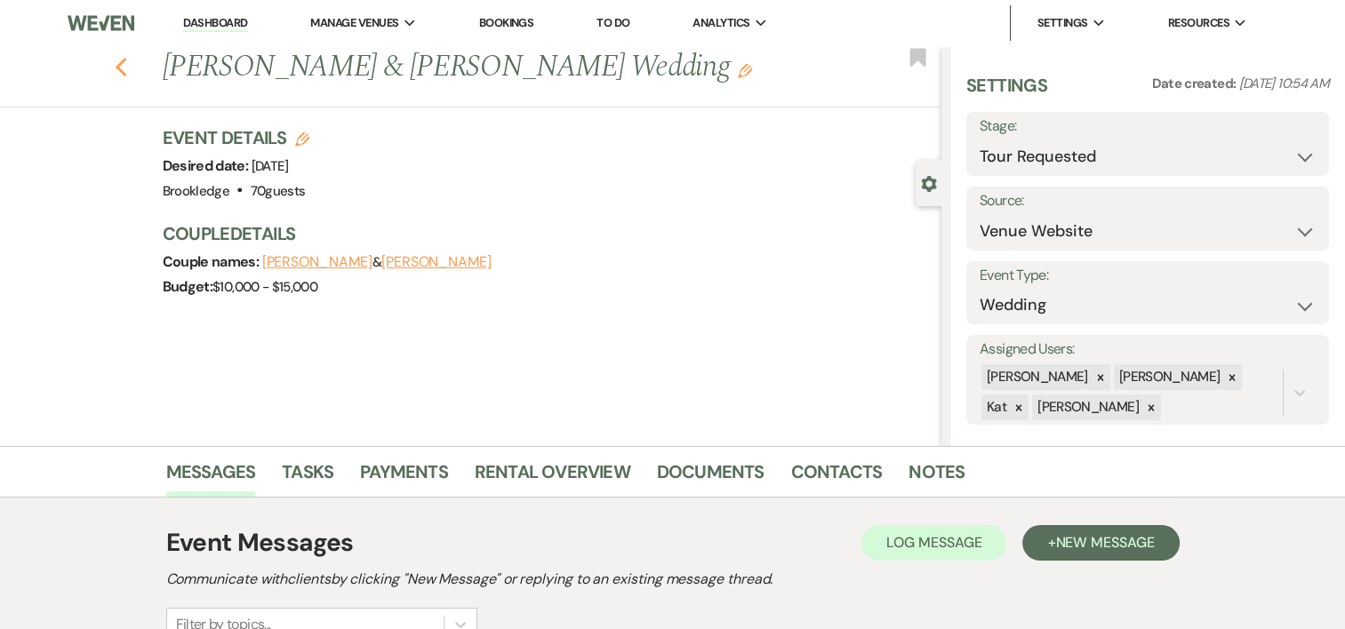
click at [128, 75] on icon "Previous" at bounding box center [121, 67] width 13 height 21
select select "2"
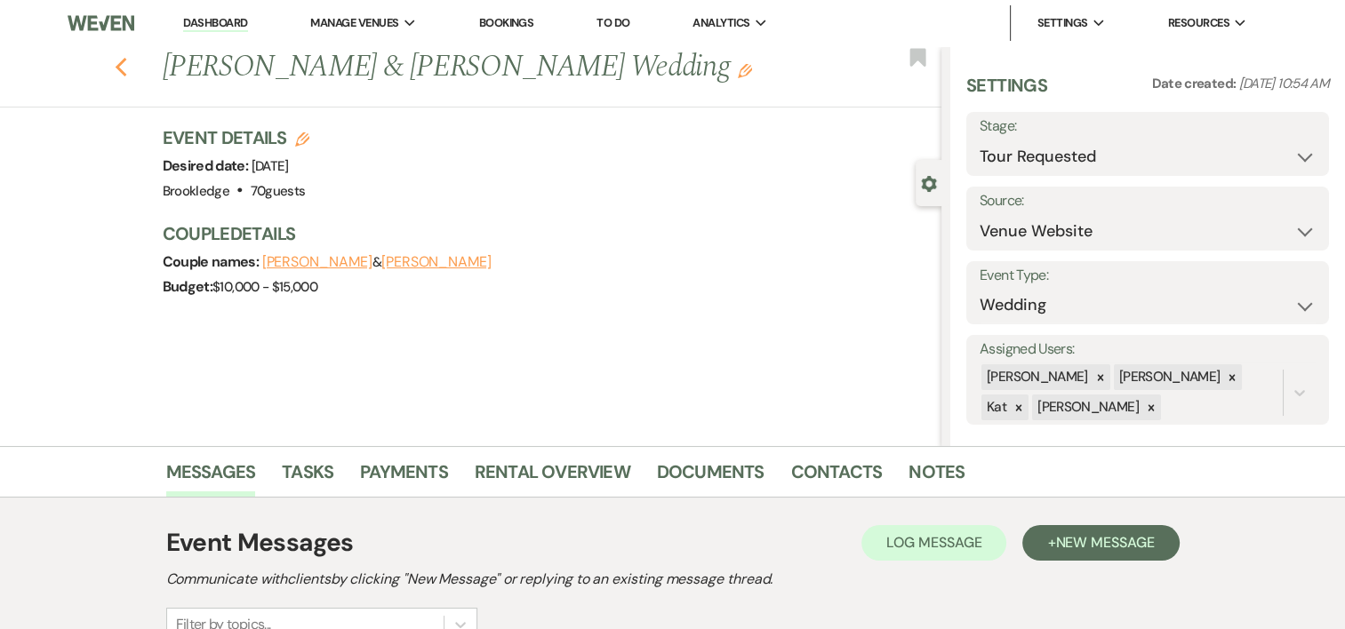
select select "2"
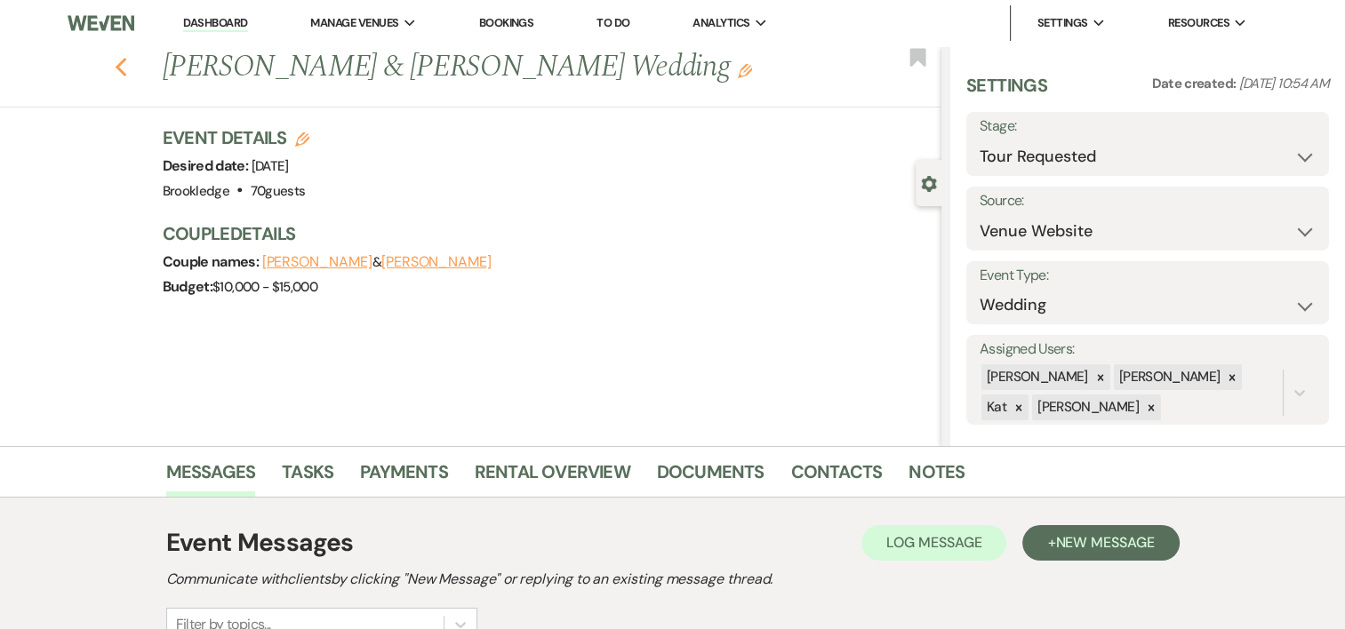
select select "2"
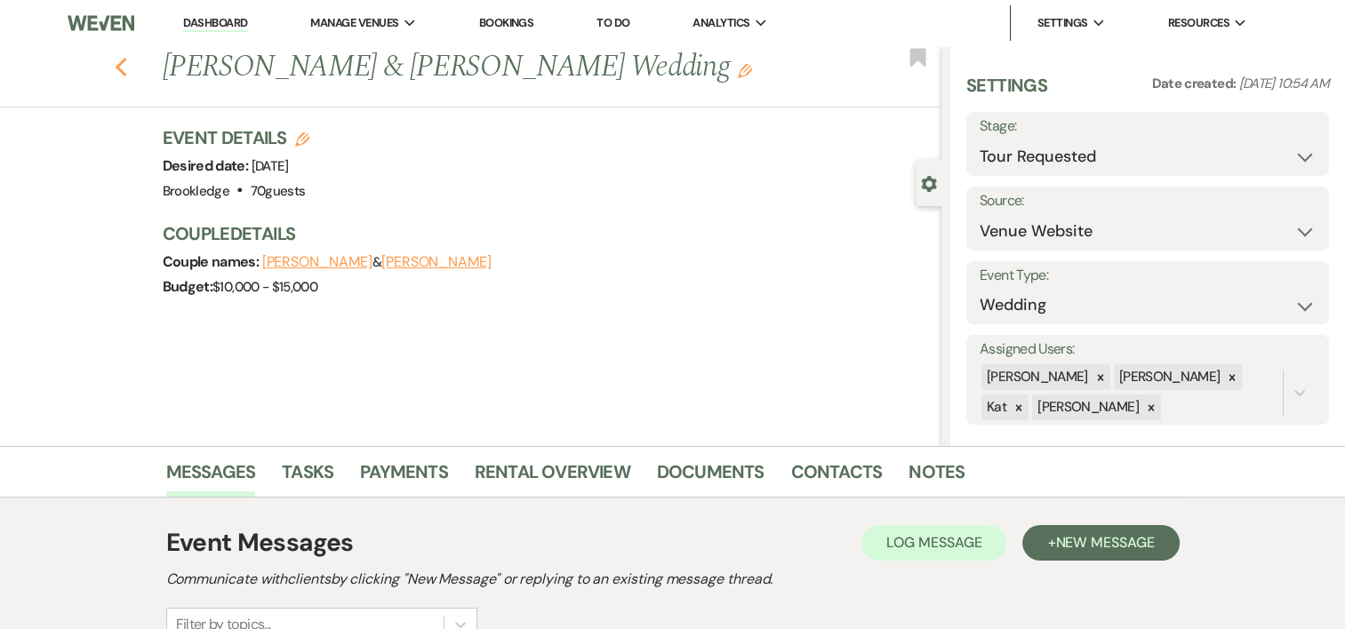
select select "2"
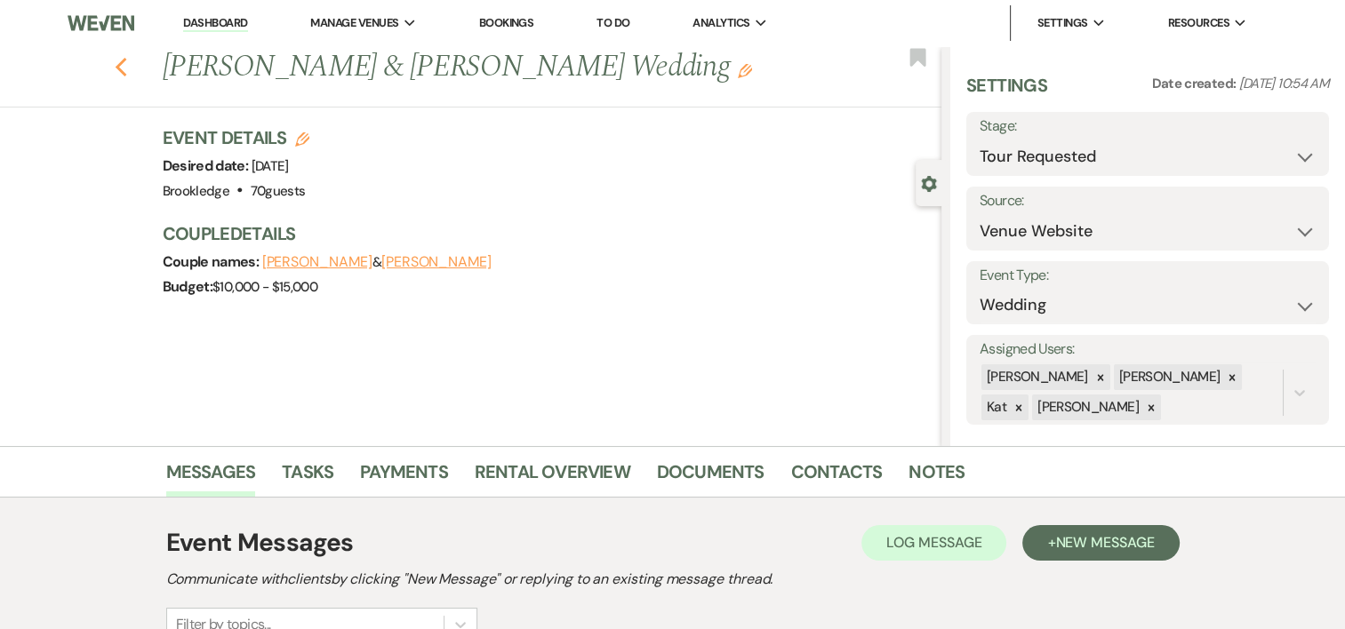
select select "2"
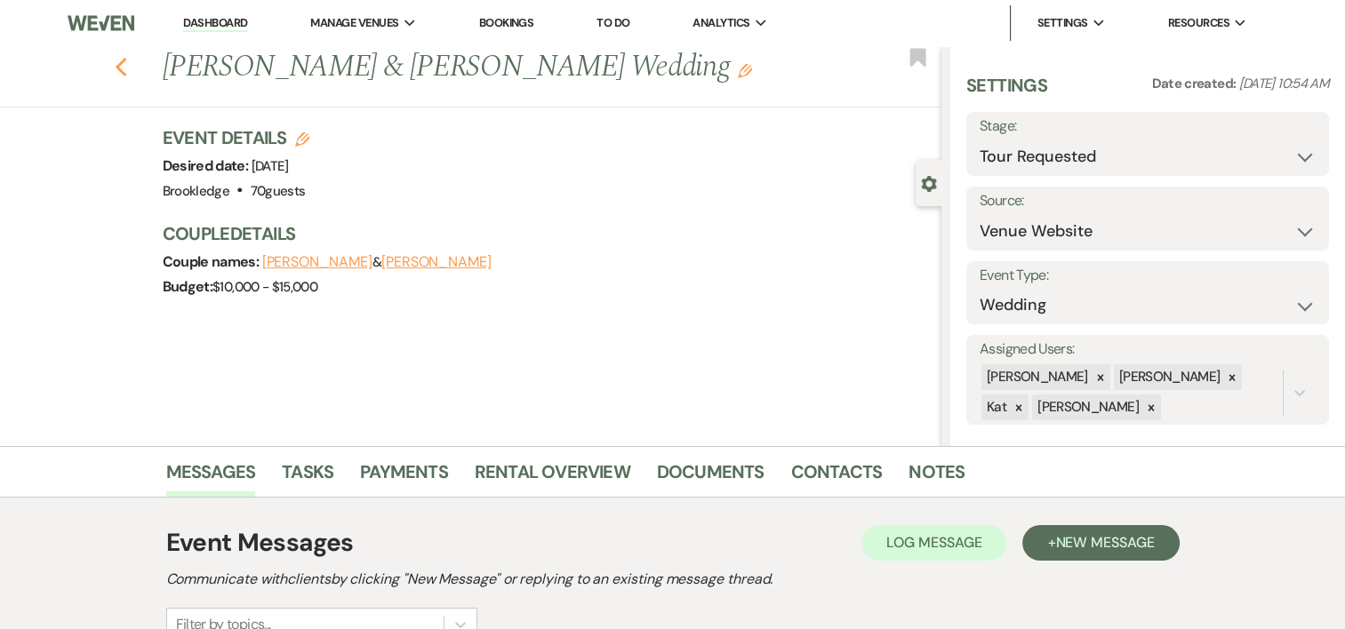
select select "2"
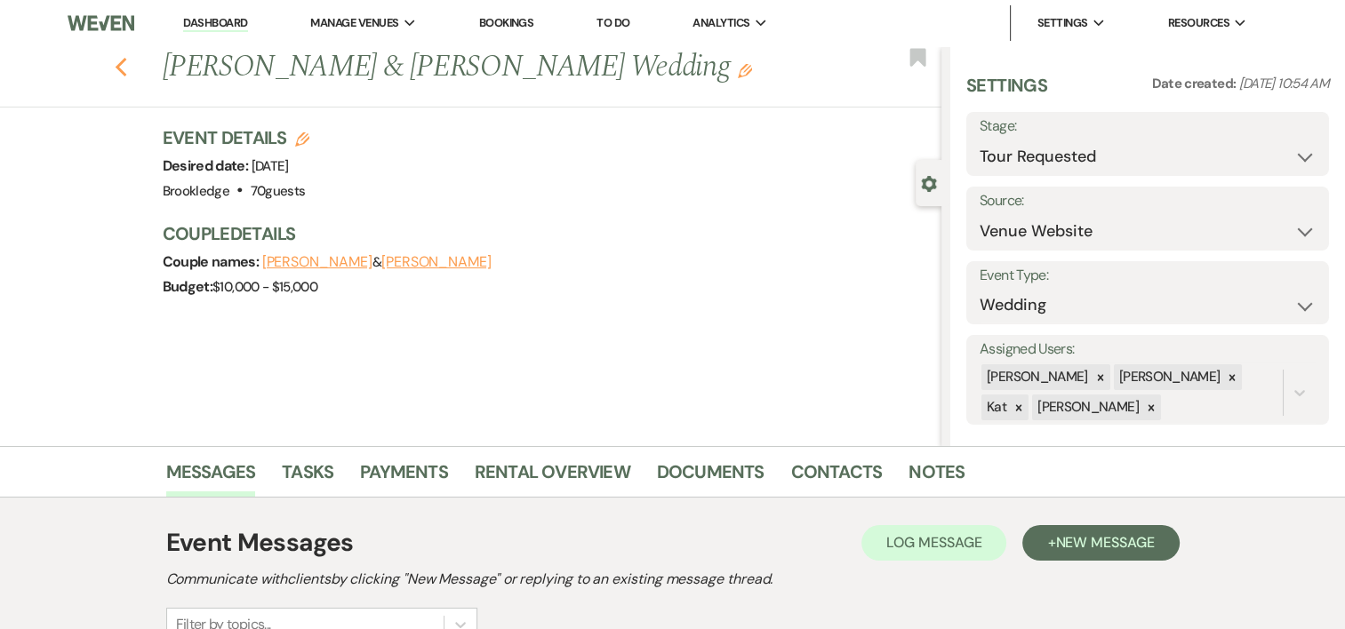
select select "2"
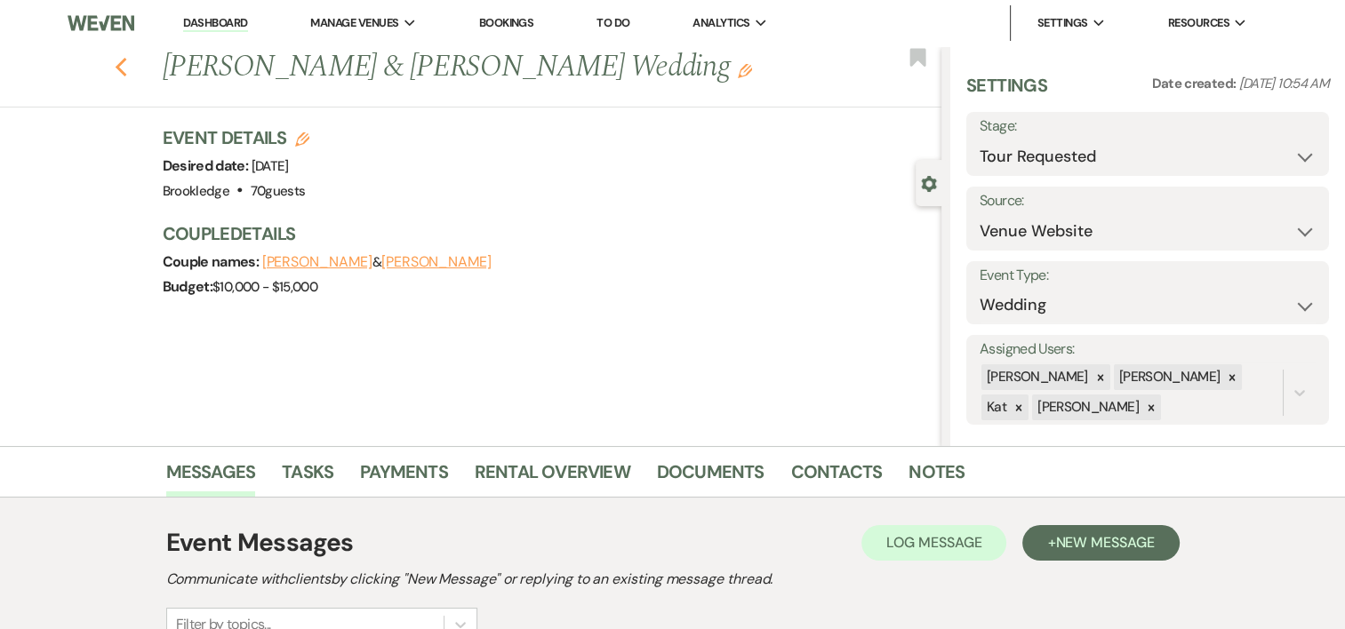
select select "2"
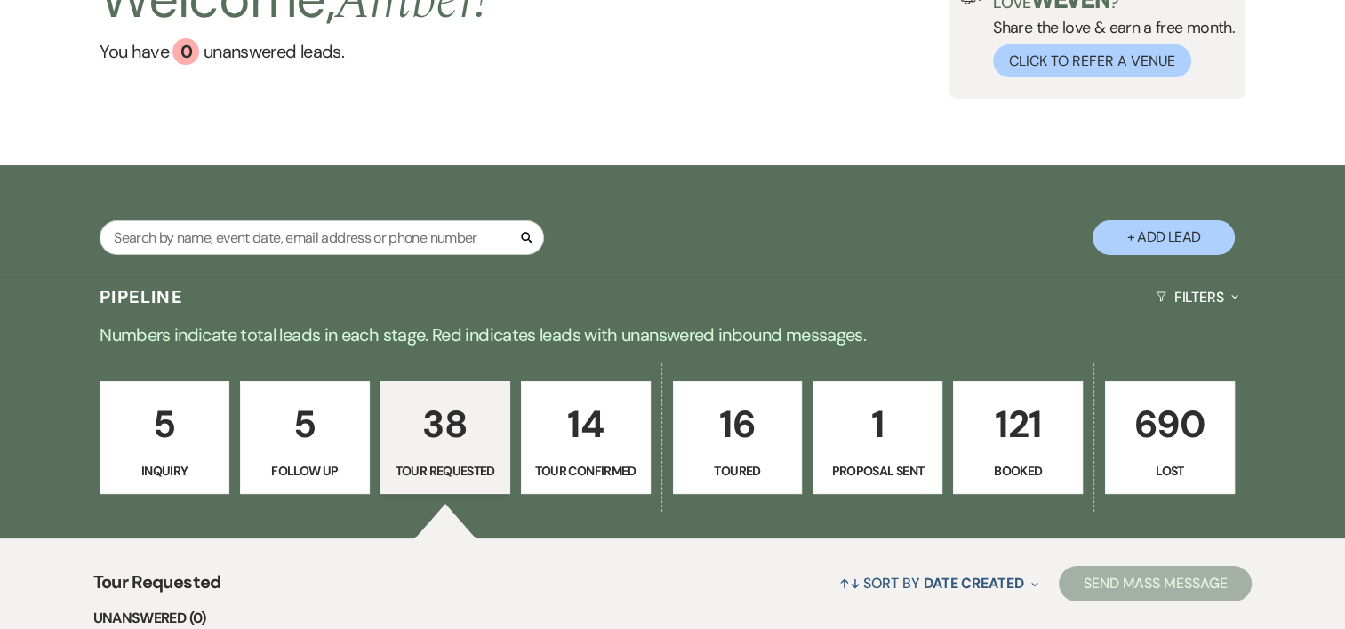
scroll to position [140, 0]
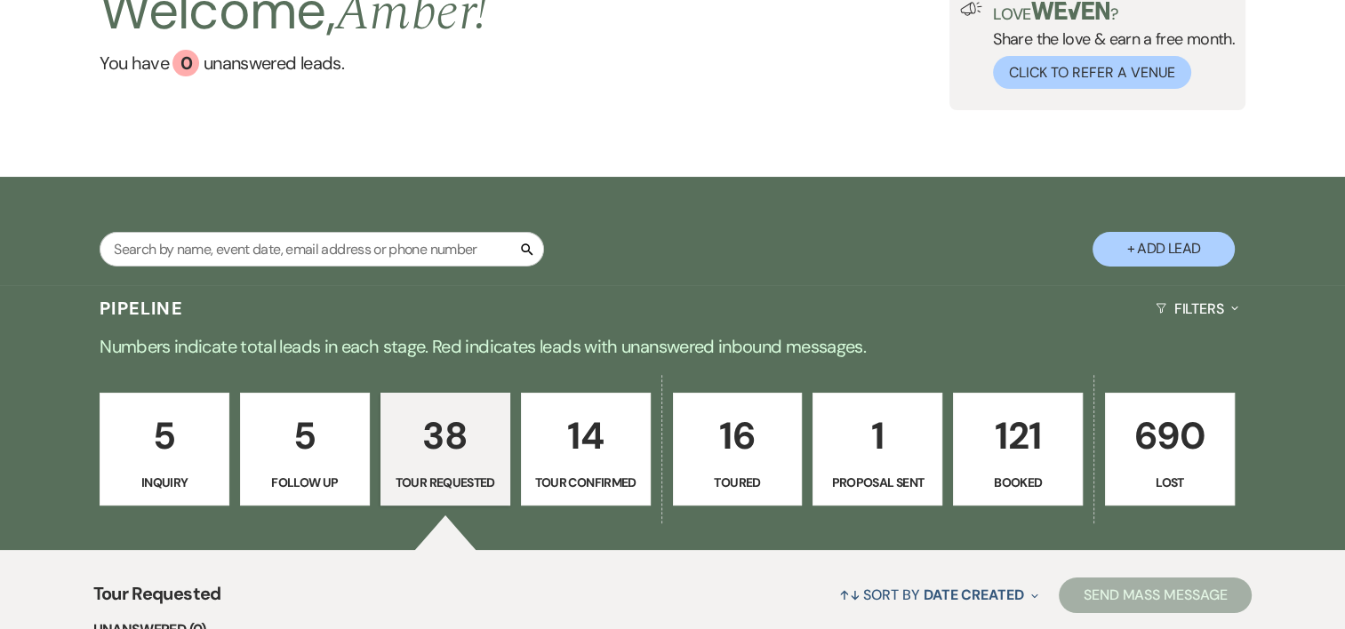
click at [585, 443] on p "14" at bounding box center [585, 436] width 107 height 60
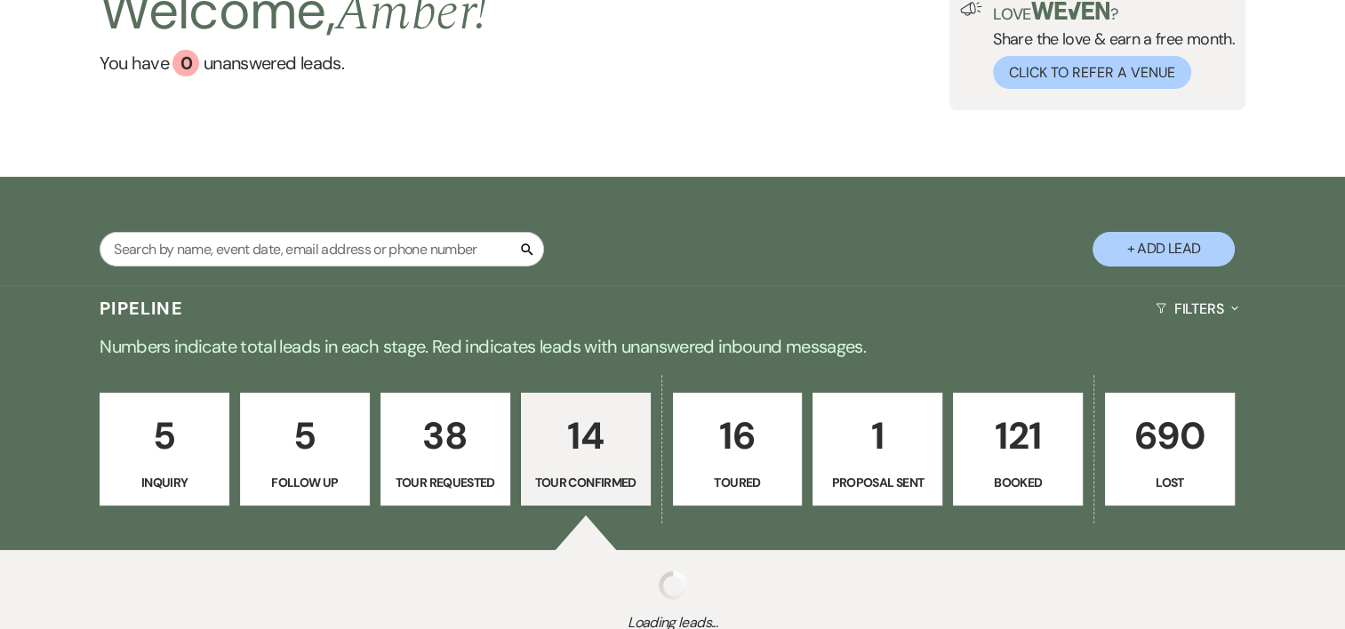
select select "4"
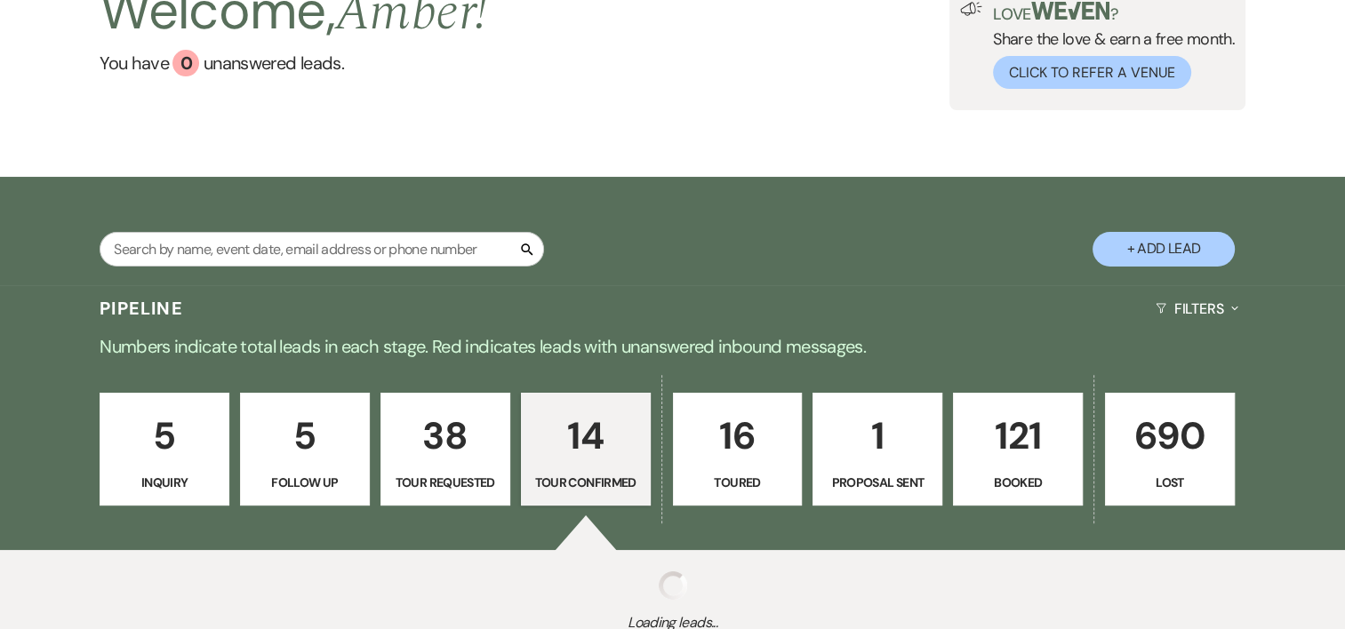
select select "4"
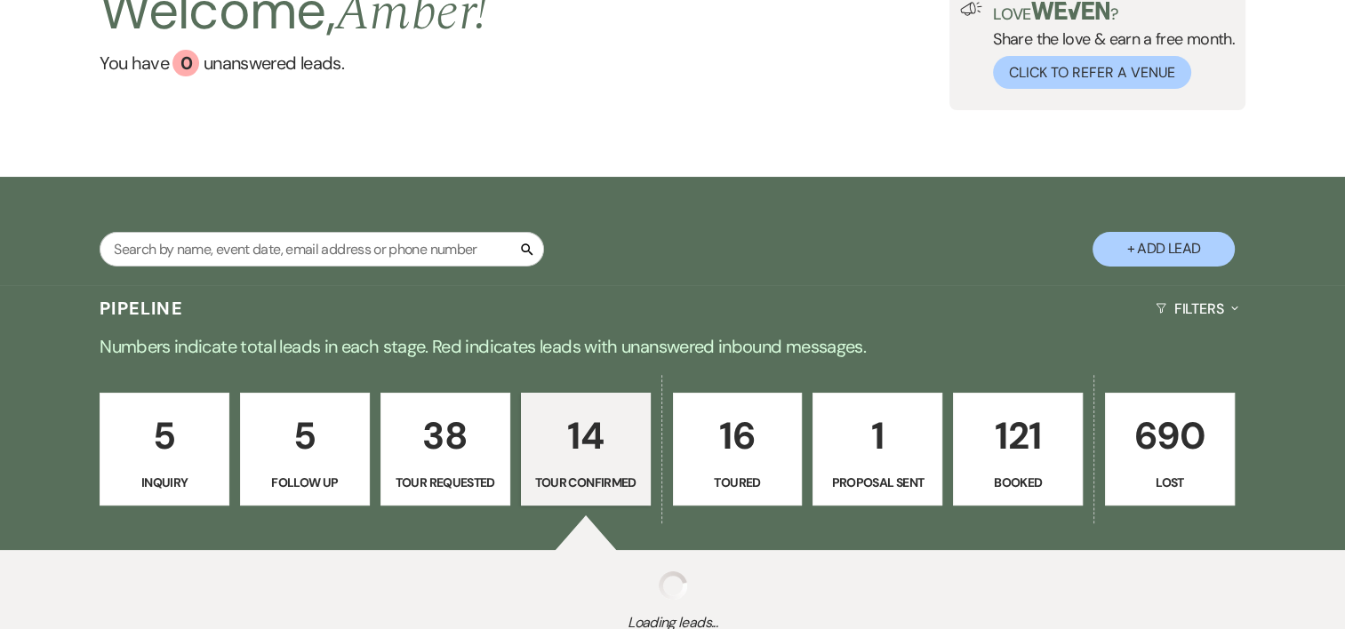
select select "4"
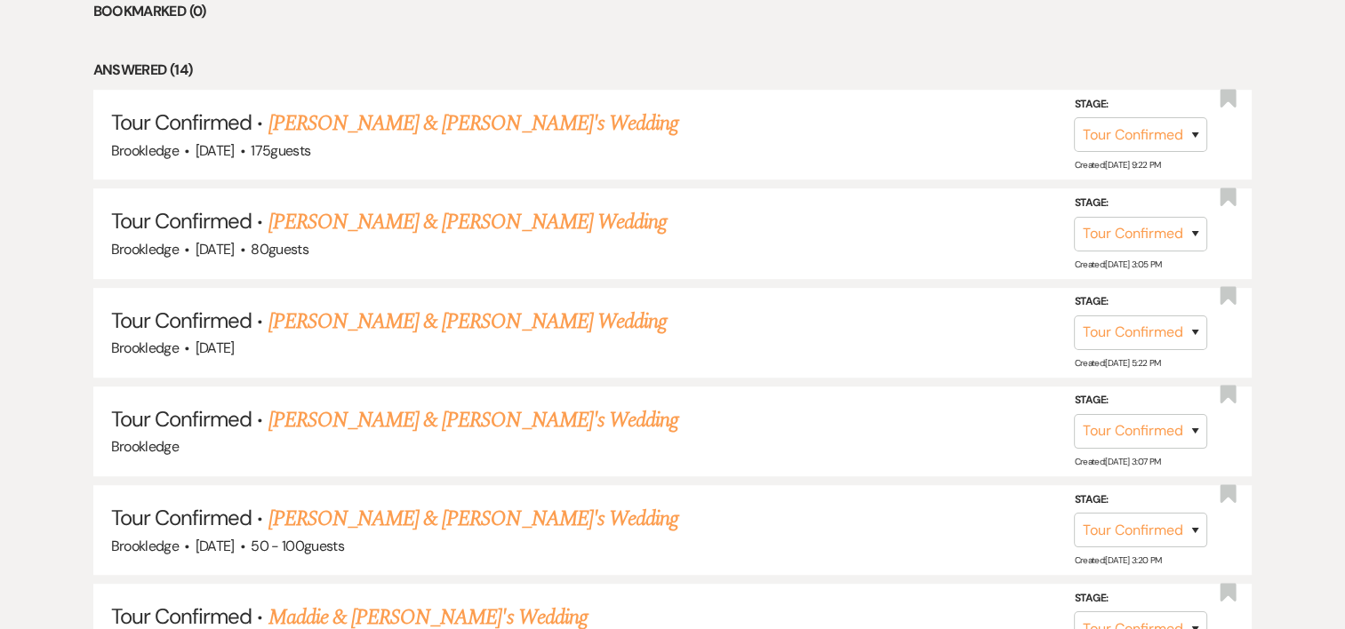
scroll to position [821, 0]
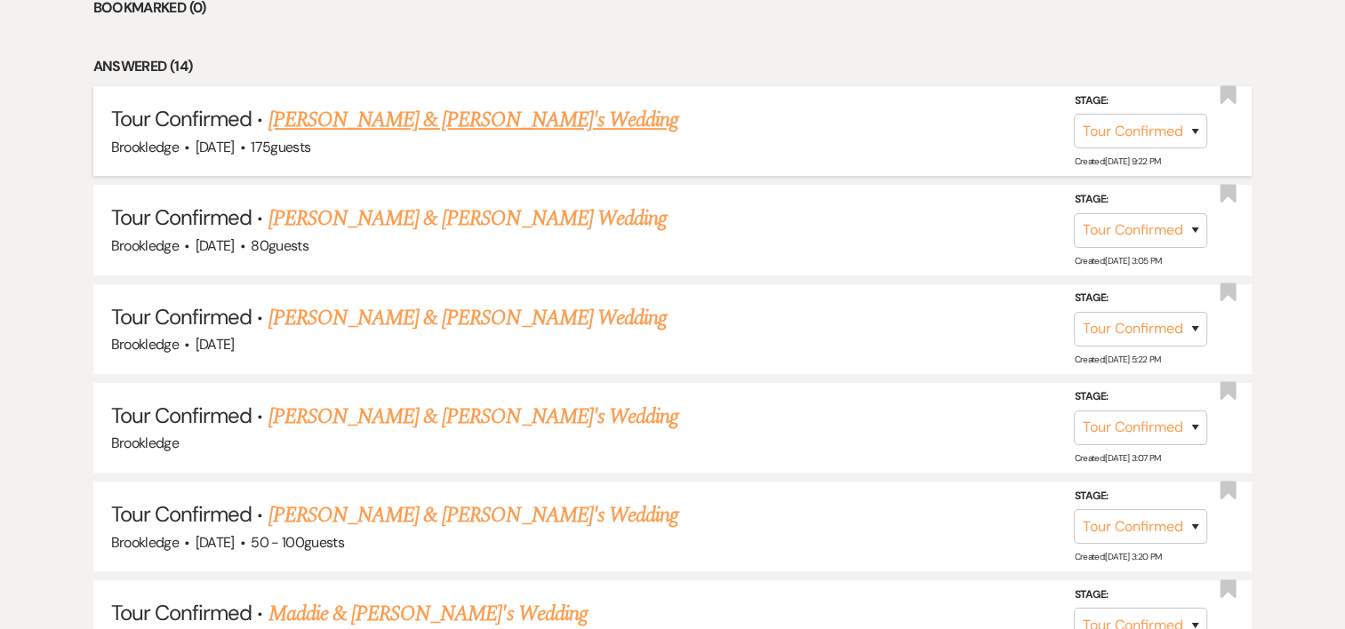
click at [290, 109] on link "[PERSON_NAME] & [PERSON_NAME]'s Wedding" at bounding box center [473, 120] width 411 height 32
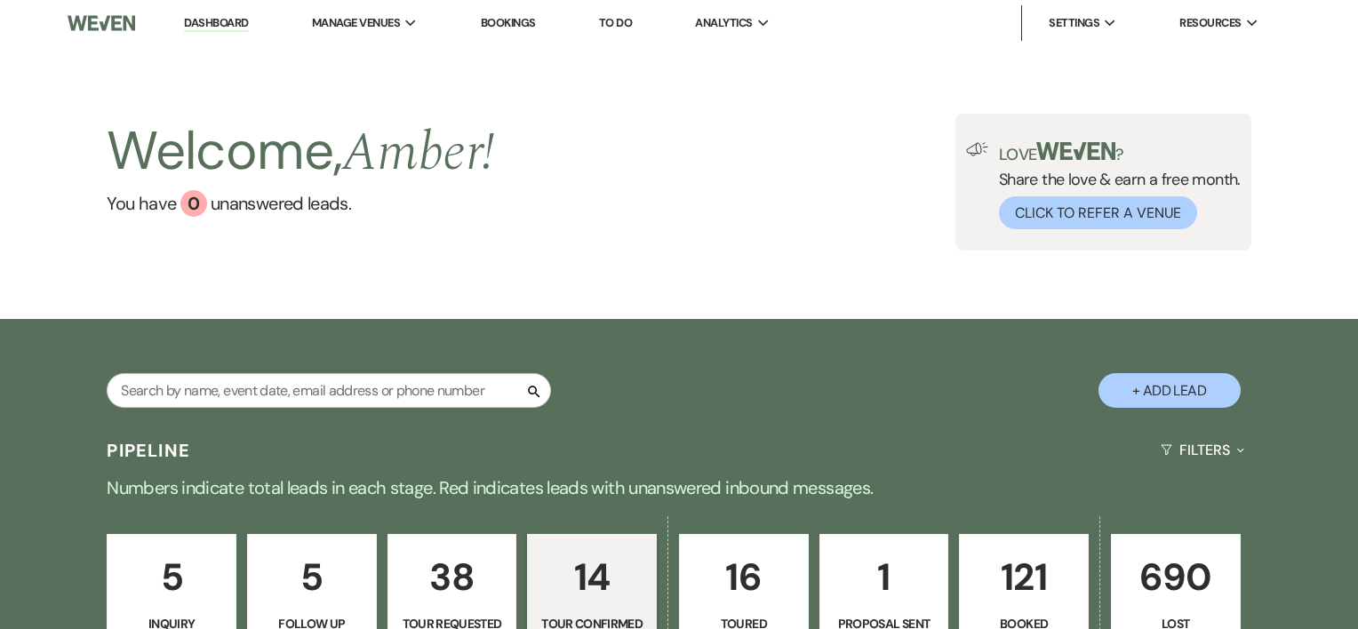
select select "4"
select select "5"
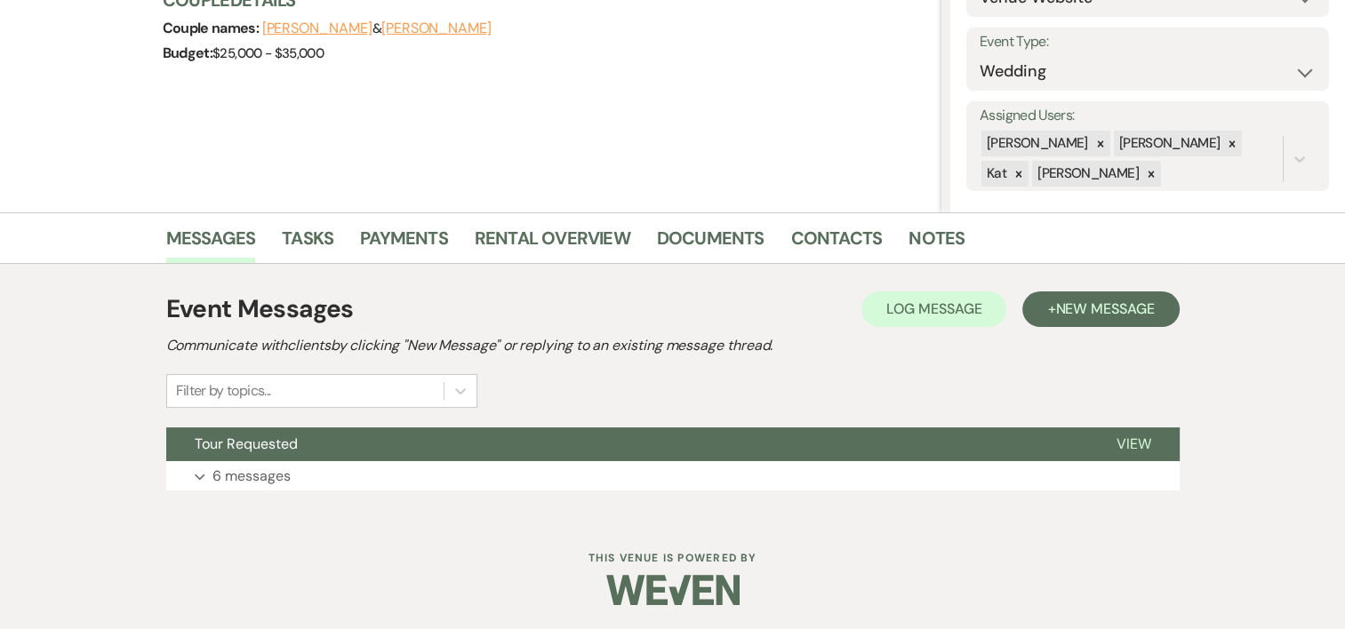
scroll to position [235, 0]
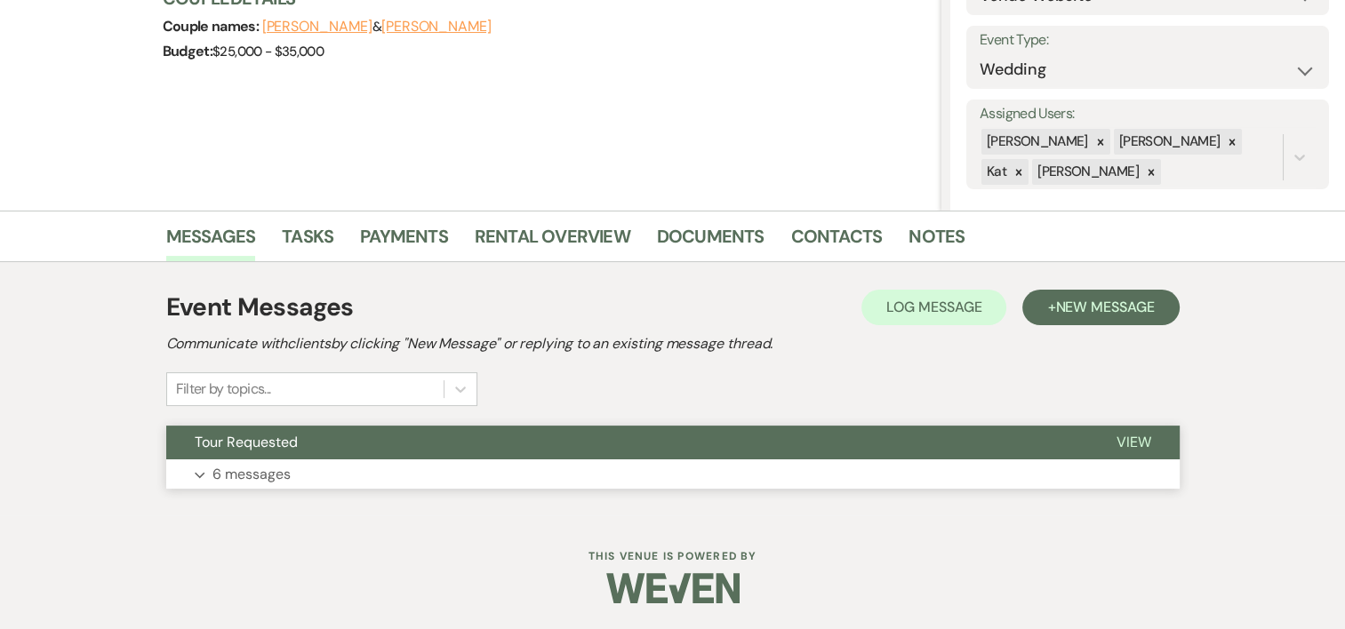
click at [227, 480] on p "6 messages" at bounding box center [251, 474] width 78 height 23
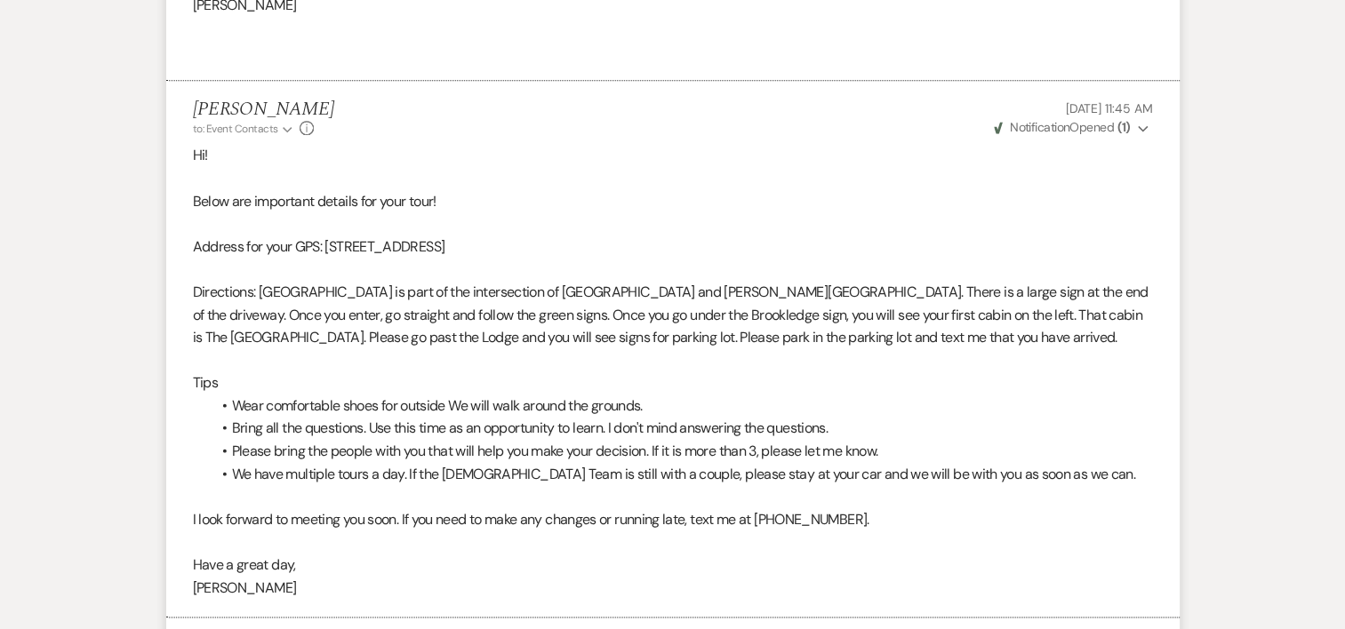
scroll to position [2108, 0]
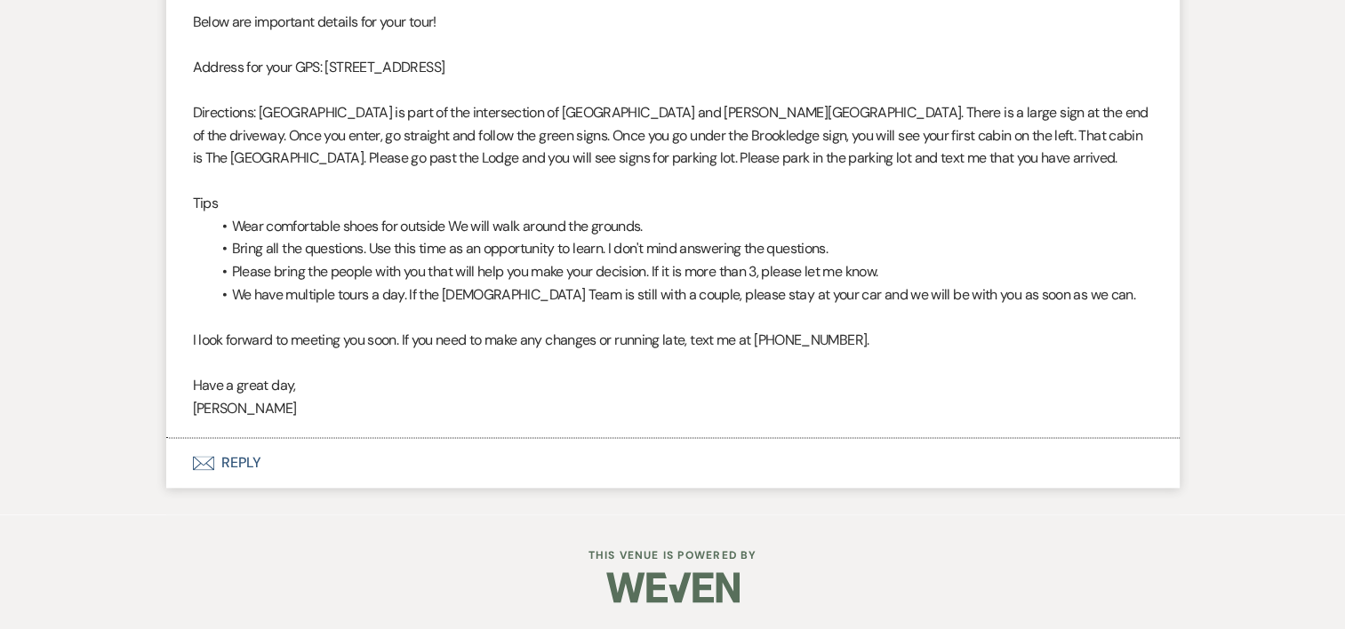
select select "4"
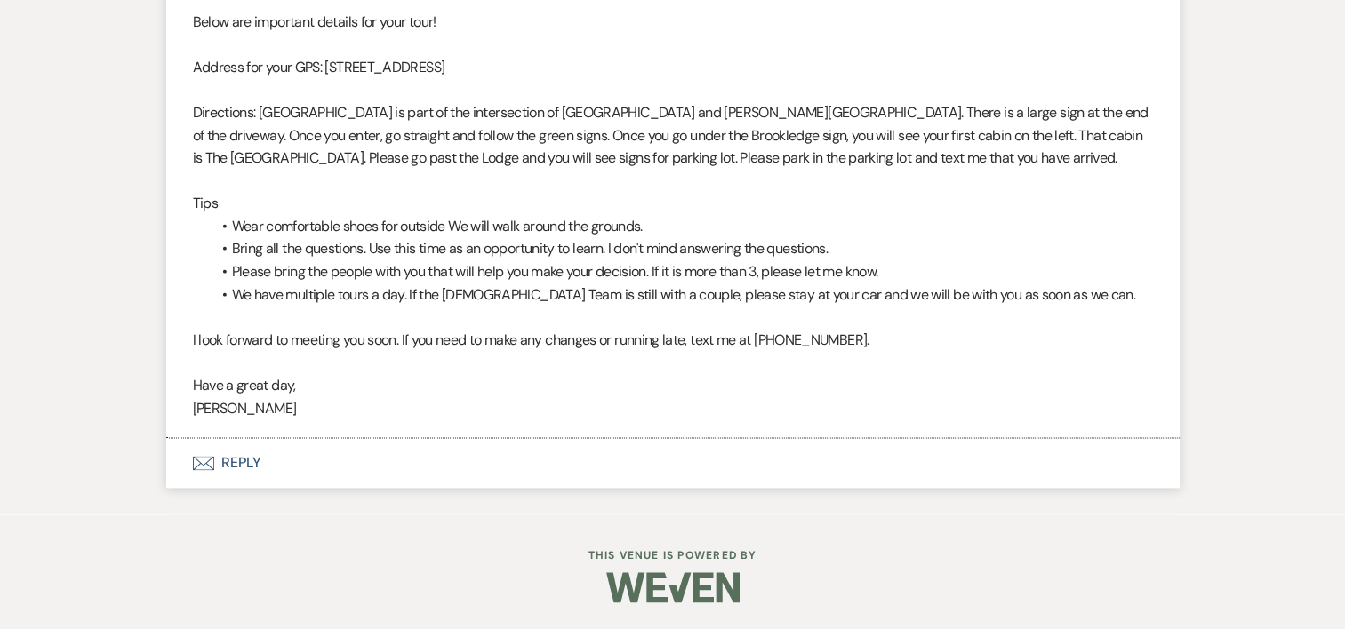
select select "4"
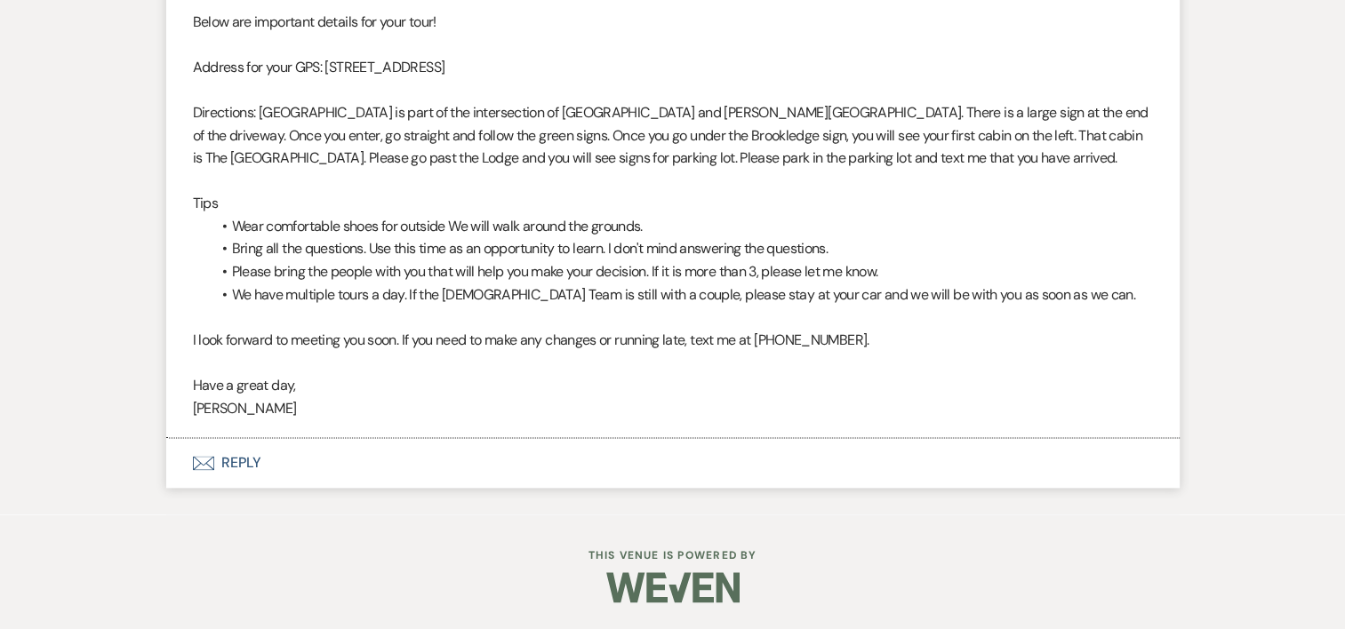
select select "4"
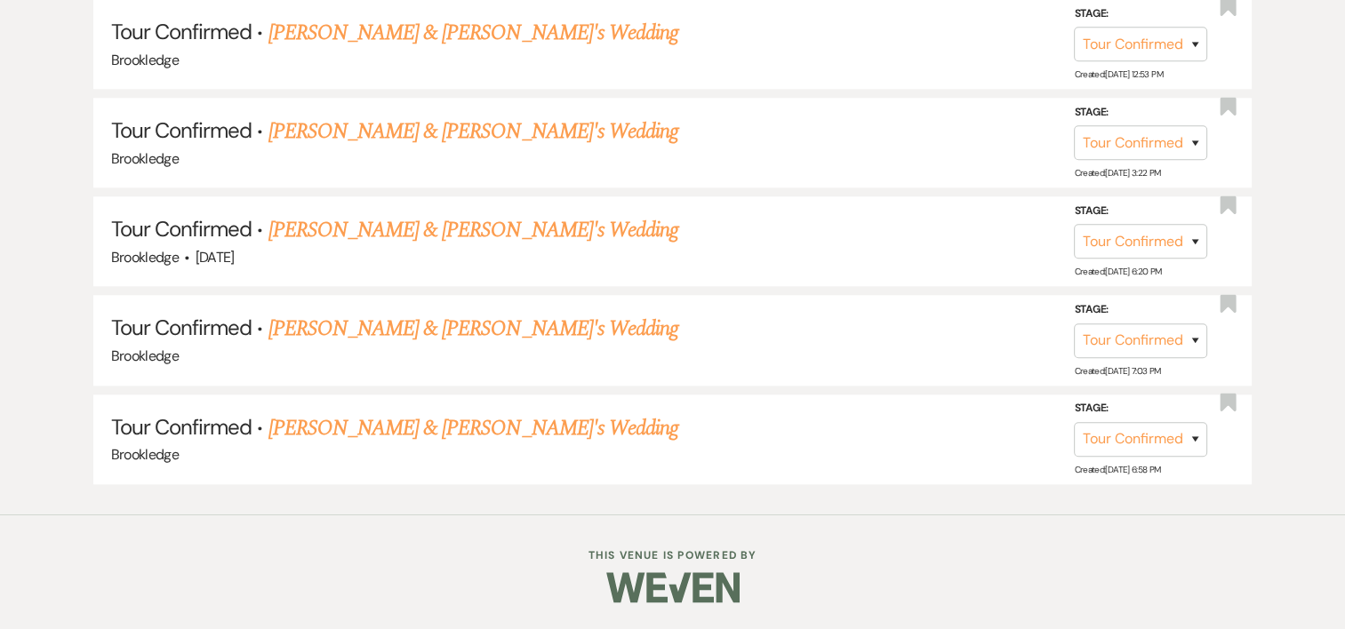
scroll to position [821, 0]
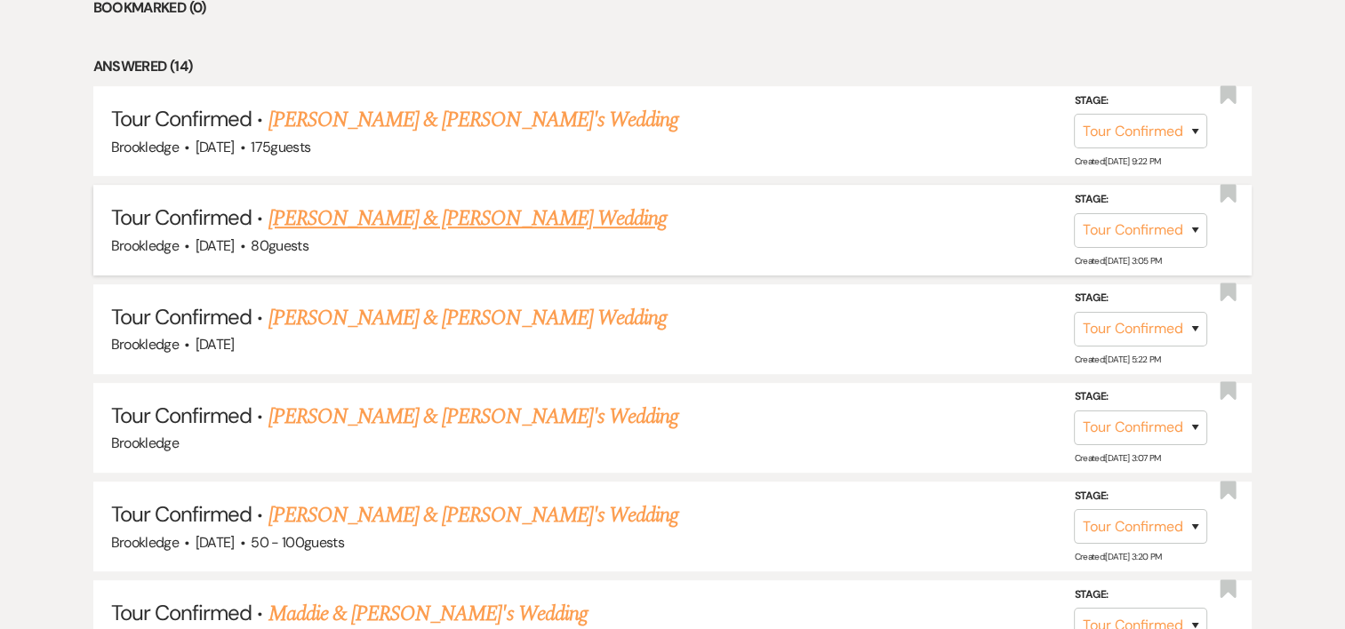
click at [355, 222] on link "[PERSON_NAME] & [PERSON_NAME] Wedding" at bounding box center [467, 219] width 398 height 32
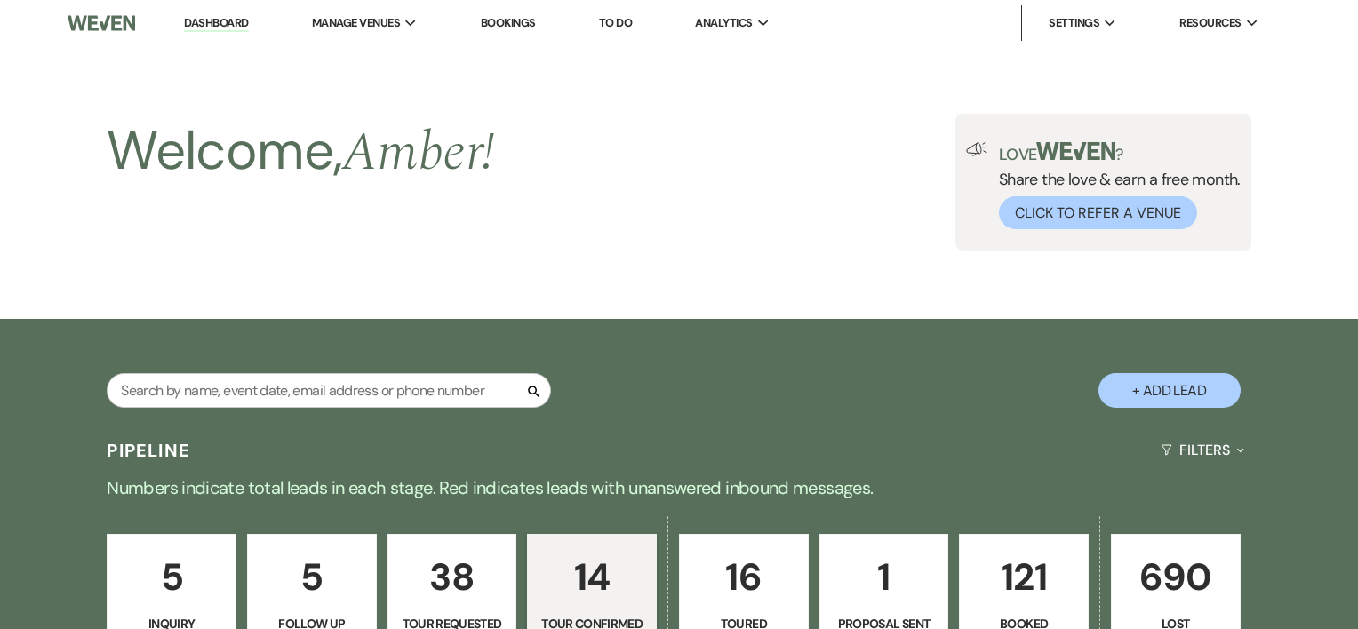
select select "4"
select select "5"
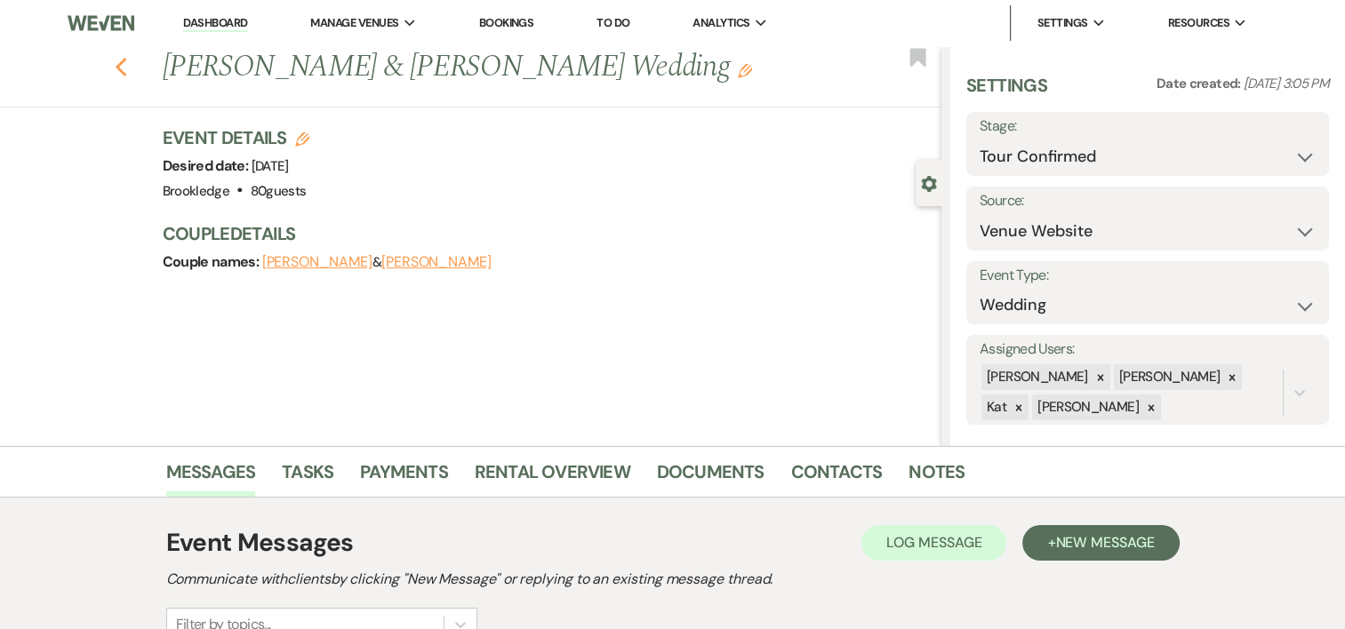
click at [125, 71] on use "button" at bounding box center [121, 68] width 12 height 20
select select "4"
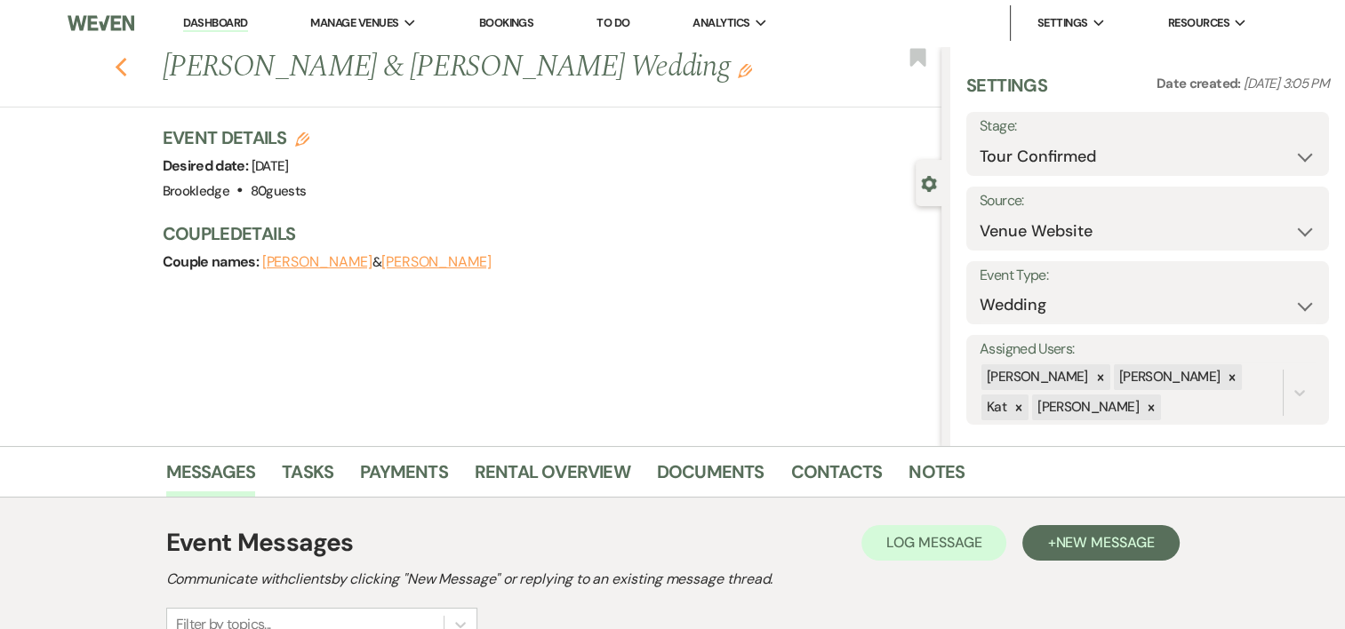
select select "4"
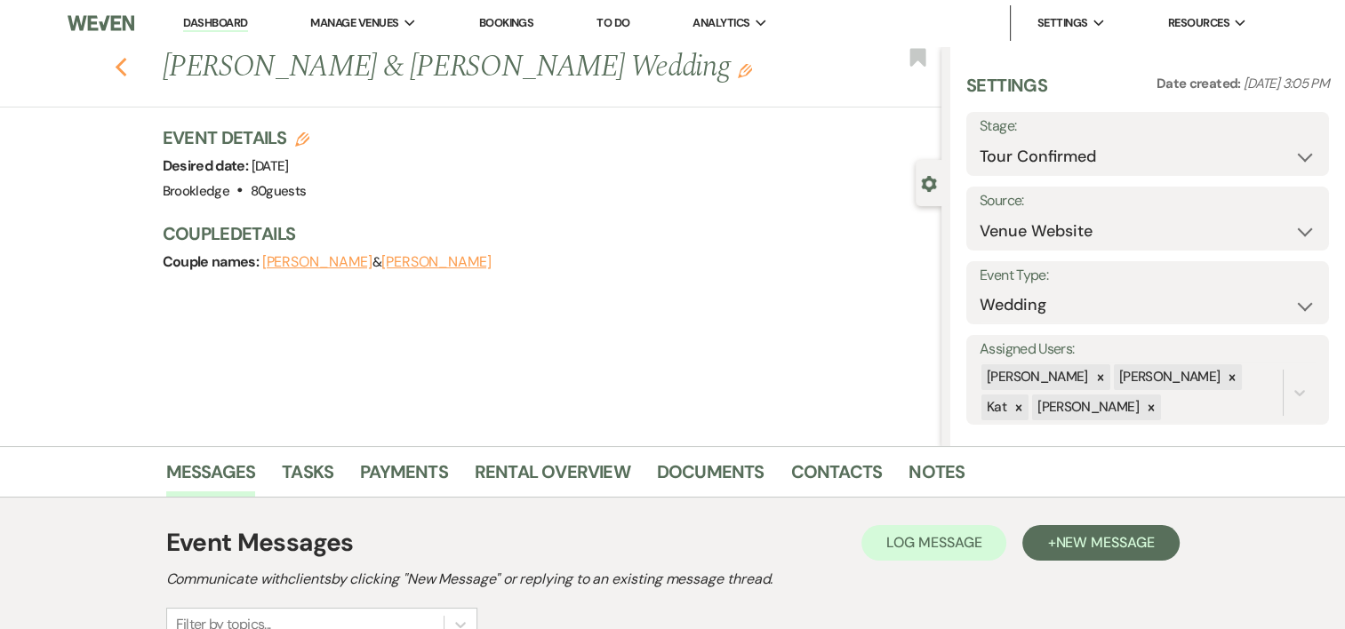
select select "4"
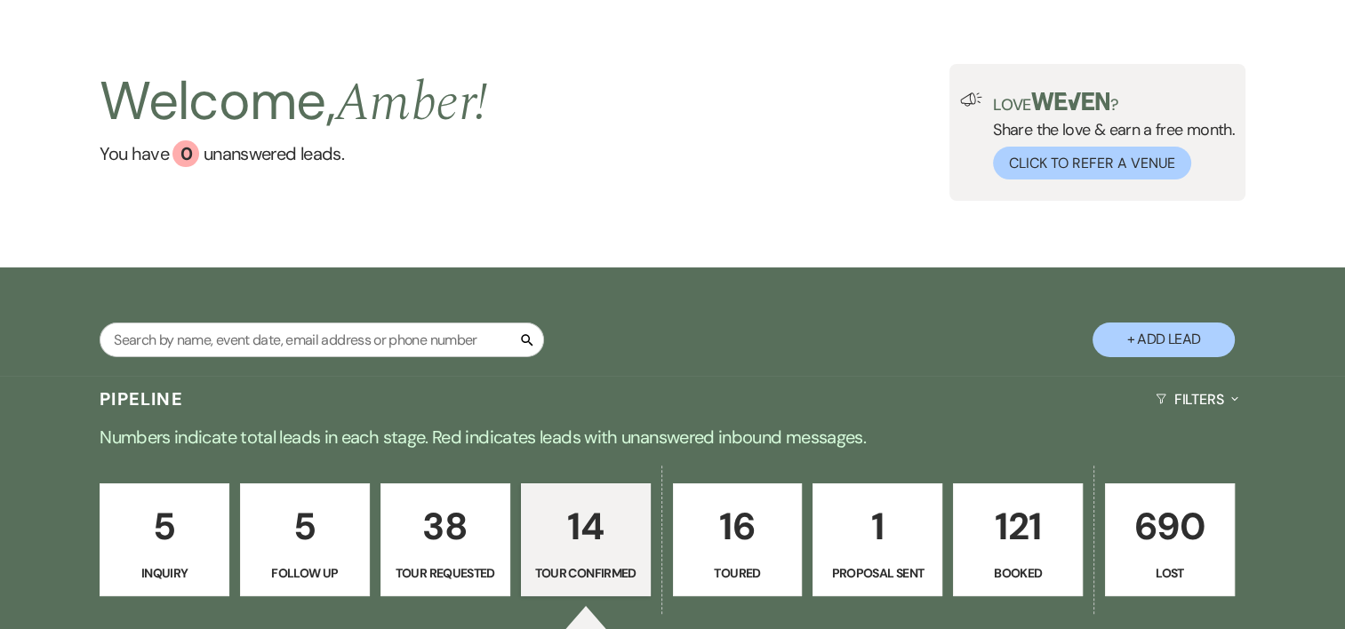
scroll to position [42, 0]
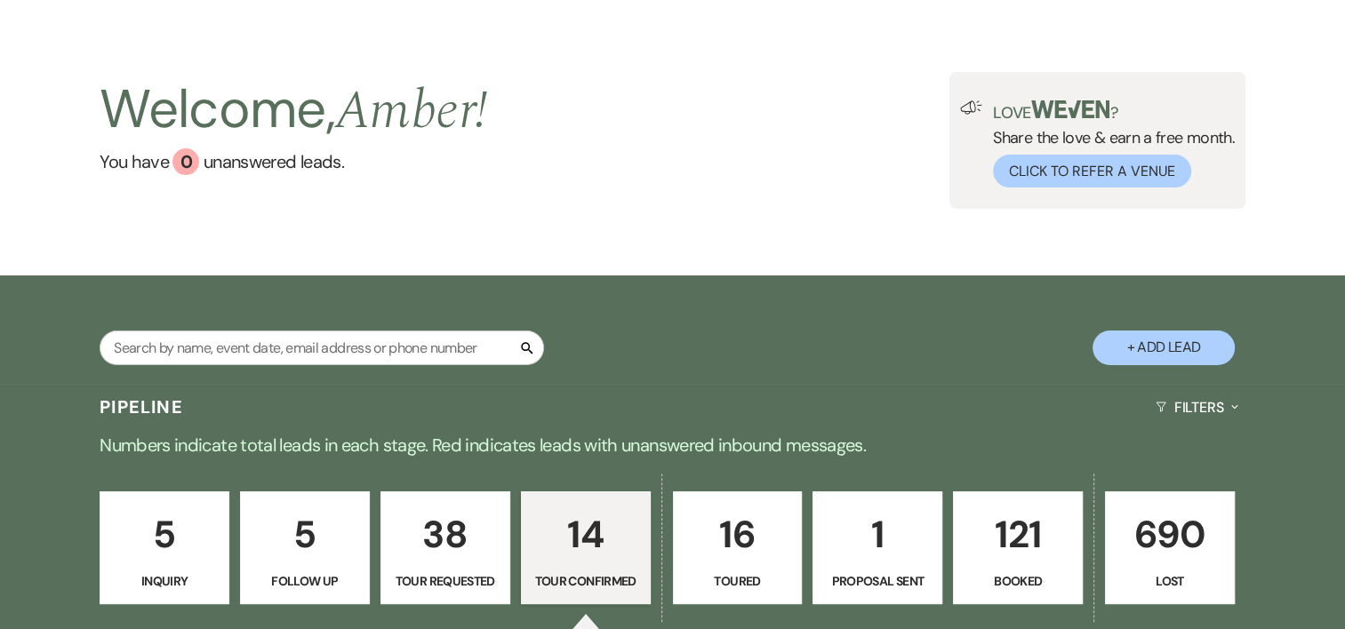
click at [1024, 521] on p "121" at bounding box center [1017, 535] width 107 height 60
